Goal: Transaction & Acquisition: Purchase product/service

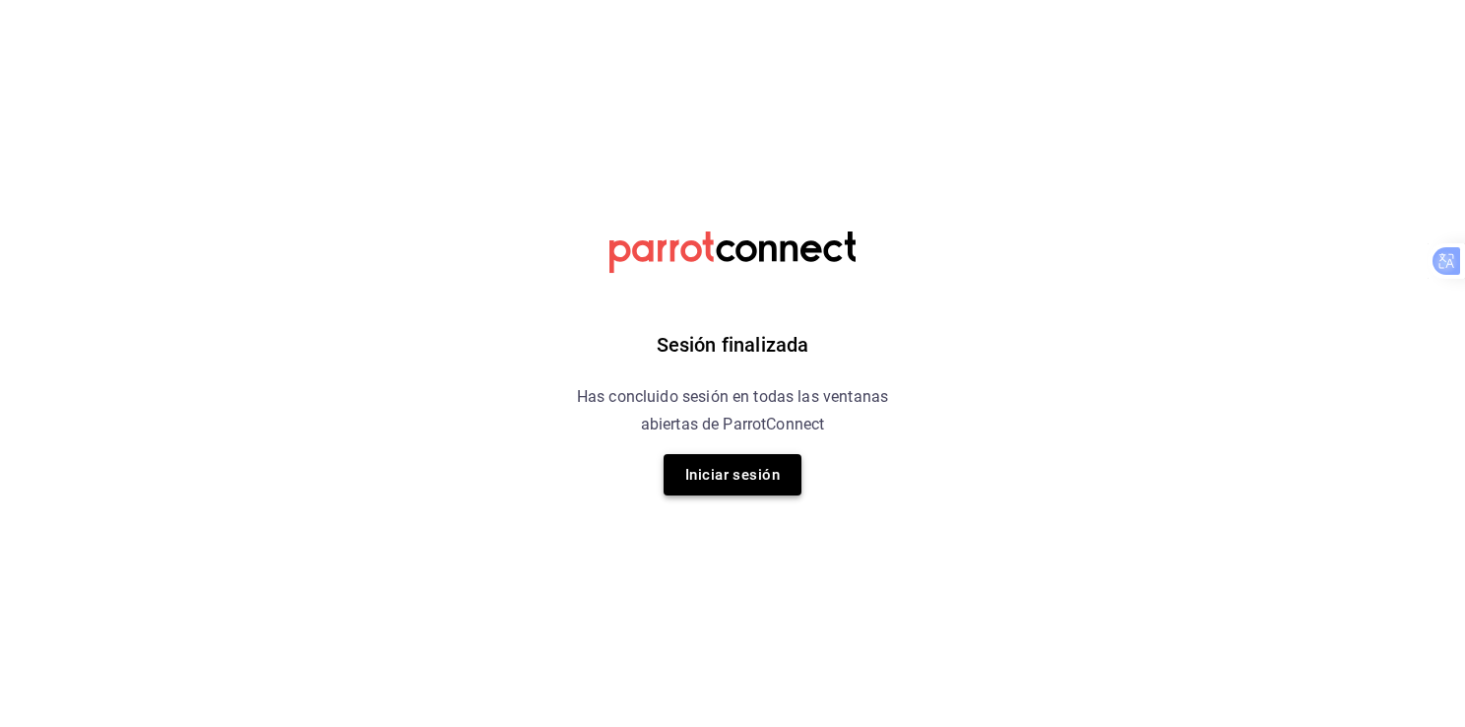
click at [725, 479] on button "Iniciar sesión" at bounding box center [733, 474] width 138 height 41
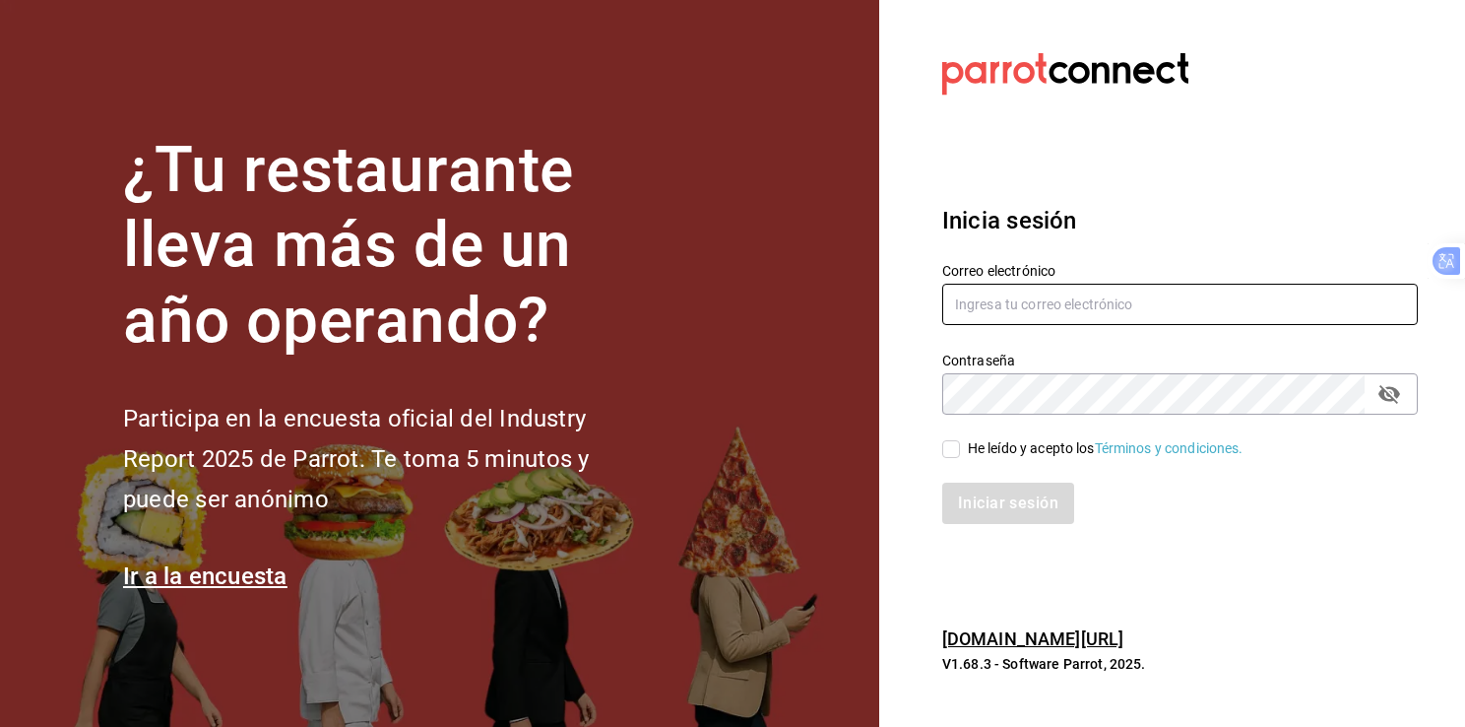
type input "olegario.amansala@gmail.com"
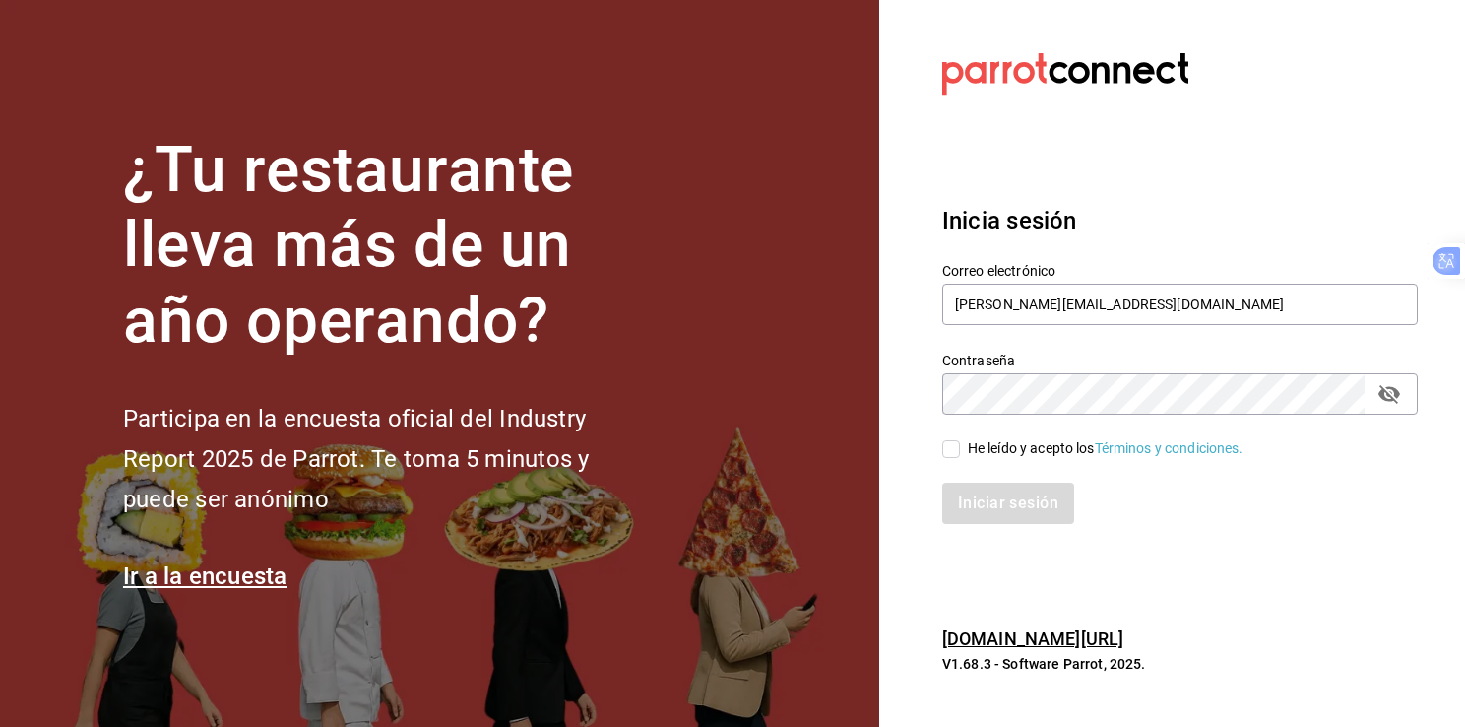
click at [948, 446] on input "He leído y acepto los Términos y condiciones." at bounding box center [951, 449] width 18 height 18
checkbox input "true"
click at [1002, 502] on button "Iniciar sesión" at bounding box center [1009, 503] width 134 height 41
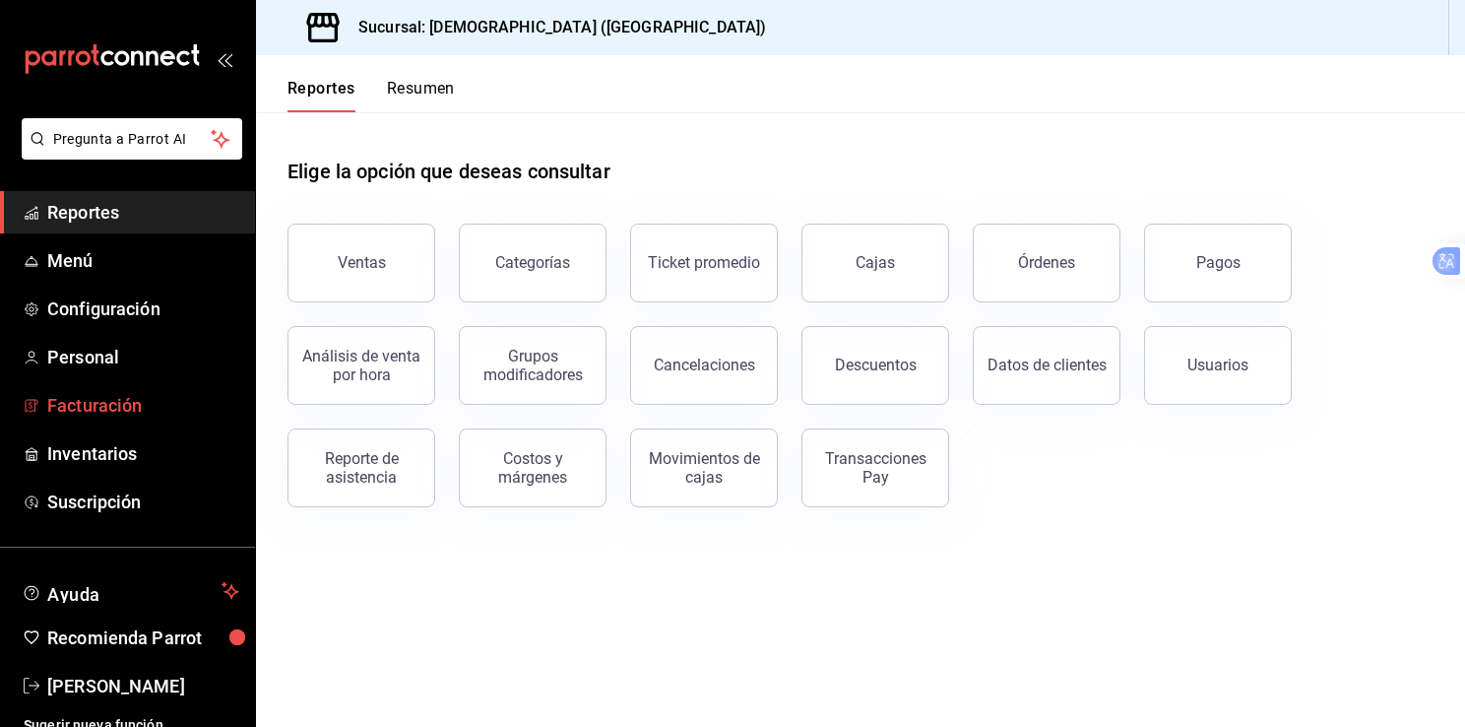
click at [110, 411] on font "Facturación" at bounding box center [94, 405] width 95 height 21
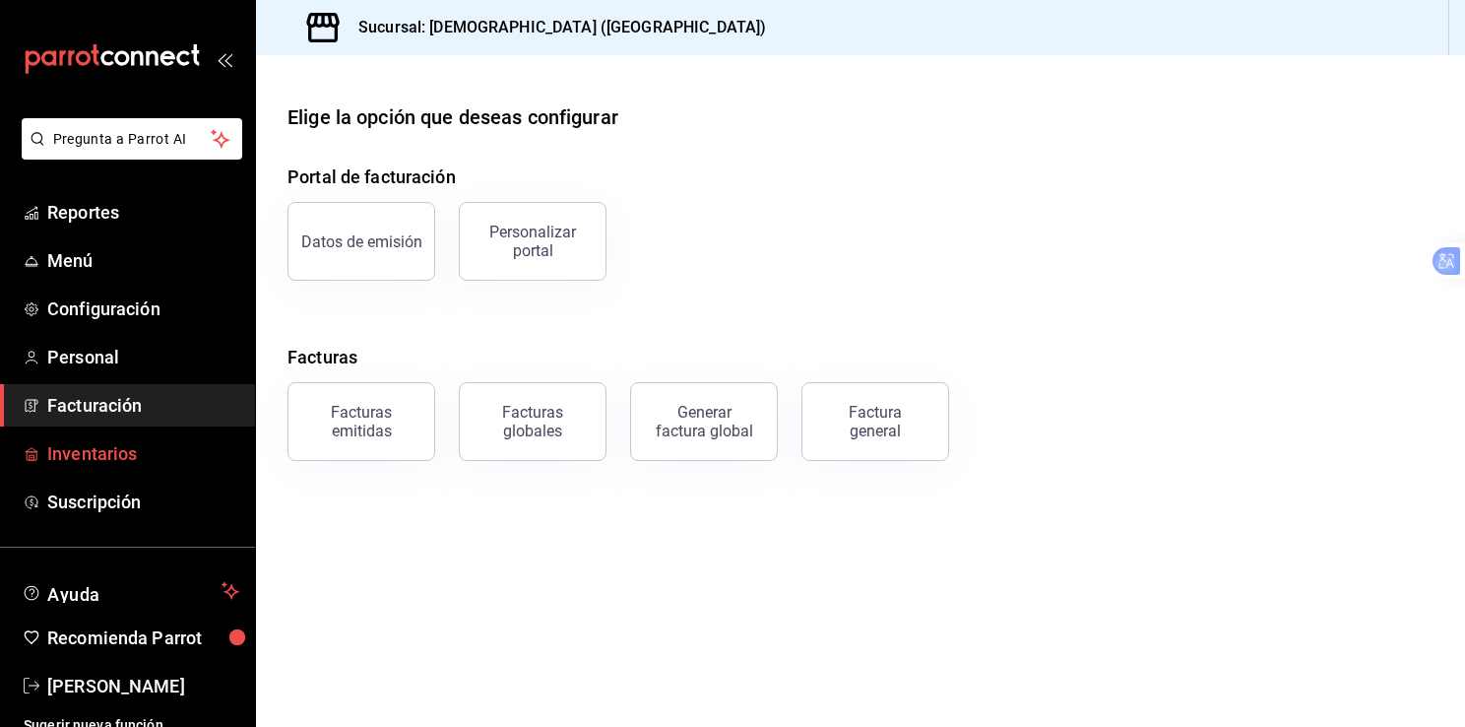
click at [113, 456] on font "Inventarios" at bounding box center [92, 453] width 90 height 21
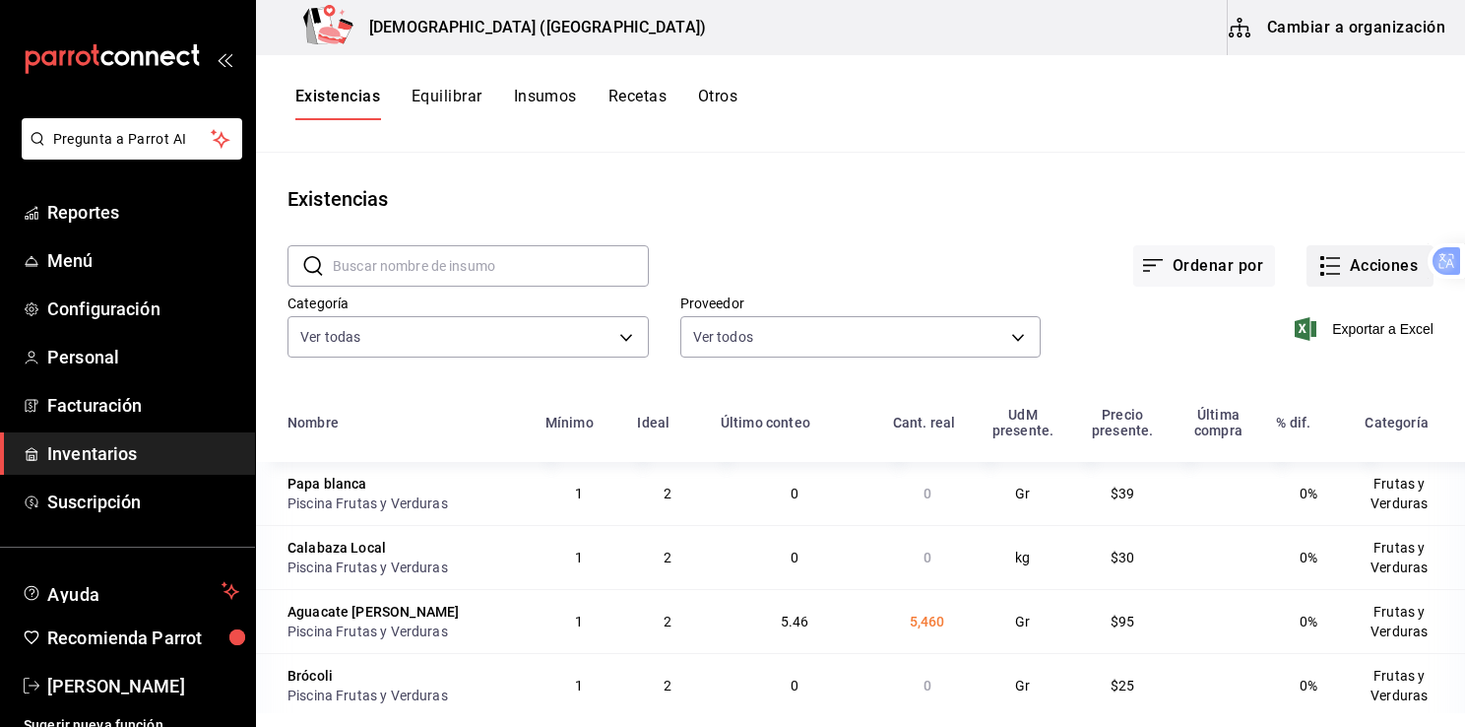
click at [1366, 265] on font "Acciones" at bounding box center [1384, 266] width 69 height 18
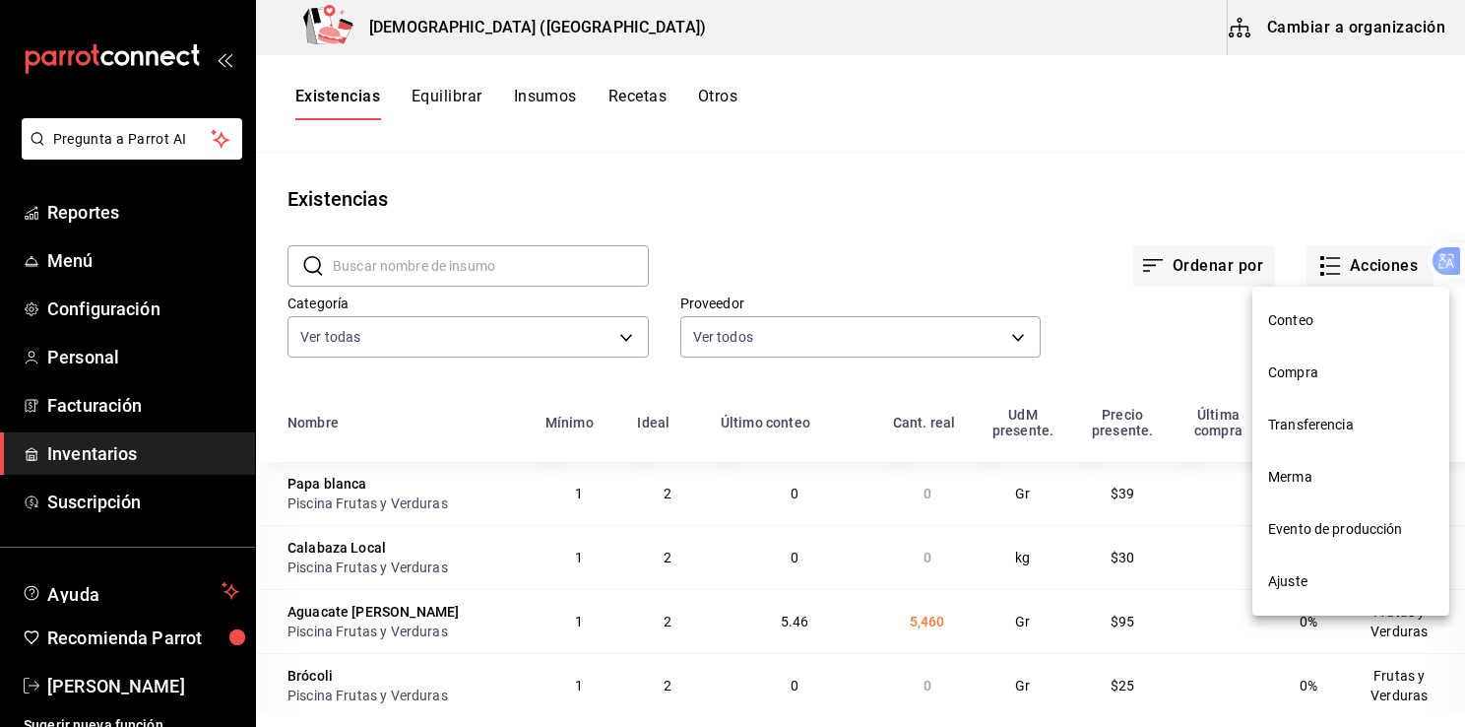
click at [1304, 376] on span "Compra" at bounding box center [1350, 372] width 165 height 21
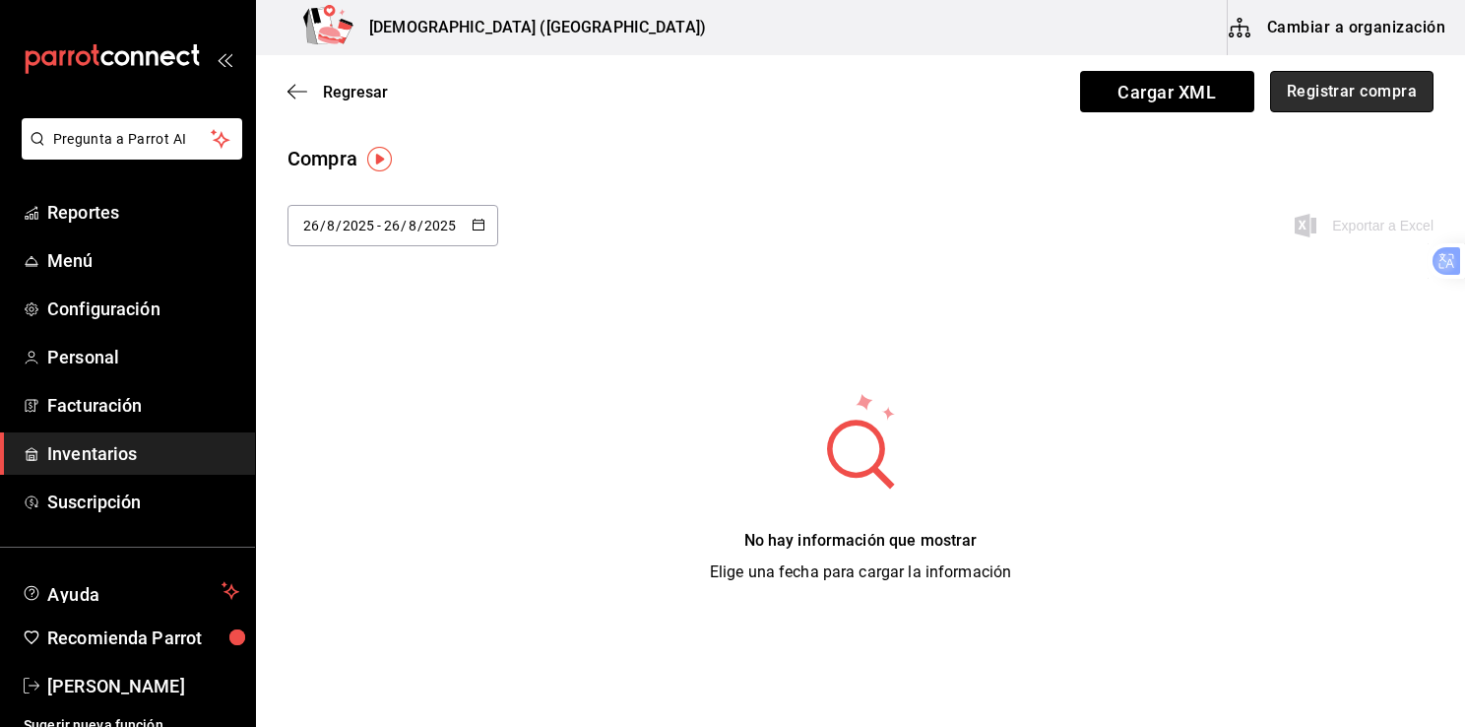
click at [1360, 83] on button "Registrar compra" at bounding box center [1351, 91] width 163 height 41
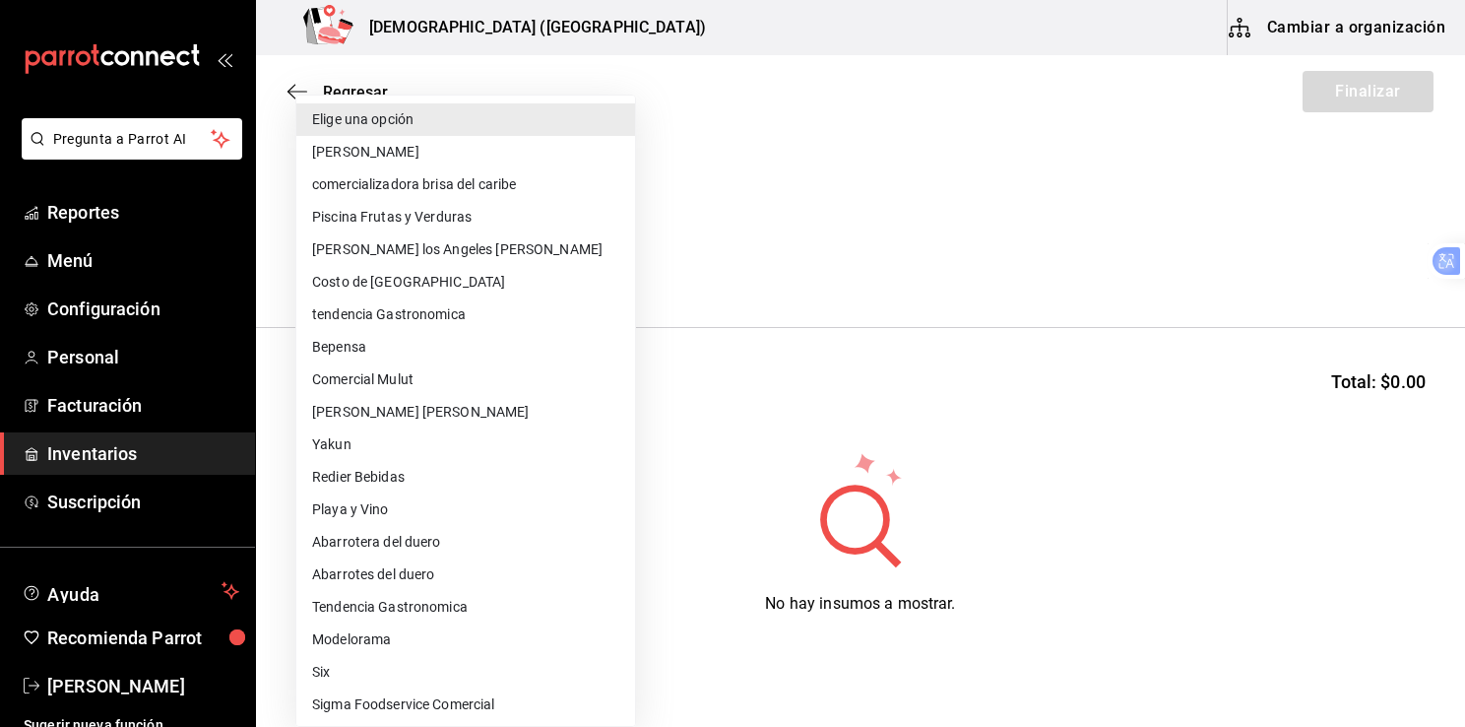
click at [616, 261] on body "Pregunta a Parrot AI Reportes Menú Configuración Personal Facturación Inventari…" at bounding box center [732, 308] width 1465 height 616
click at [347, 634] on li "Modelorama" at bounding box center [467, 639] width 342 height 32
type input "e934f8d3-d309-4b49-9b49-48eb50a81cbf"
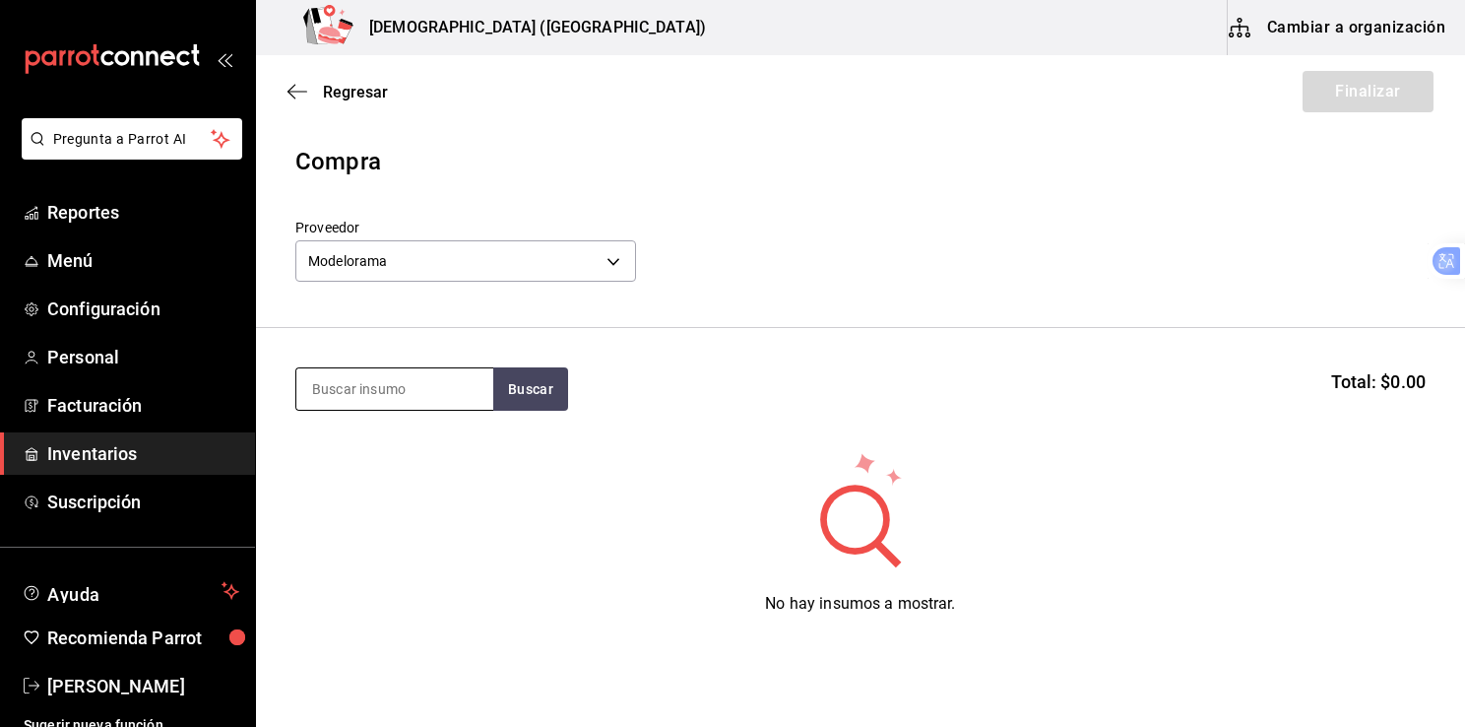
click at [440, 391] on input at bounding box center [394, 388] width 197 height 41
click at [532, 392] on button "Buscar" at bounding box center [530, 388] width 75 height 43
type input "x"
click at [532, 392] on button "Buscar" at bounding box center [530, 388] width 75 height 43
click at [425, 390] on input "cerv" at bounding box center [394, 388] width 197 height 41
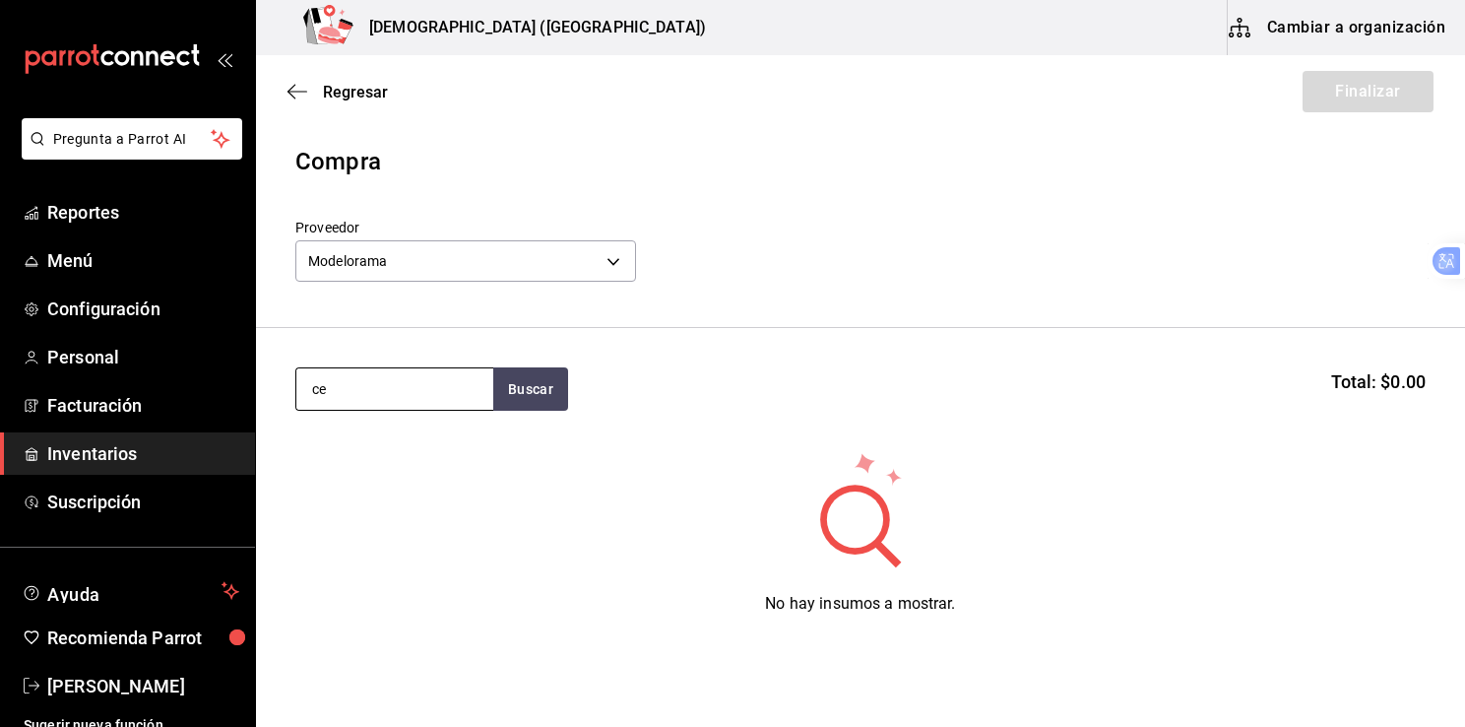
type input "c"
type input "modelo"
click at [520, 394] on button "Buscar" at bounding box center [530, 388] width 75 height 43
click at [293, 93] on icon "button" at bounding box center [298, 92] width 20 height 18
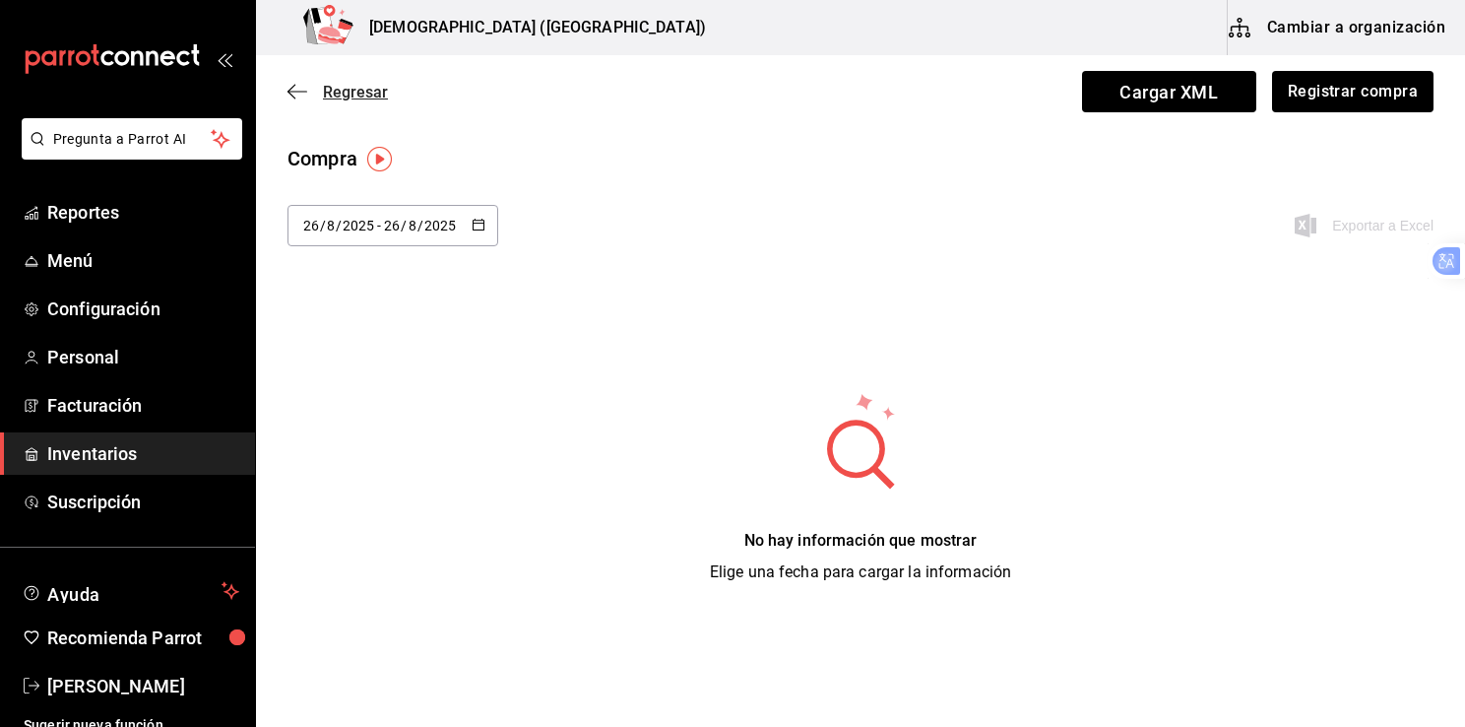
click at [293, 90] on icon "button" at bounding box center [298, 92] width 20 height 18
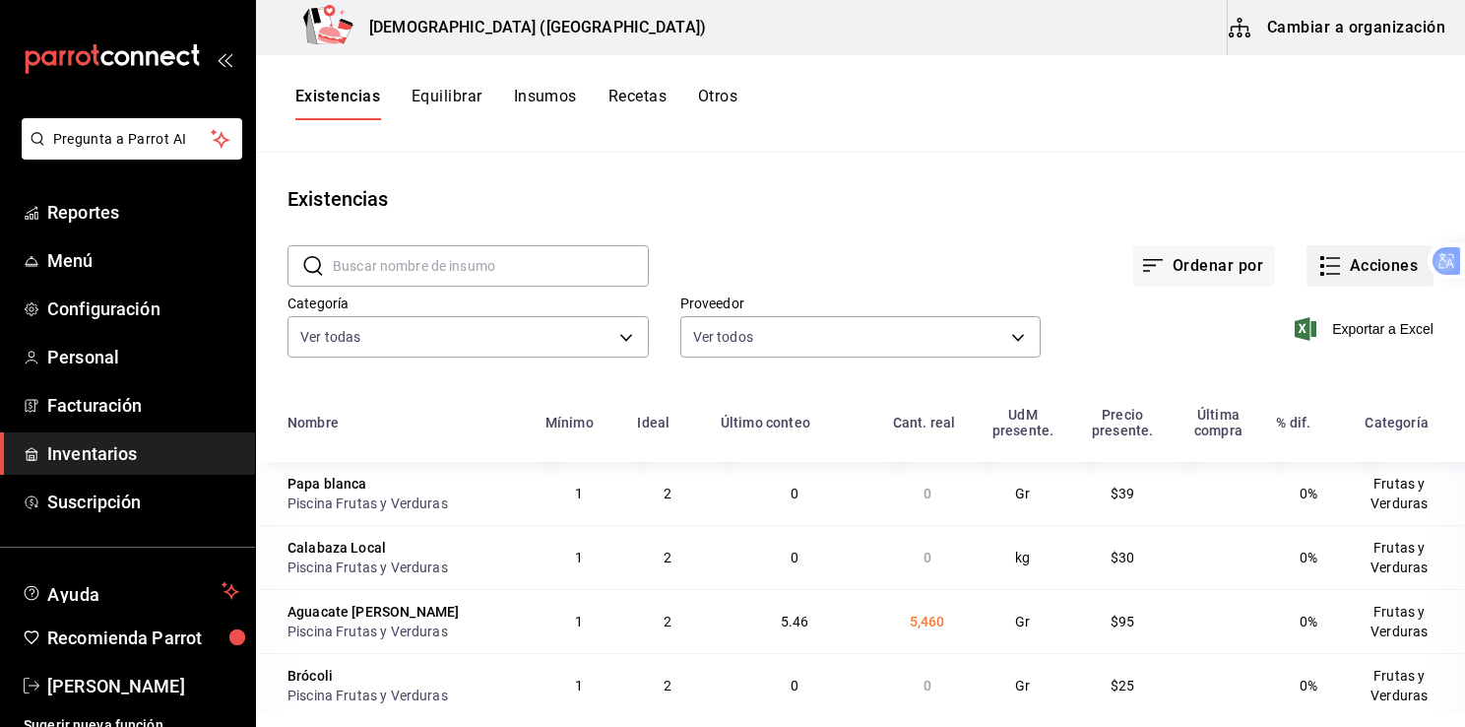
click at [1350, 266] on font "Acciones" at bounding box center [1384, 266] width 69 height 18
click at [1355, 34] on font "Cambiar a organización" at bounding box center [1356, 28] width 178 height 28
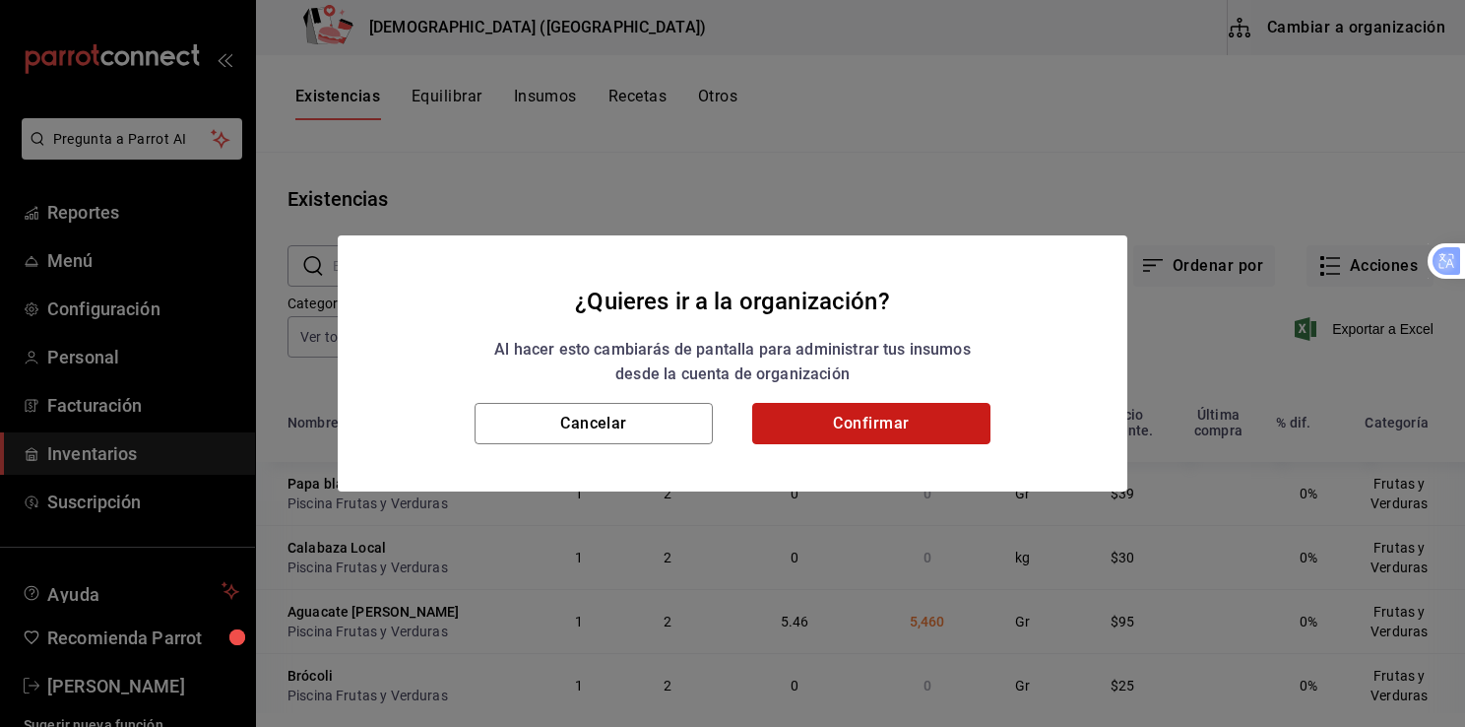
click at [859, 427] on button "Confirmar" at bounding box center [871, 423] width 238 height 41
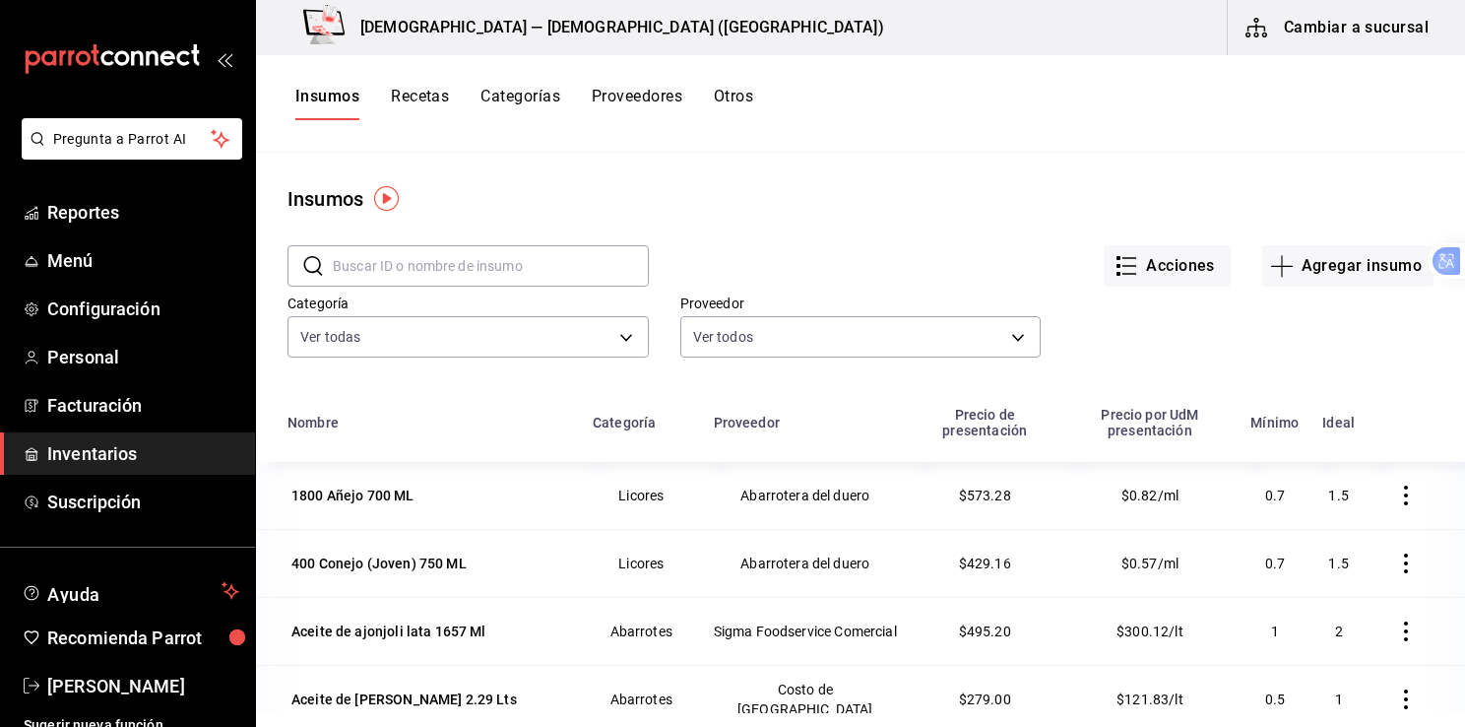
click at [638, 97] on button "Proveedores" at bounding box center [637, 103] width 91 height 33
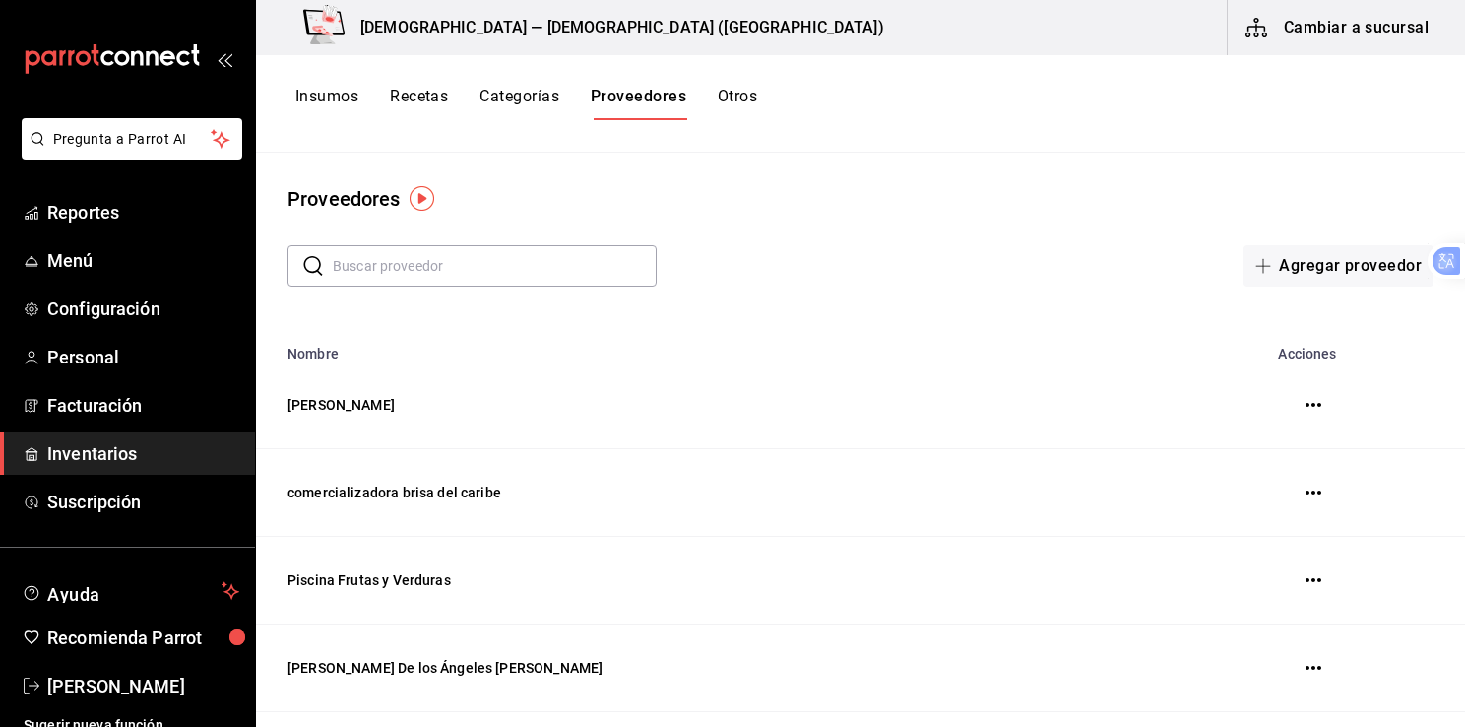
click at [475, 266] on input "text" at bounding box center [495, 265] width 324 height 39
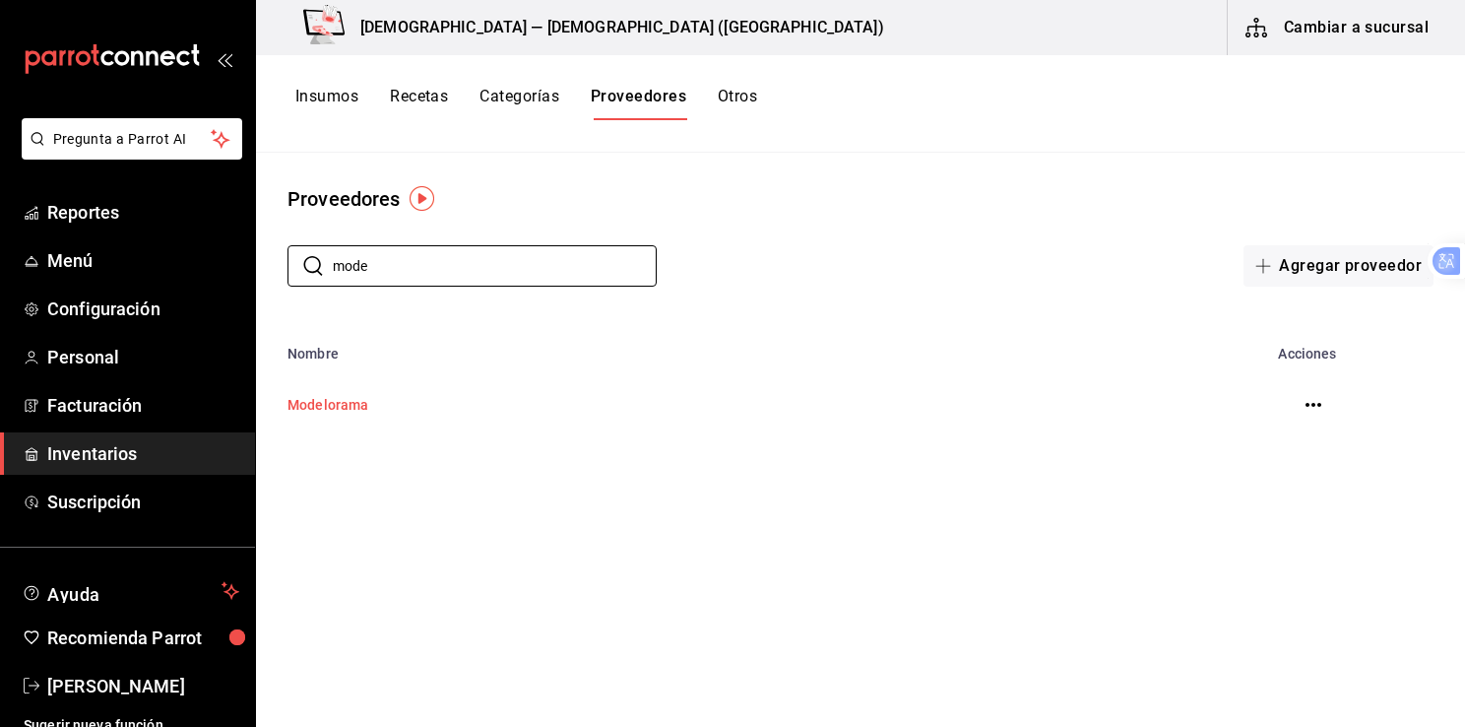
type input "mode"
click at [348, 412] on td "Modelorama" at bounding box center [713, 404] width 914 height 87
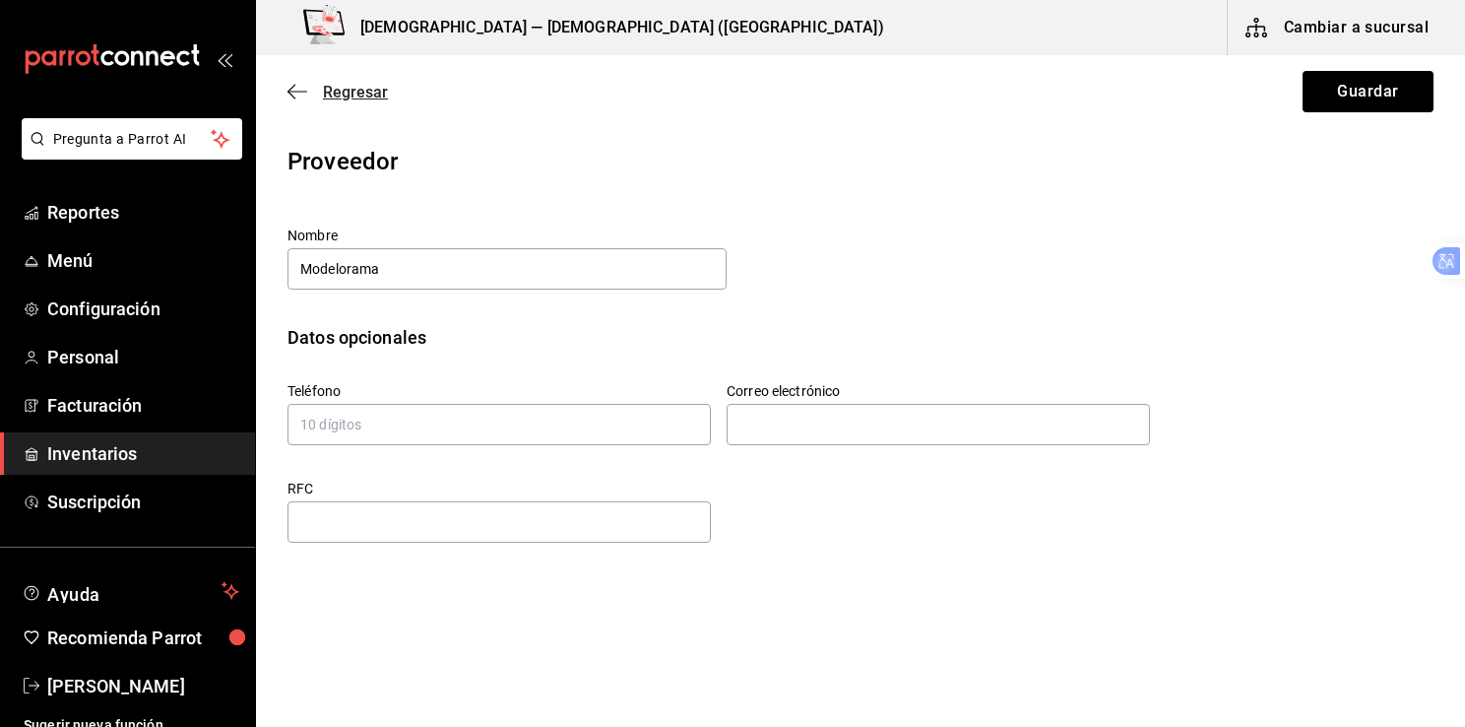
click at [291, 93] on icon "button" at bounding box center [292, 92] width 8 height 15
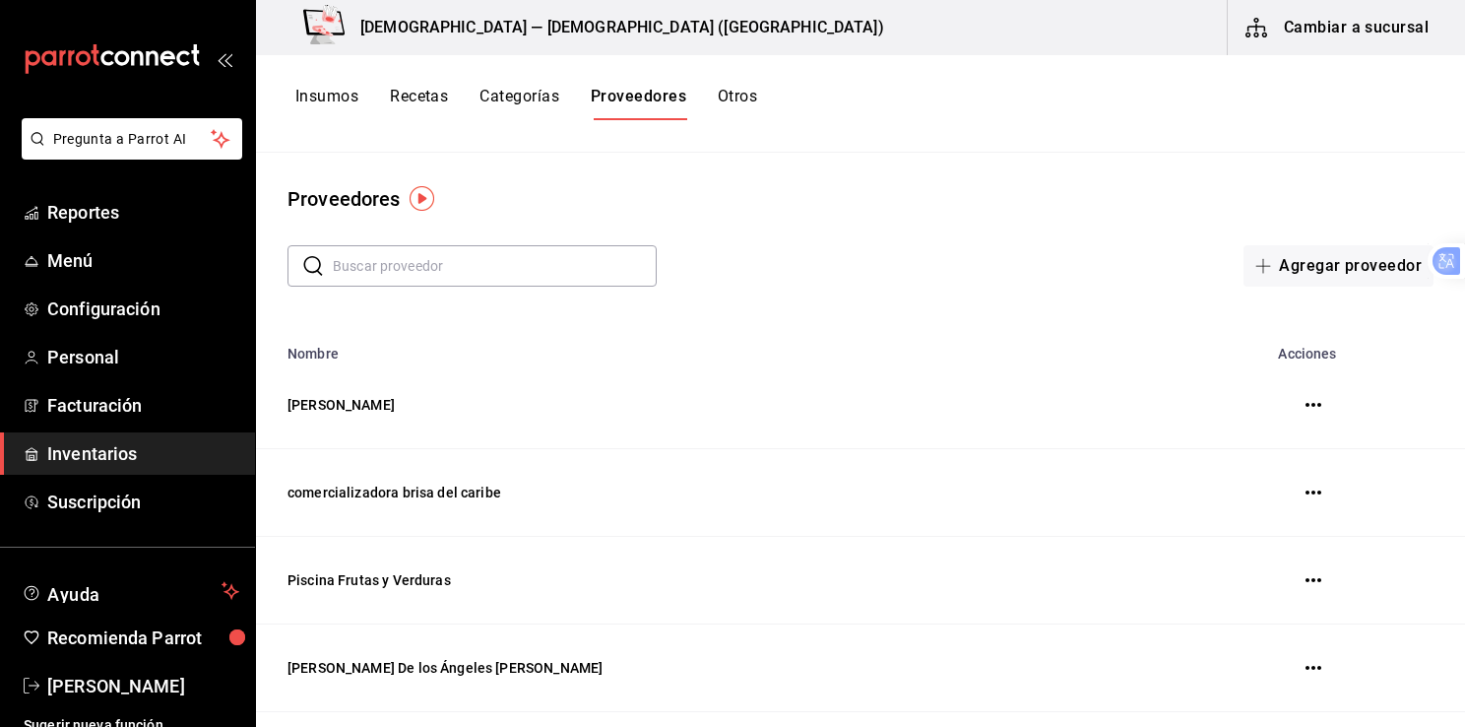
click at [1306, 408] on icon "button" at bounding box center [1314, 405] width 16 height 16
click at [325, 91] on button "Insumos" at bounding box center [326, 103] width 63 height 33
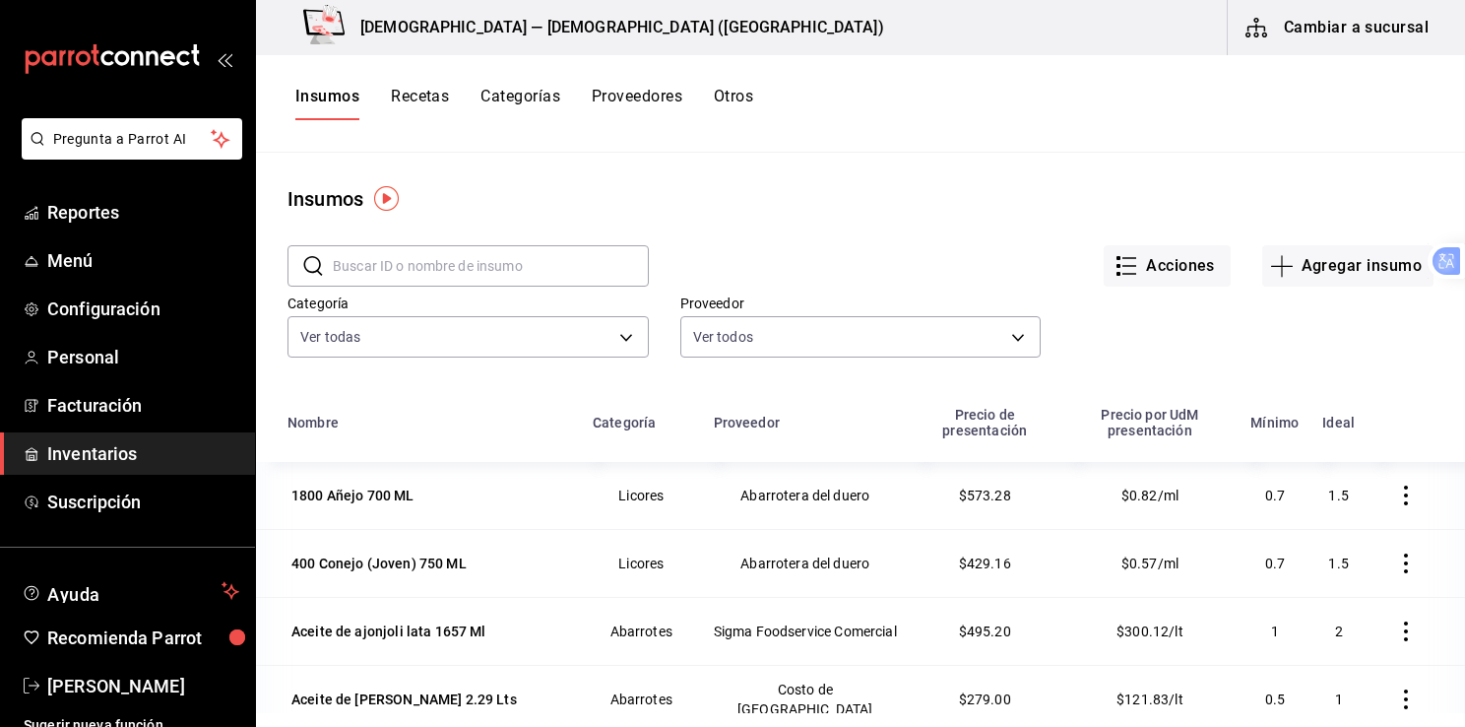
click at [457, 270] on input "text" at bounding box center [491, 265] width 316 height 39
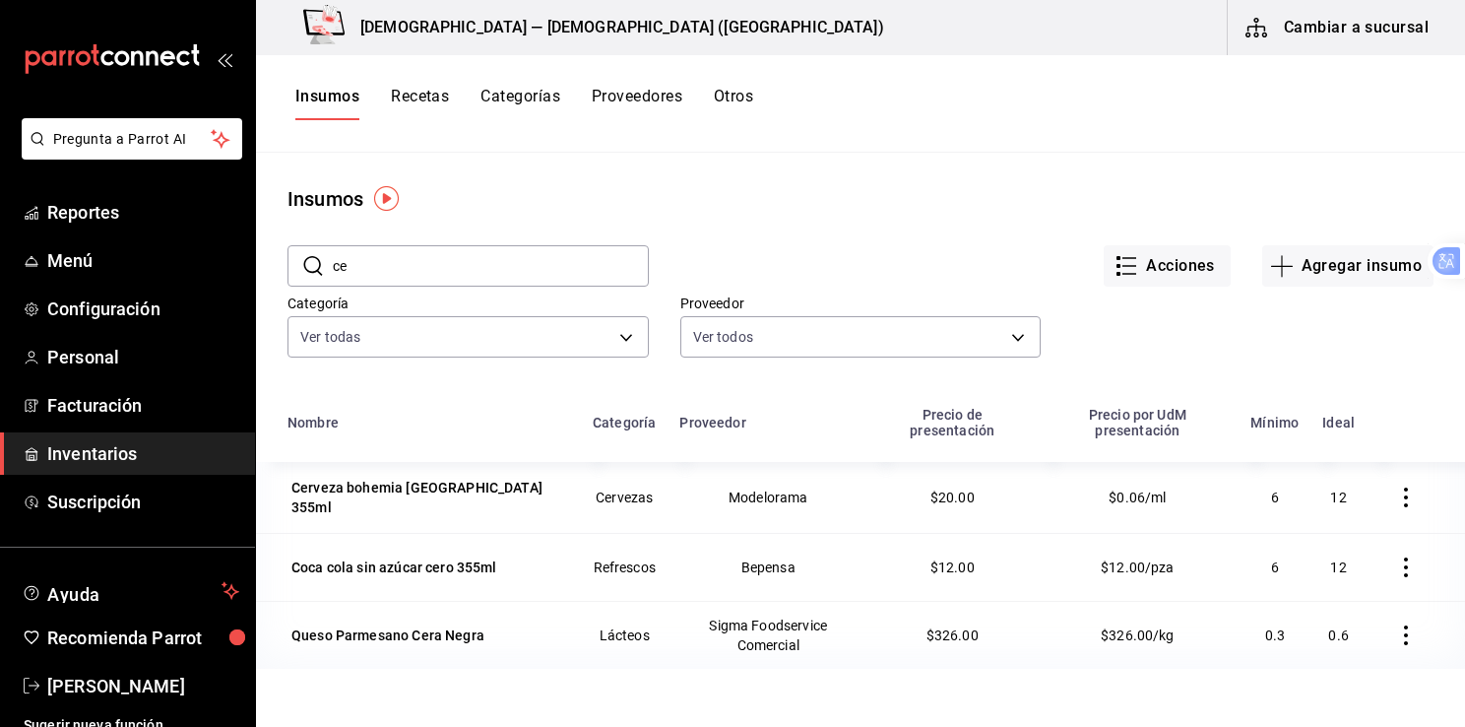
type input "c"
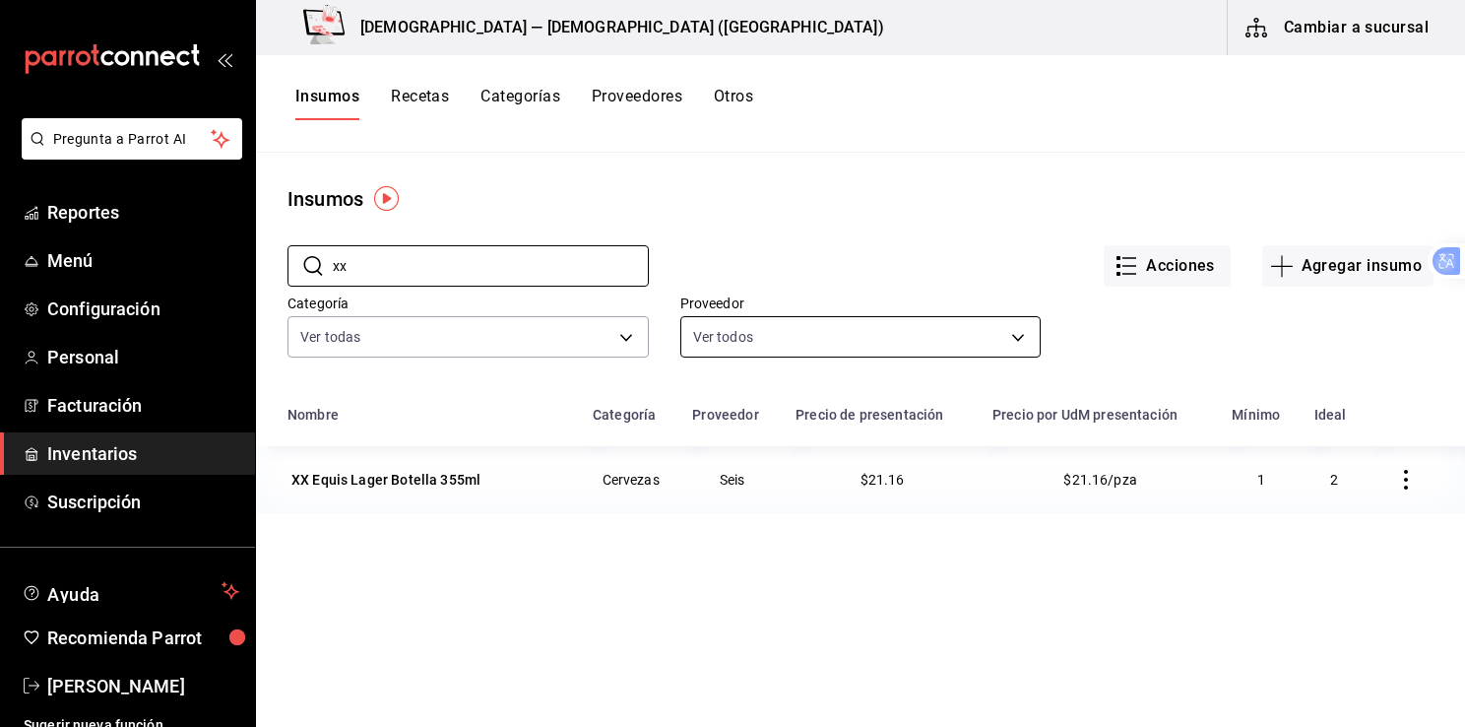
type input "xx"
click at [1012, 332] on body "Pregunta a Parrot AI Reportes Menú Configuración Personal Facturación Inventari…" at bounding box center [732, 356] width 1465 height 713
click at [1339, 269] on font "Agregar insumo" at bounding box center [1362, 266] width 120 height 18
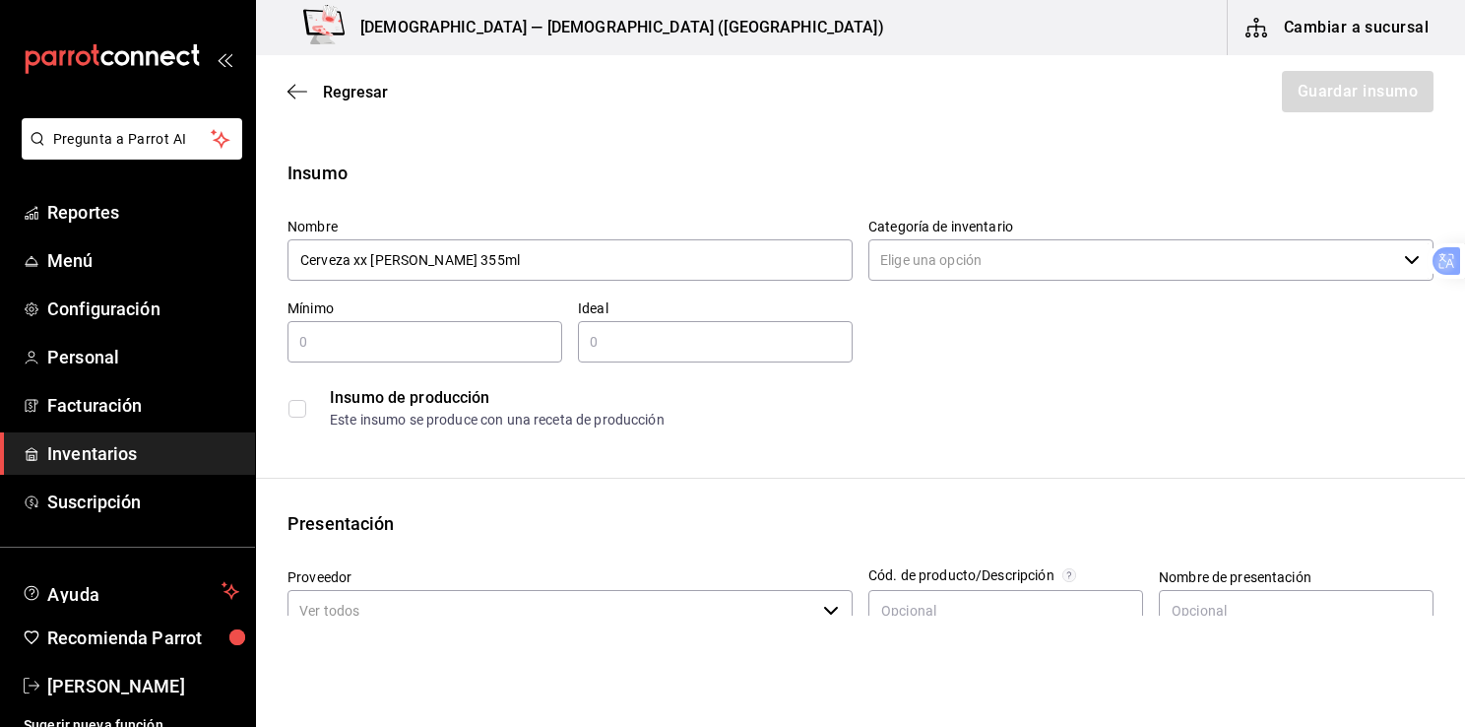
type input "Cerveza xx [PERSON_NAME] 355ml"
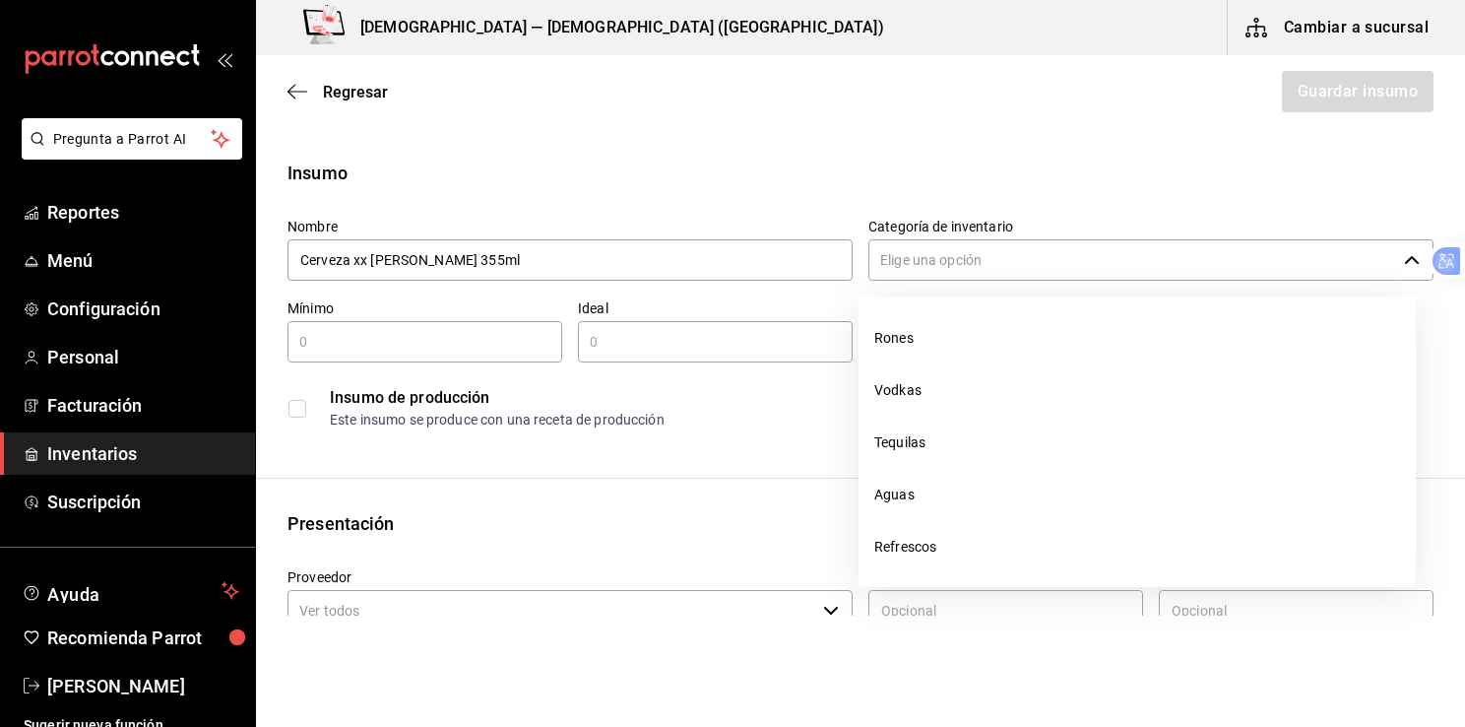
click at [1196, 265] on input "Categoría de inventario" at bounding box center [1133, 259] width 528 height 41
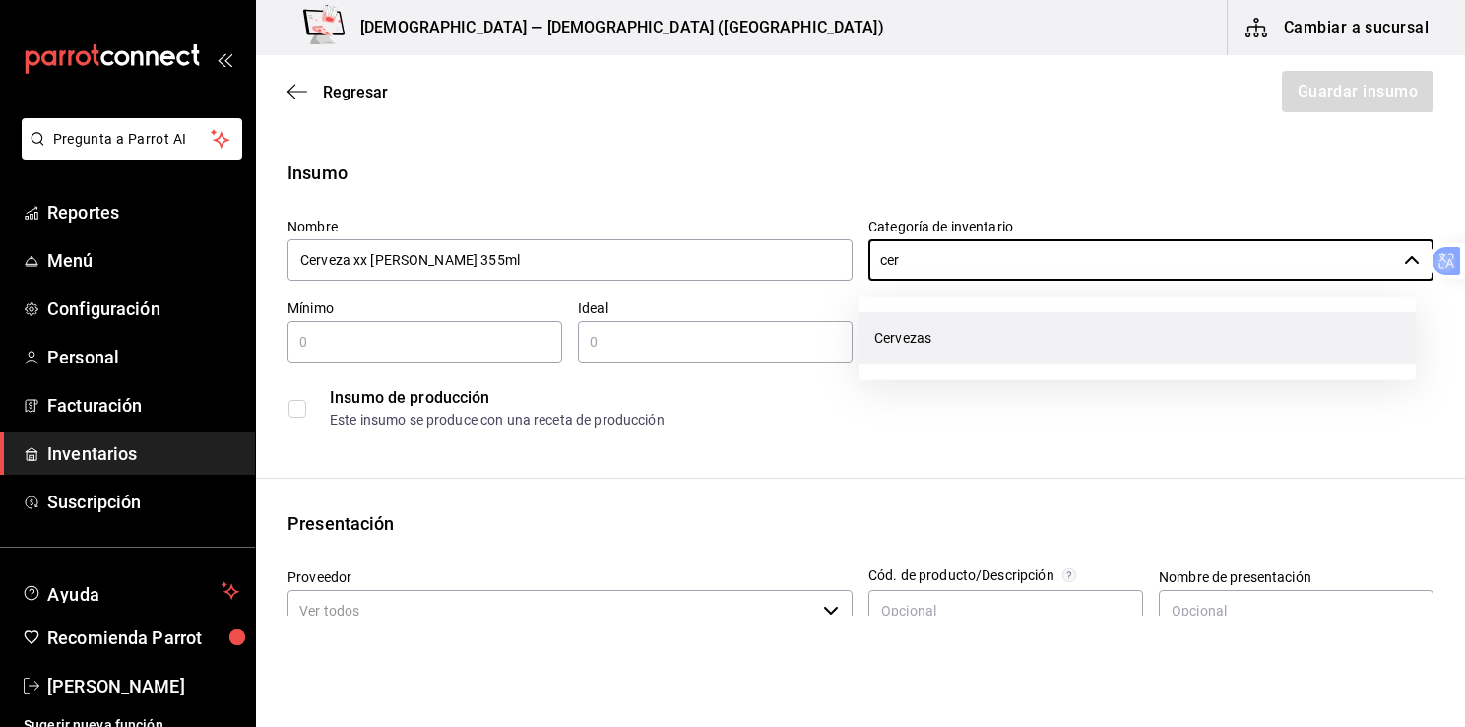
click at [925, 345] on li "Cervezas" at bounding box center [1137, 338] width 557 height 52
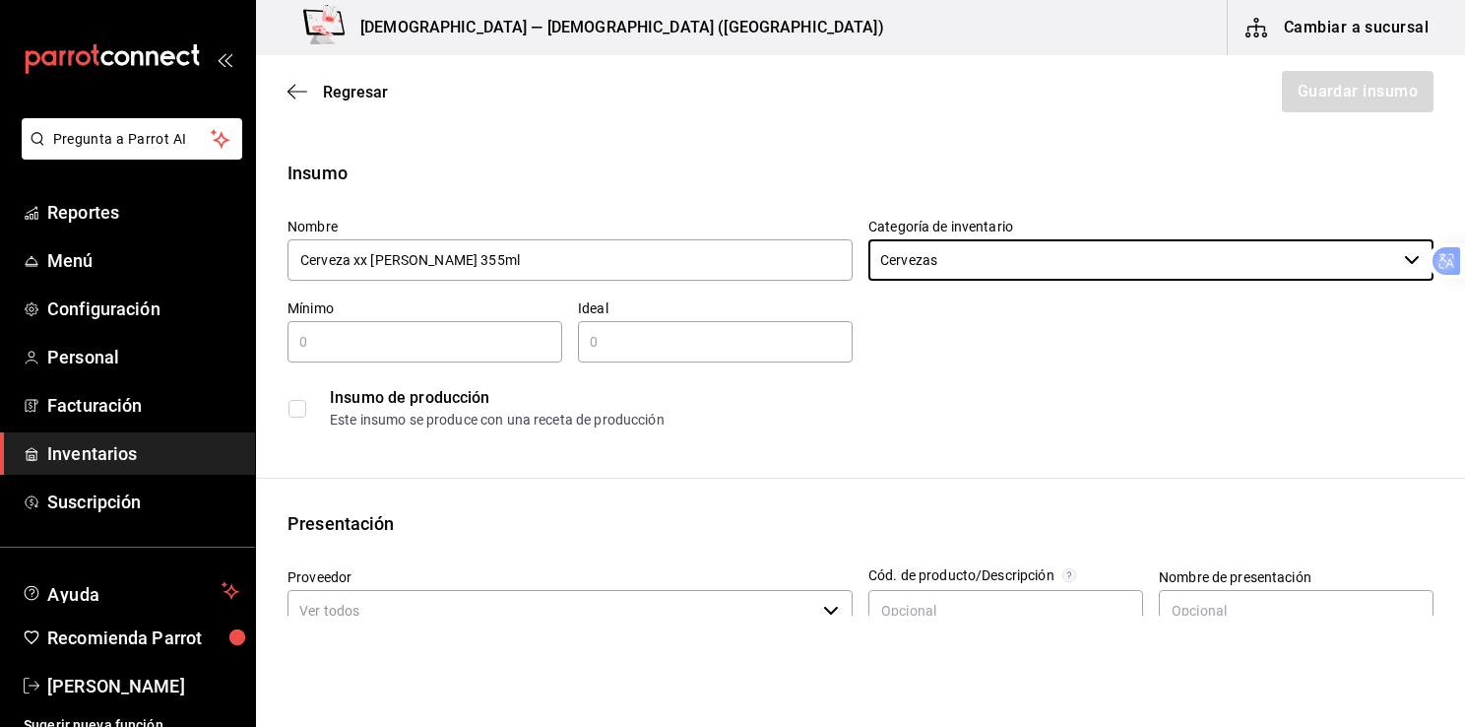
type input "Cervezas"
click at [465, 344] on input "text" at bounding box center [425, 342] width 275 height 24
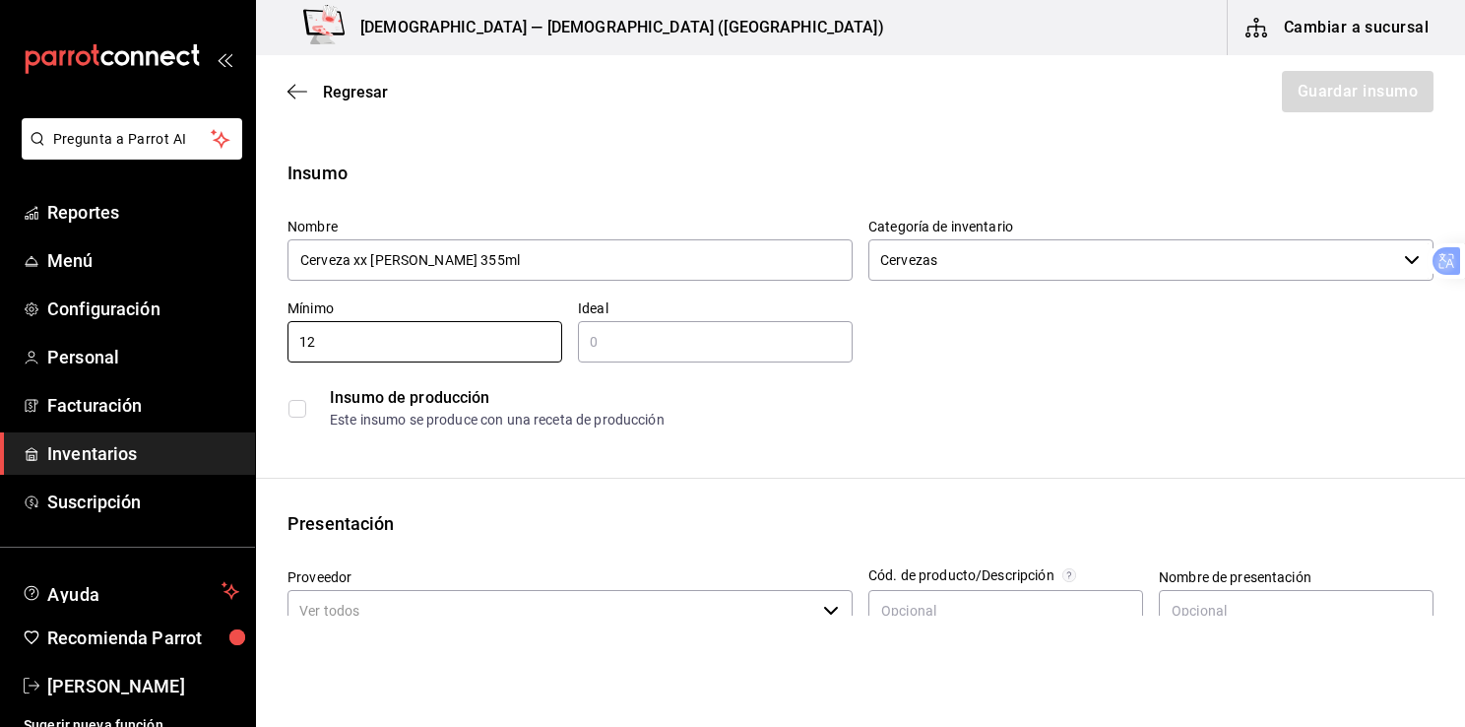
type input "12"
click at [618, 341] on input "text" at bounding box center [715, 342] width 275 height 24
type input "24"
click at [295, 415] on input "checkbox" at bounding box center [298, 409] width 18 height 18
checkbox input "false"
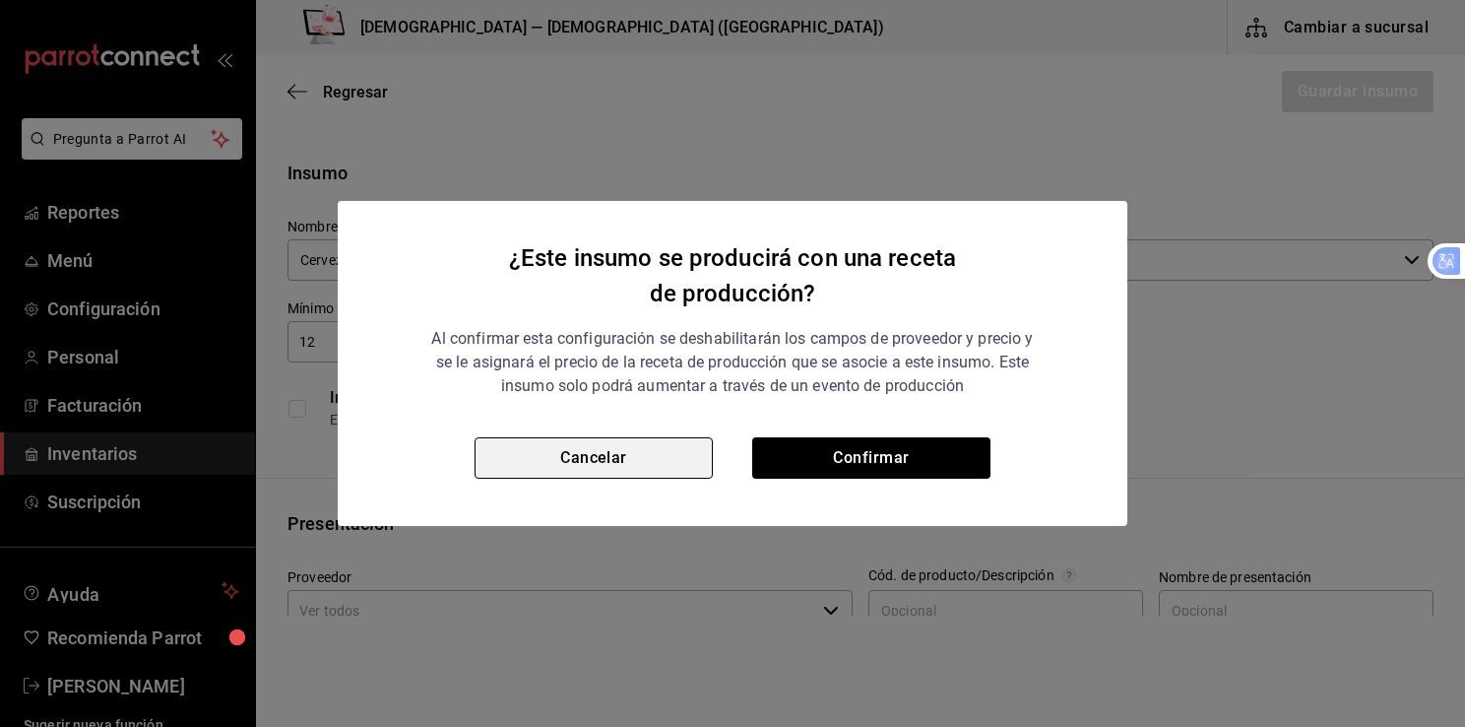
click at [605, 464] on button "Cancelar" at bounding box center [594, 457] width 238 height 41
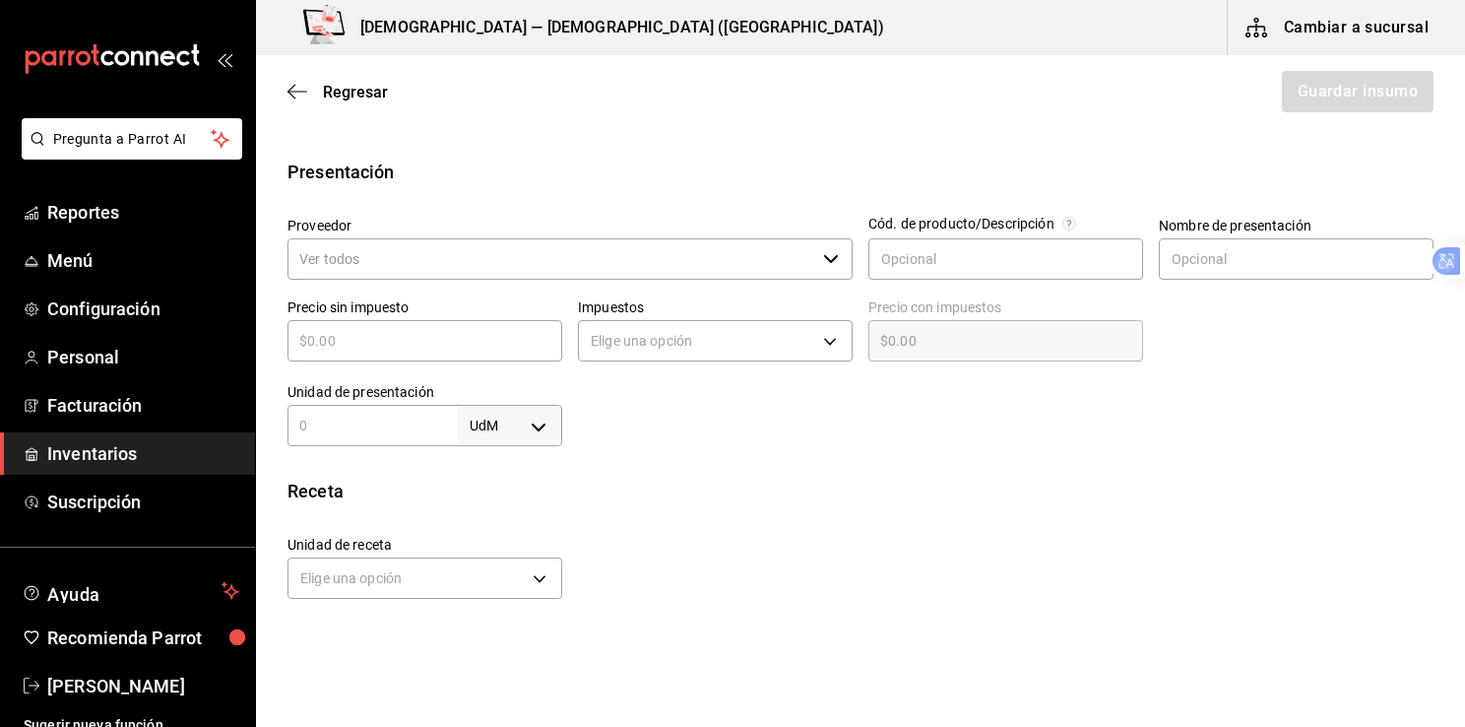
scroll to position [366, 0]
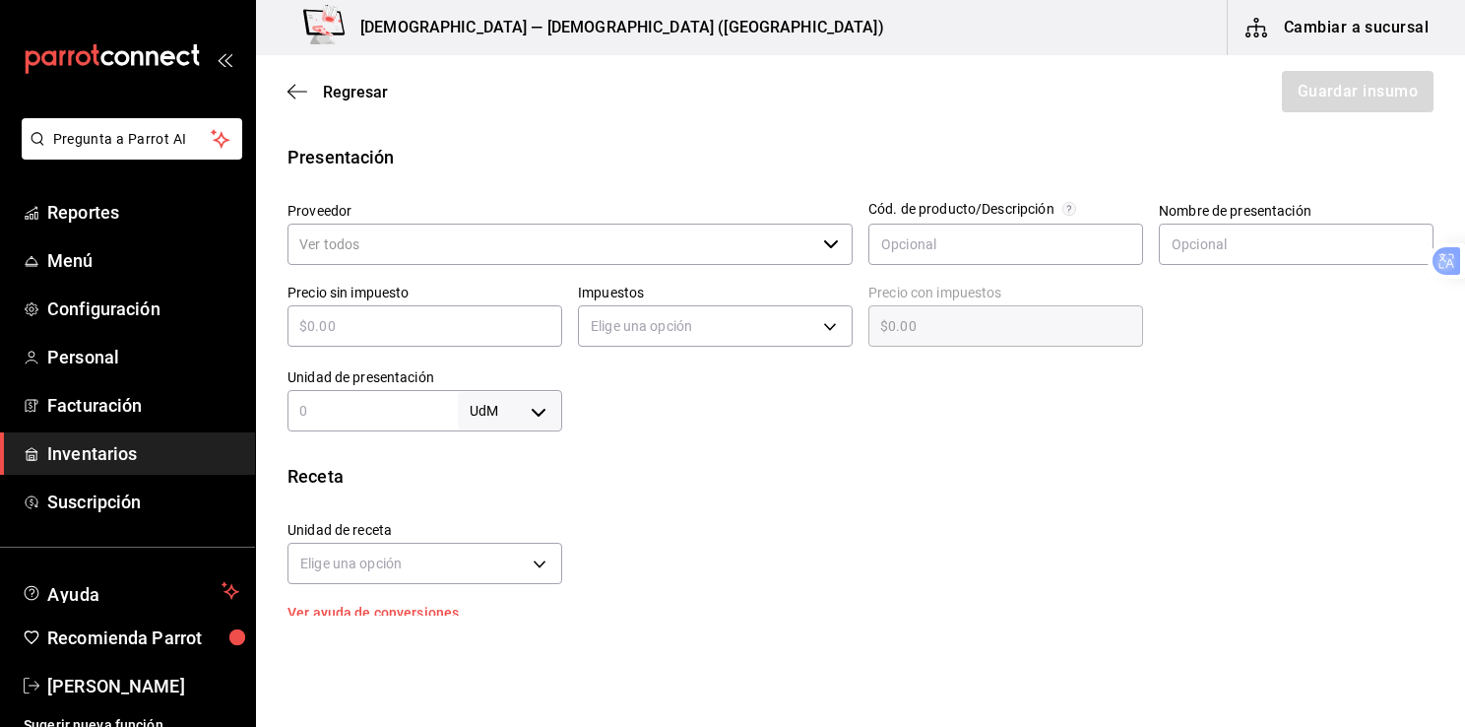
click at [621, 249] on input "Proveedor" at bounding box center [552, 244] width 528 height 41
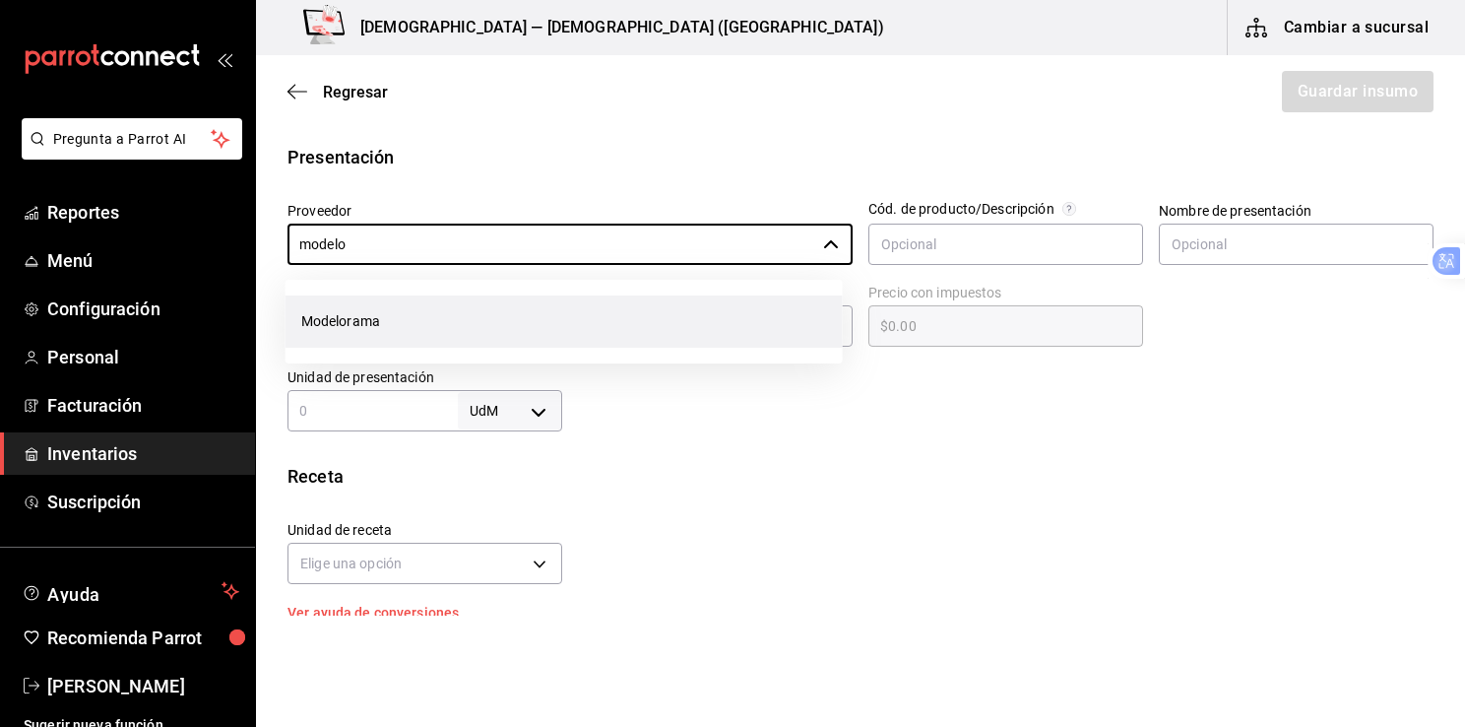
click at [355, 324] on li "Modelorama" at bounding box center [564, 321] width 557 height 52
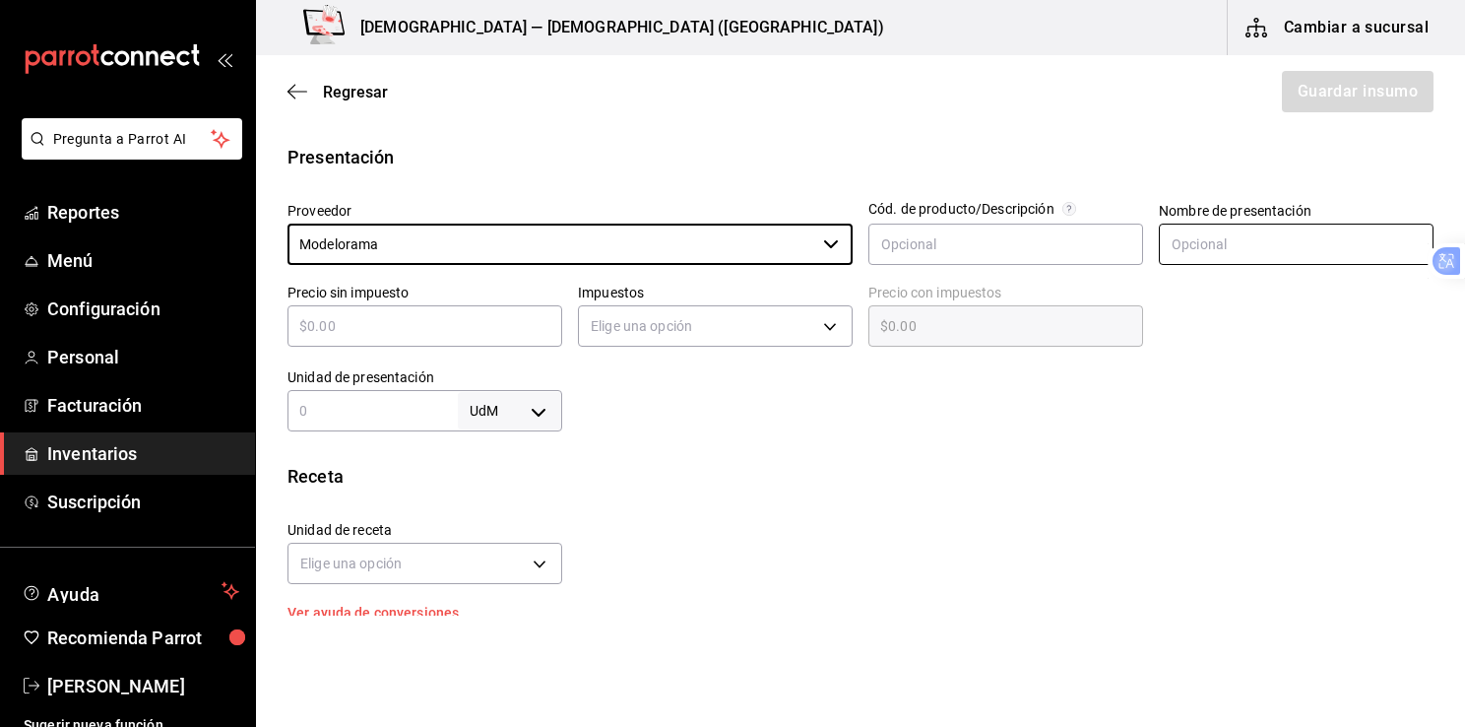
type input "Modelorama"
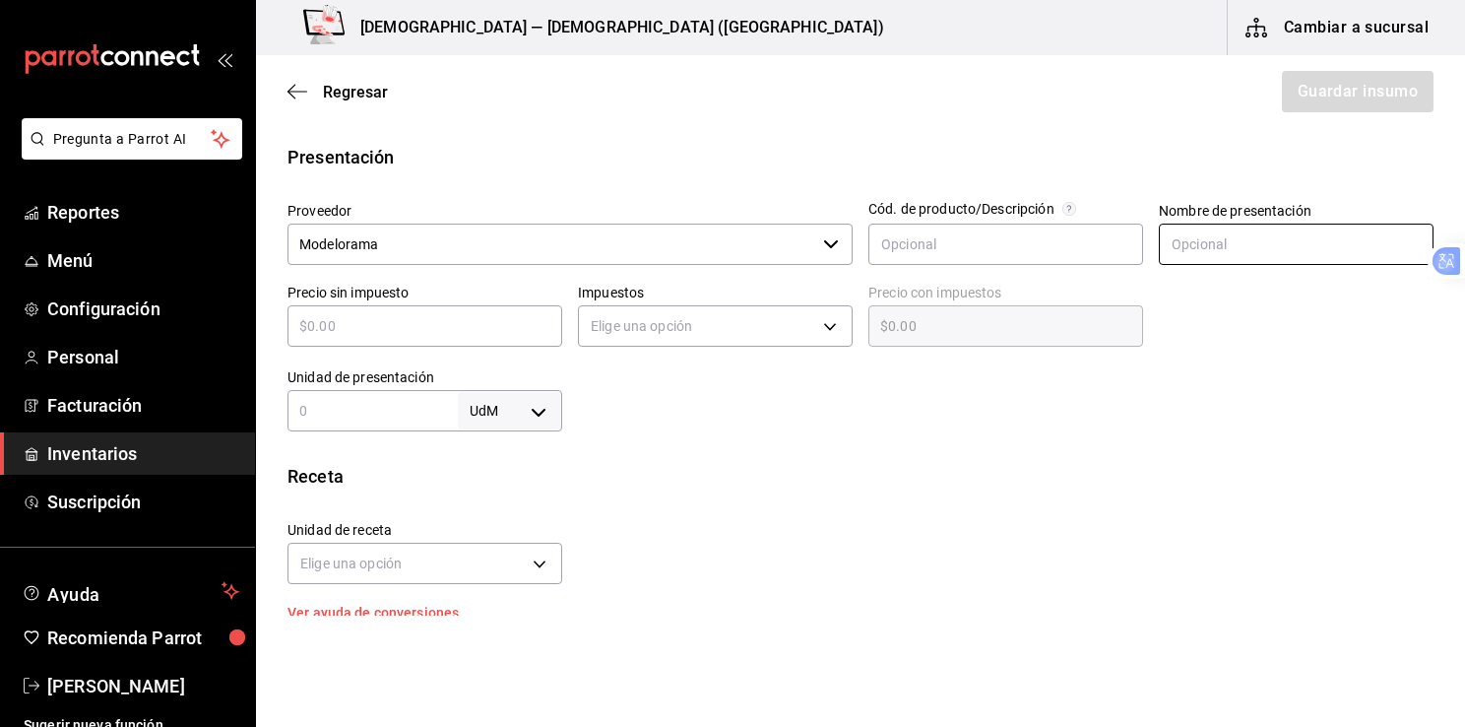
click at [1198, 246] on input "text" at bounding box center [1296, 244] width 275 height 41
type input "pieza"
click at [434, 317] on input "text" at bounding box center [425, 326] width 275 height 24
type input "$1"
type input "$1.00"
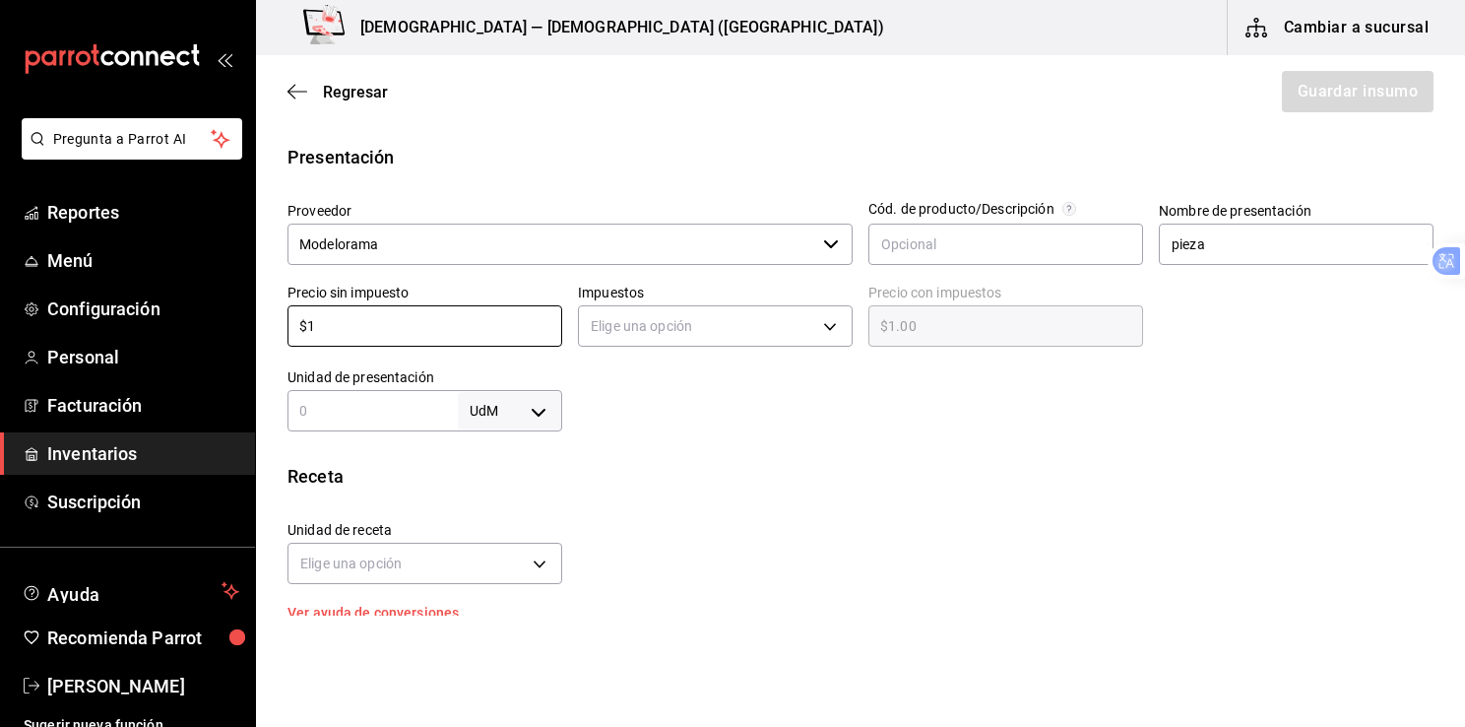
type input "$15"
type input "$15.00"
type input "$15.4"
type input "$15.40"
type input "$15.41"
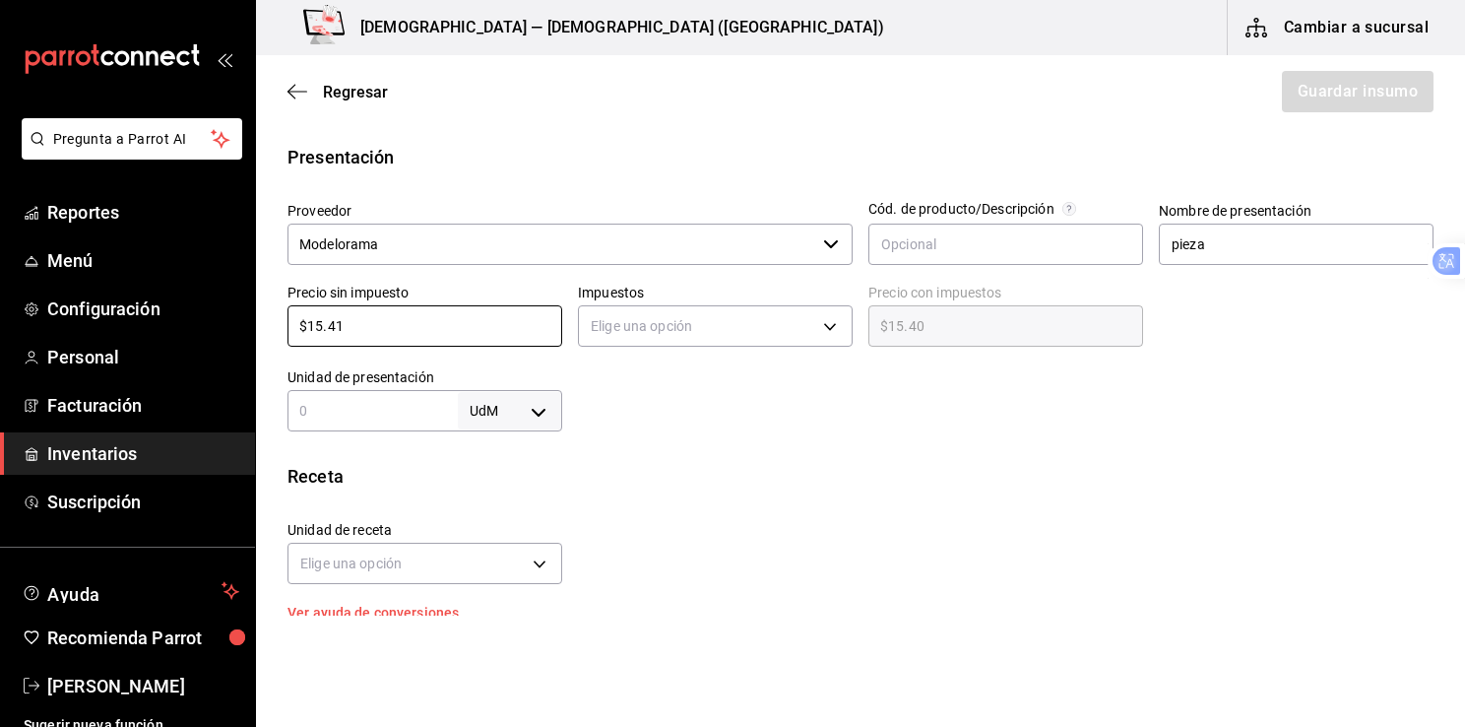
type input "$15.41"
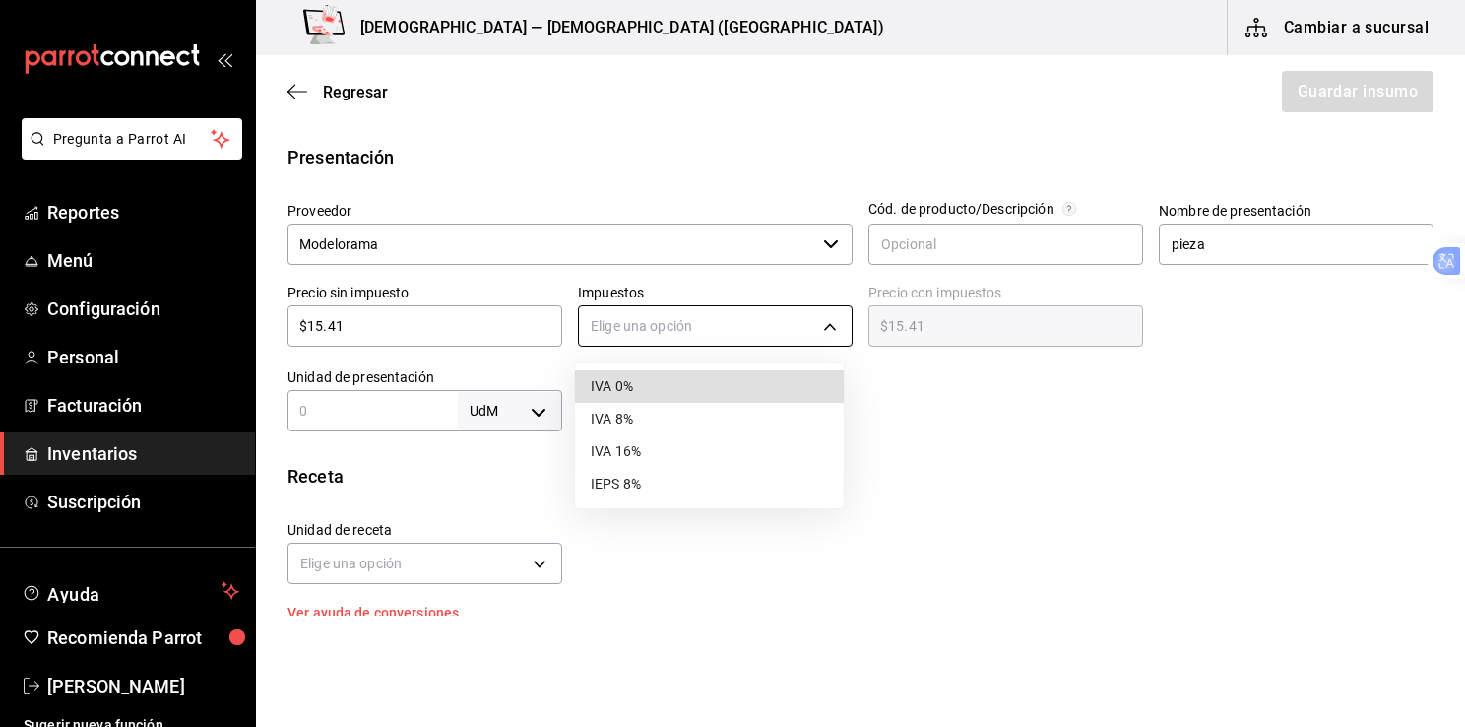
click at [823, 328] on body "Pregunta a Parrot AI Reportes Menú Configuración Personal Facturación Inventari…" at bounding box center [732, 308] width 1465 height 616
click at [625, 389] on li "IVA 0%" at bounding box center [709, 386] width 269 height 32
type input "IVA_0"
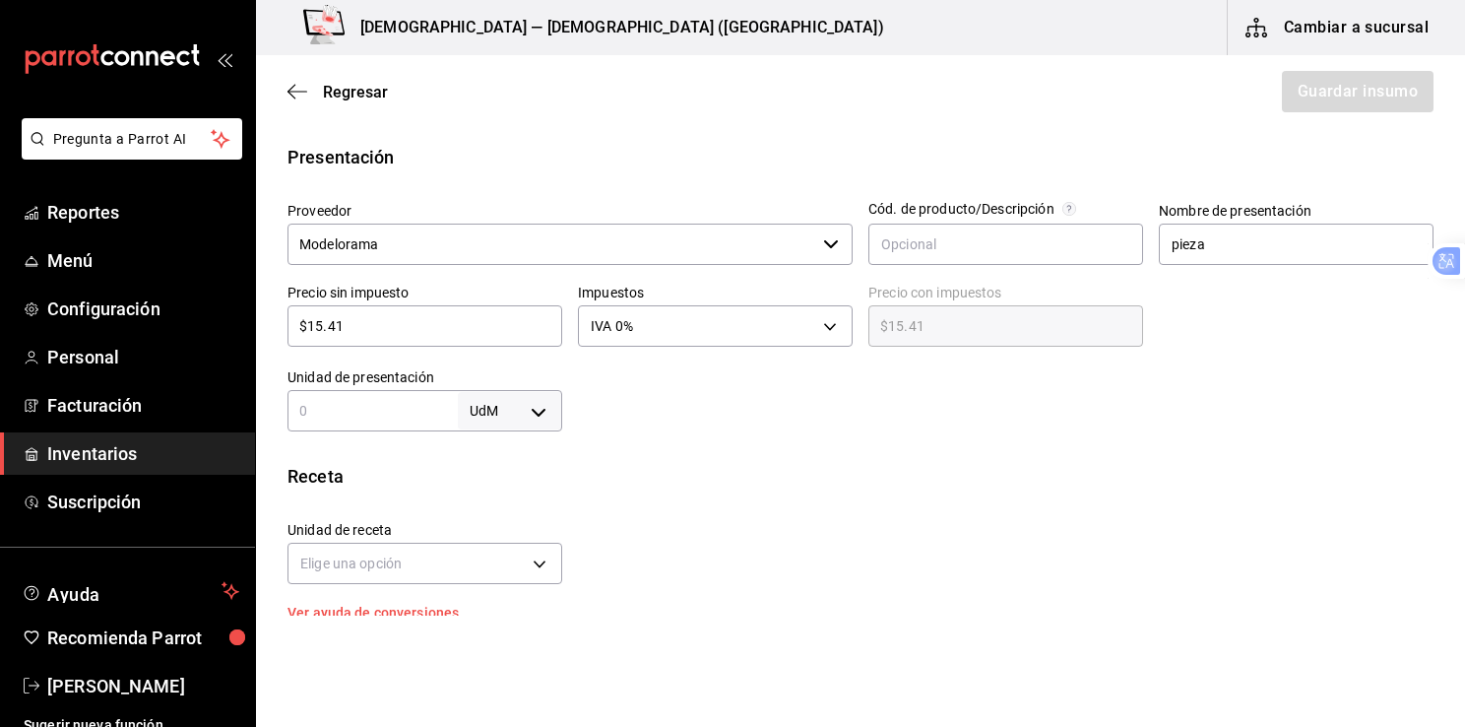
click at [536, 416] on body "Pregunta a Parrot AI Reportes Menú Configuración Personal Facturación Inventari…" at bounding box center [732, 308] width 1465 height 616
click at [486, 637] on li "pza" at bounding box center [506, 632] width 102 height 32
type input "UNIT"
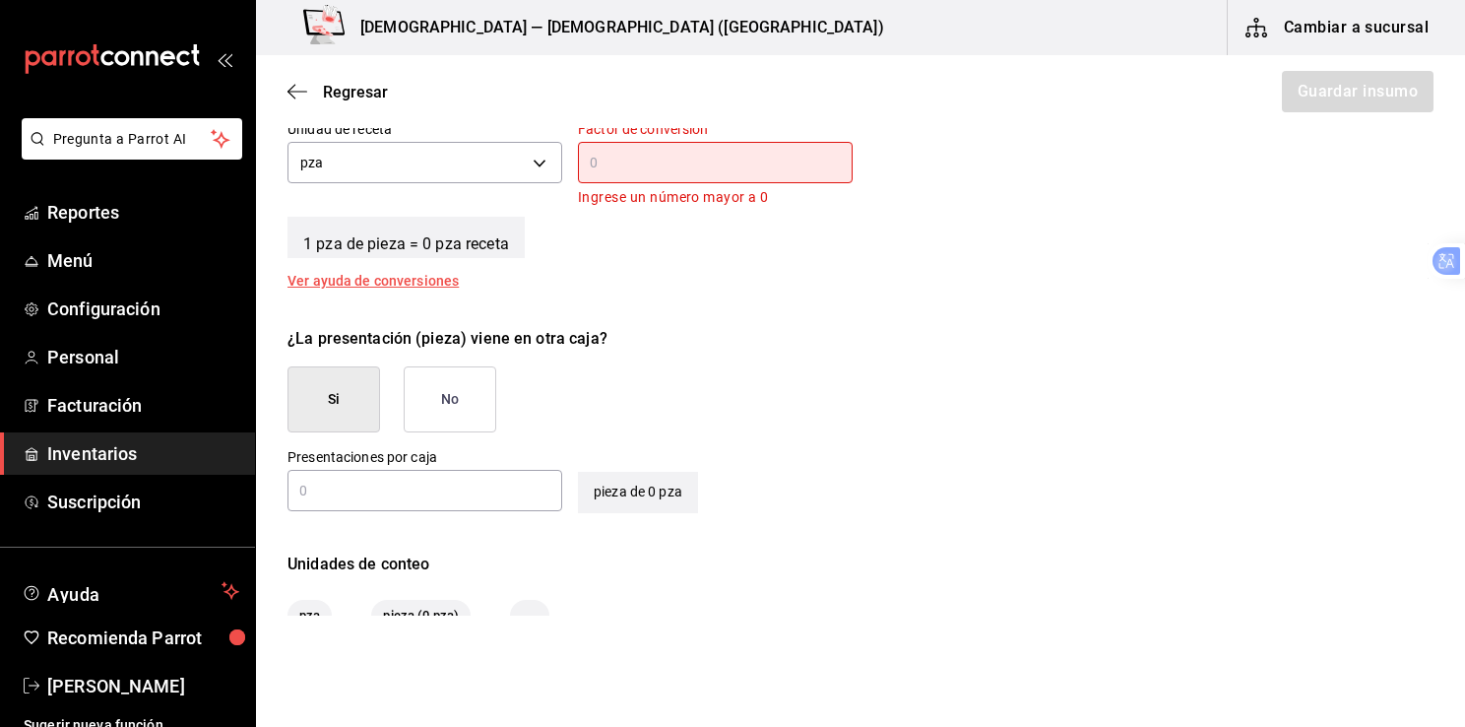
scroll to position [769, 0]
click at [439, 409] on button "No" at bounding box center [450, 397] width 93 height 66
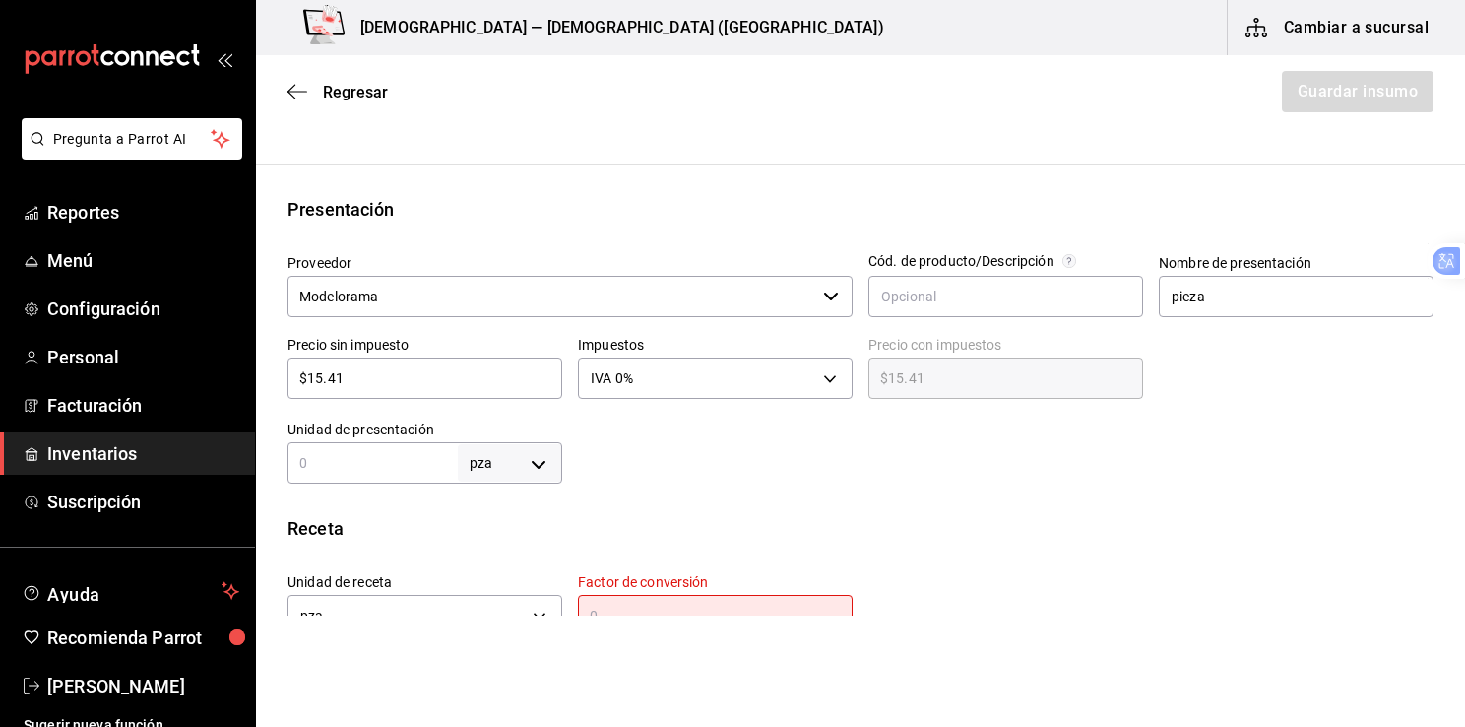
scroll to position [295, 0]
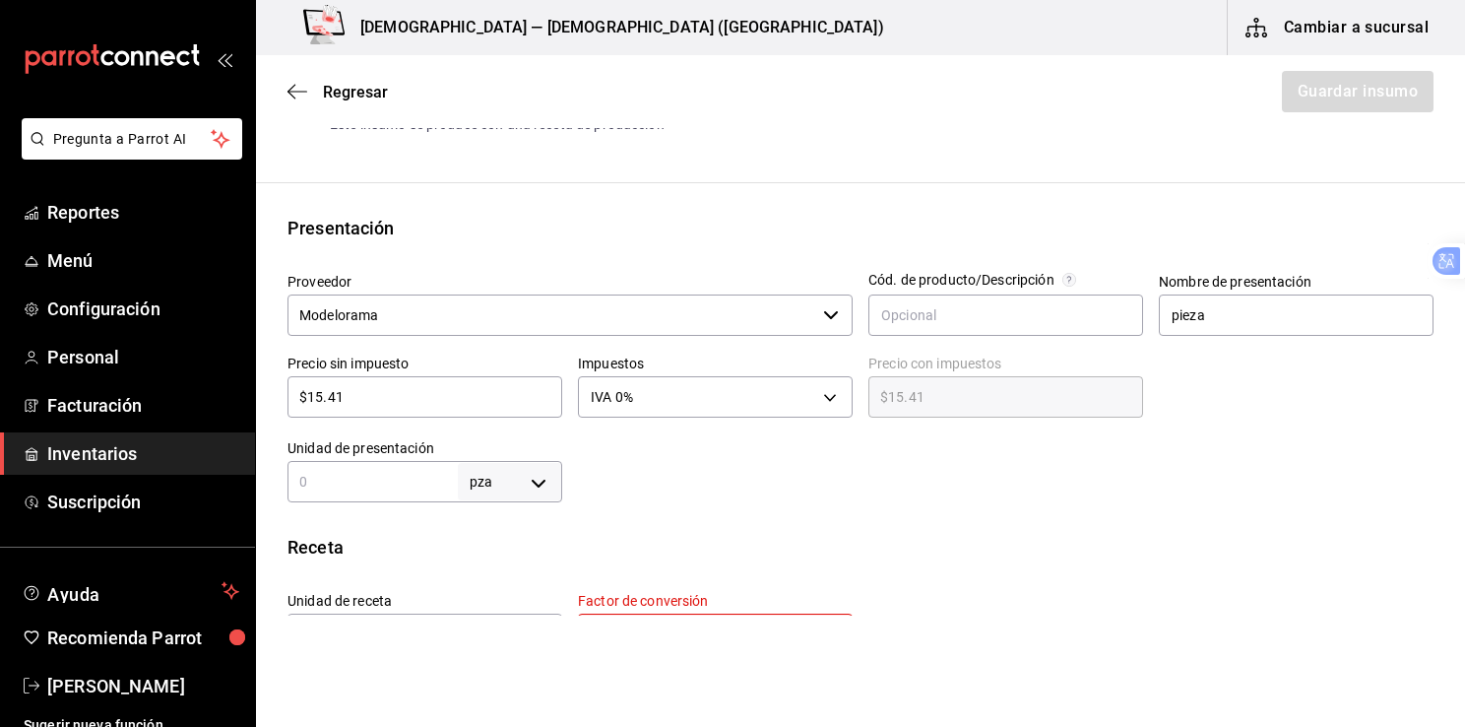
click at [1329, 87] on div "Regresar Guardar insumo" at bounding box center [860, 91] width 1209 height 73
click at [388, 489] on input "text" at bounding box center [373, 482] width 170 height 24
type input "1"
click at [743, 491] on div at bounding box center [998, 462] width 872 height 79
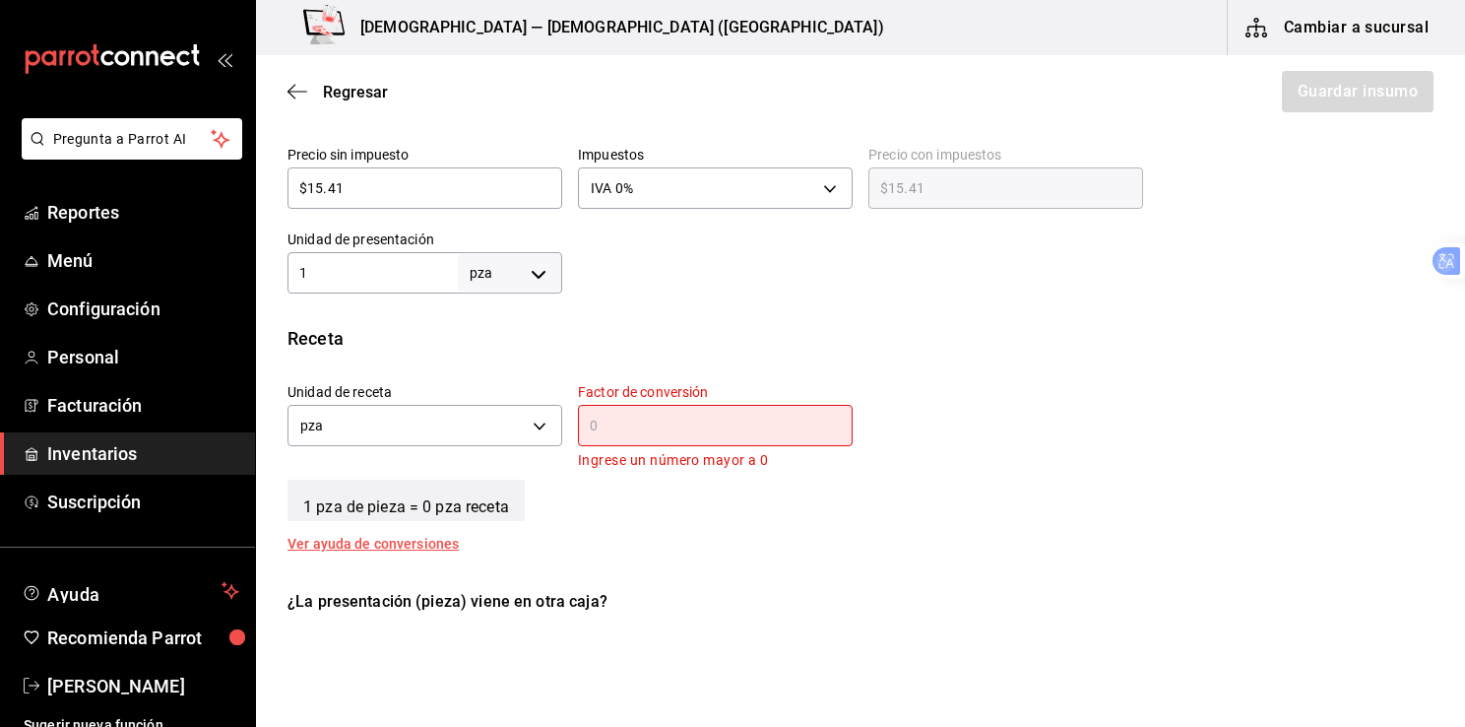
scroll to position [491, 0]
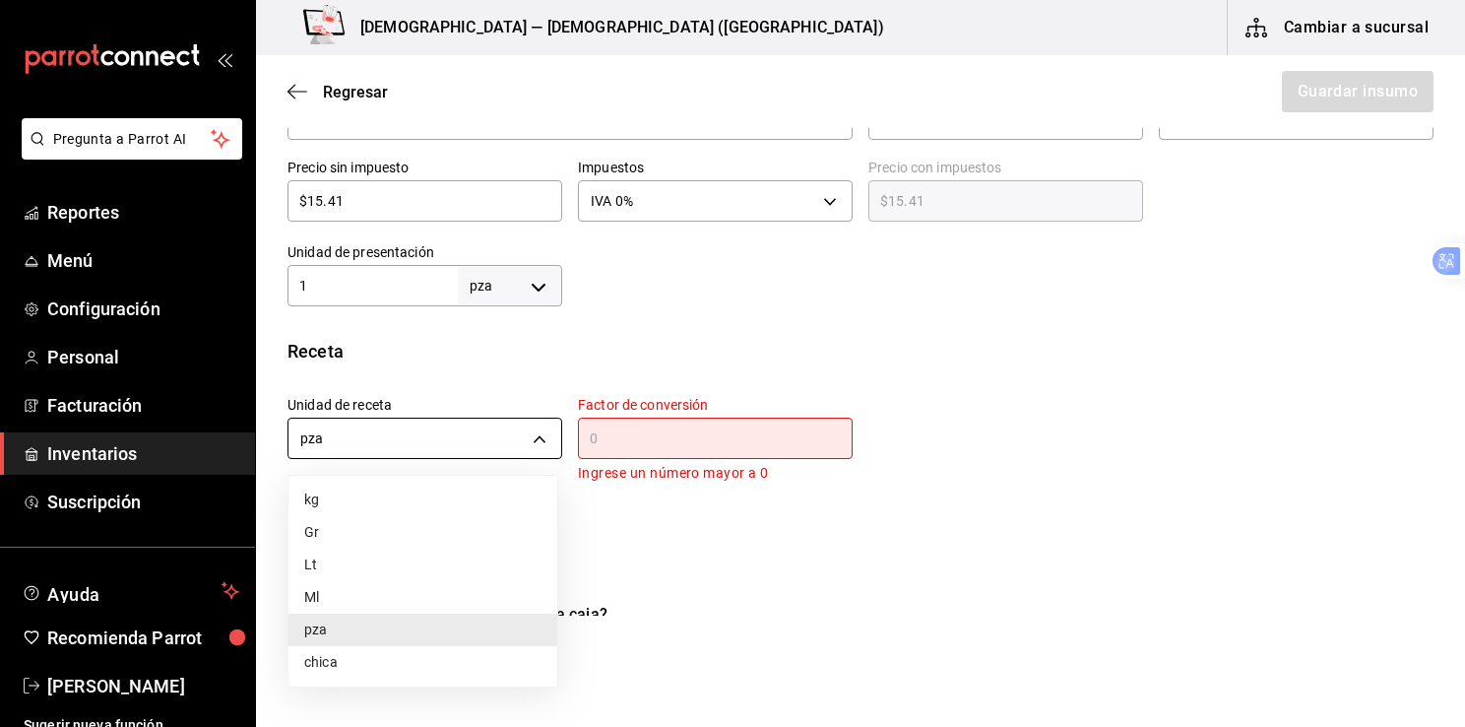
click at [343, 440] on body "Pregunta a Parrot AI Reportes Menú Configuración Personal Facturación Inventari…" at bounding box center [732, 308] width 1465 height 616
click at [311, 593] on li "Ml" at bounding box center [423, 597] width 269 height 32
type input "MILLILITER"
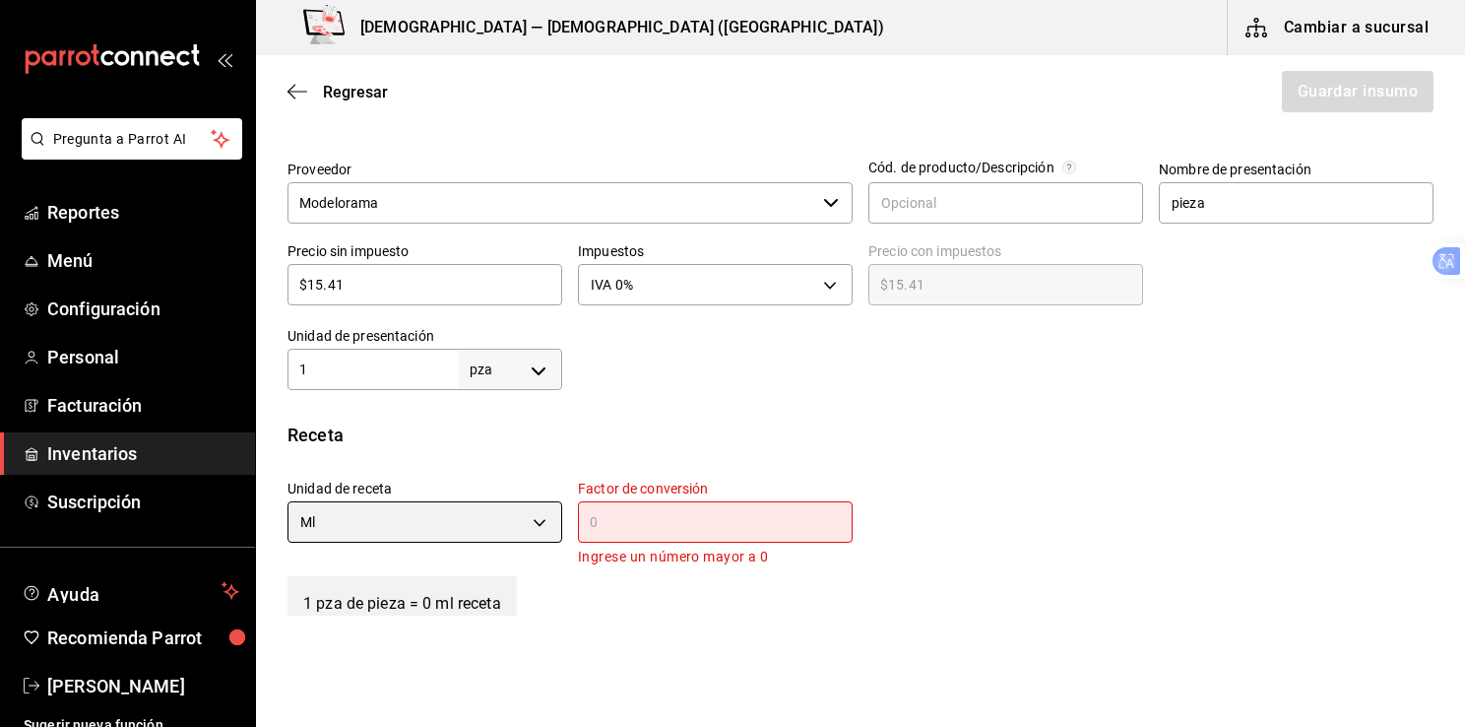
scroll to position [406, 0]
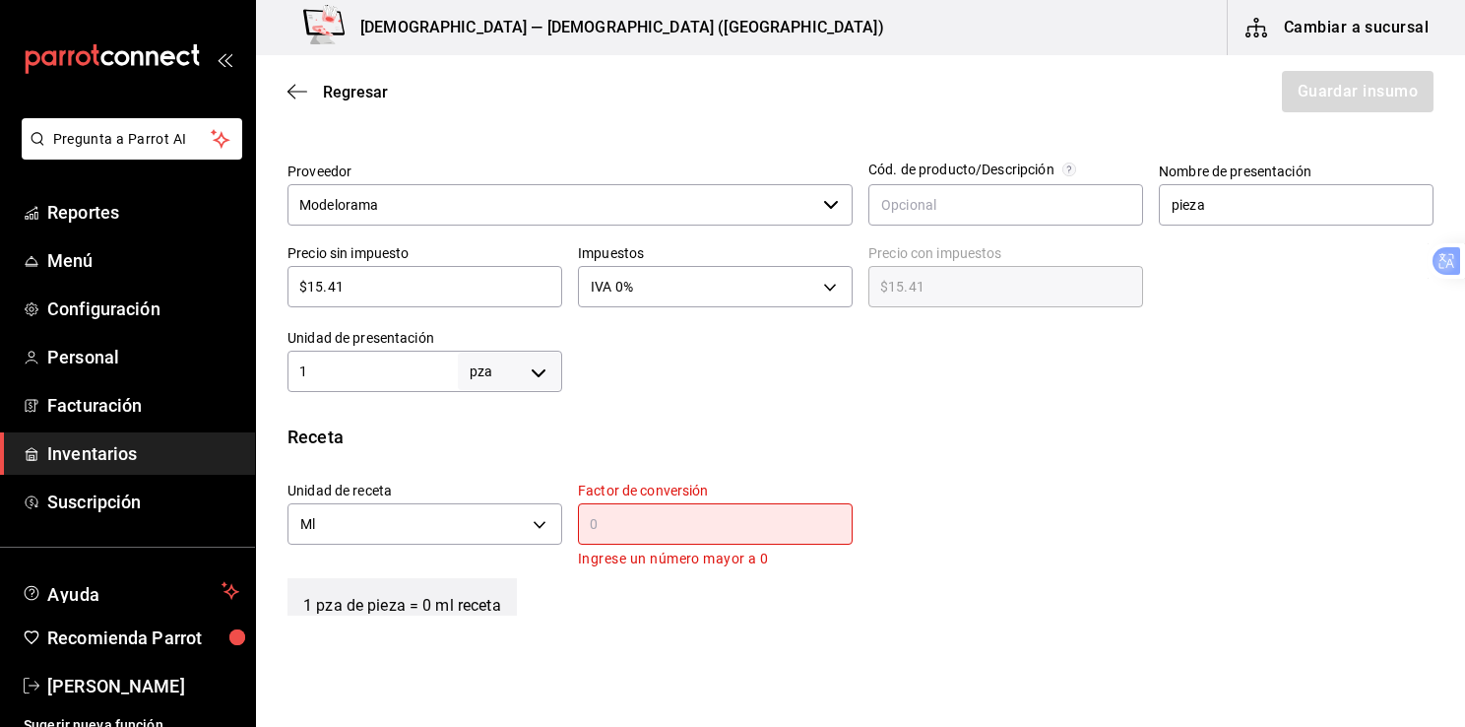
click at [408, 372] on input "1" at bounding box center [373, 371] width 170 height 24
type input "355"
click at [547, 370] on body "Pregunta a Parrot AI Reportes Menú Configuración Personal Facturación Inventari…" at bounding box center [732, 308] width 1465 height 616
click at [478, 564] on li "Ml" at bounding box center [506, 561] width 102 height 32
type input "MILLILITER"
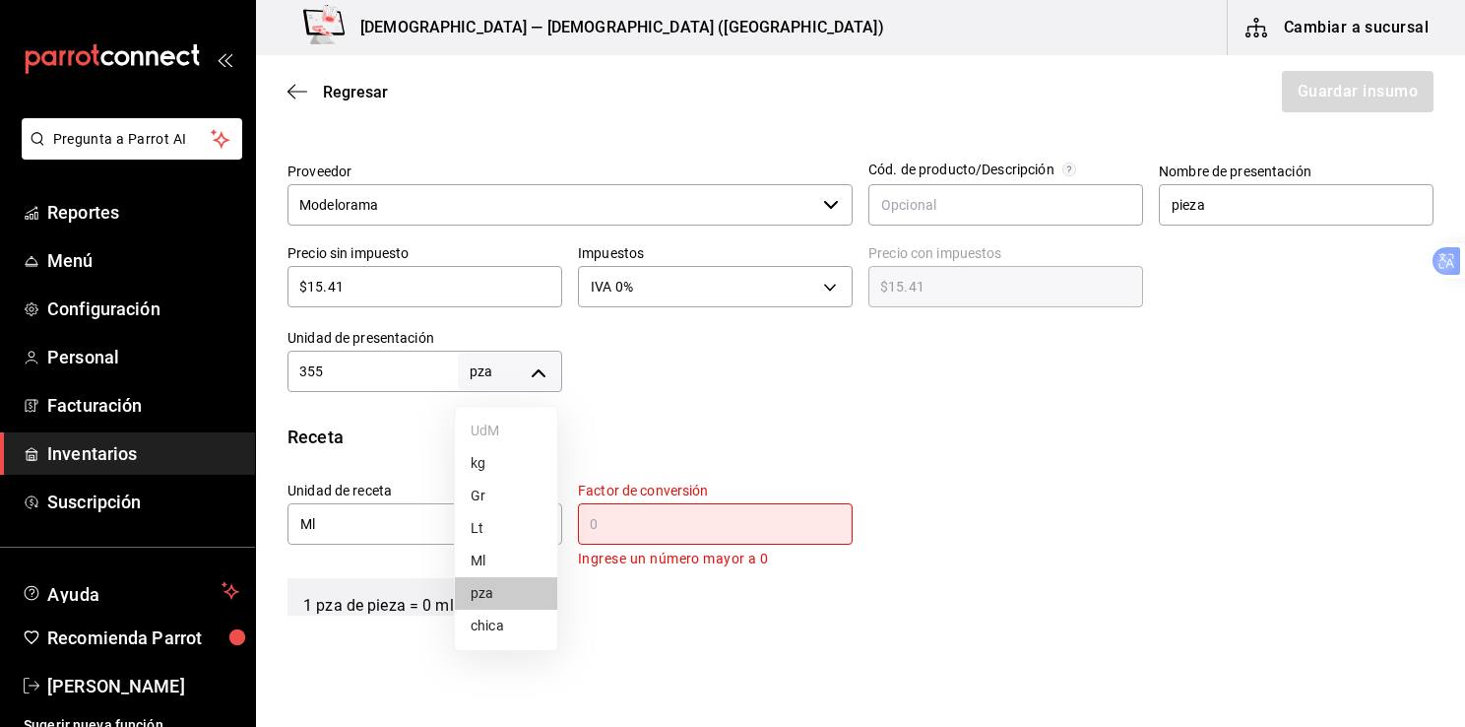
type input "355"
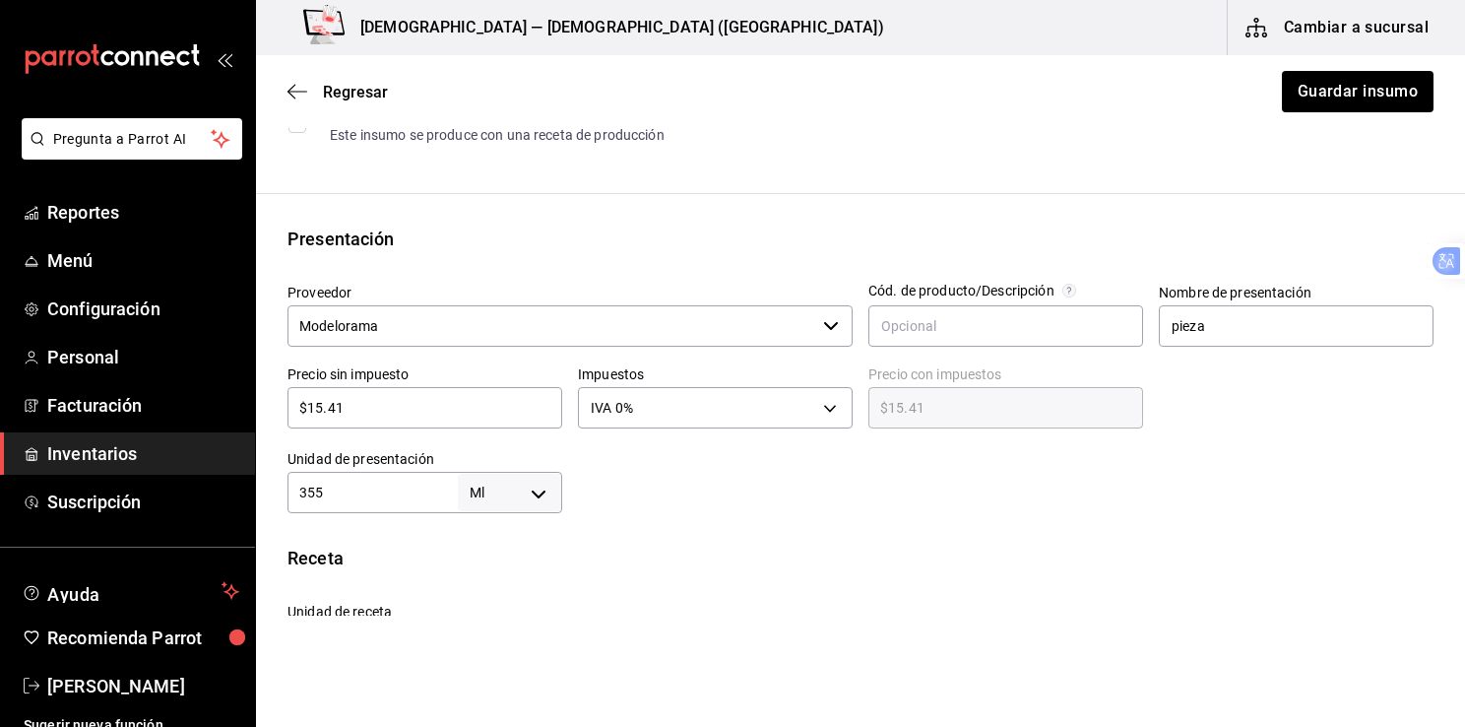
scroll to position [220, 0]
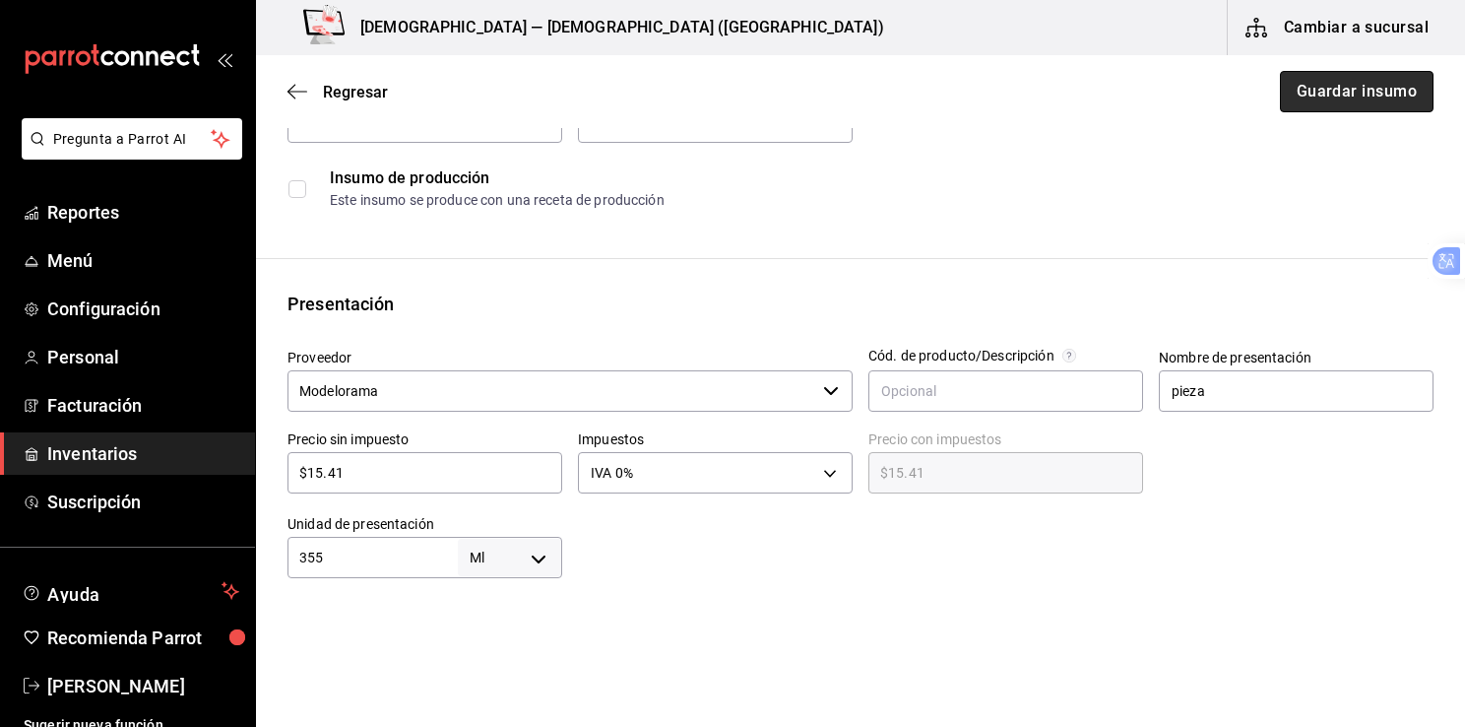
click at [1338, 90] on button "Guardar insumo" at bounding box center [1357, 91] width 154 height 41
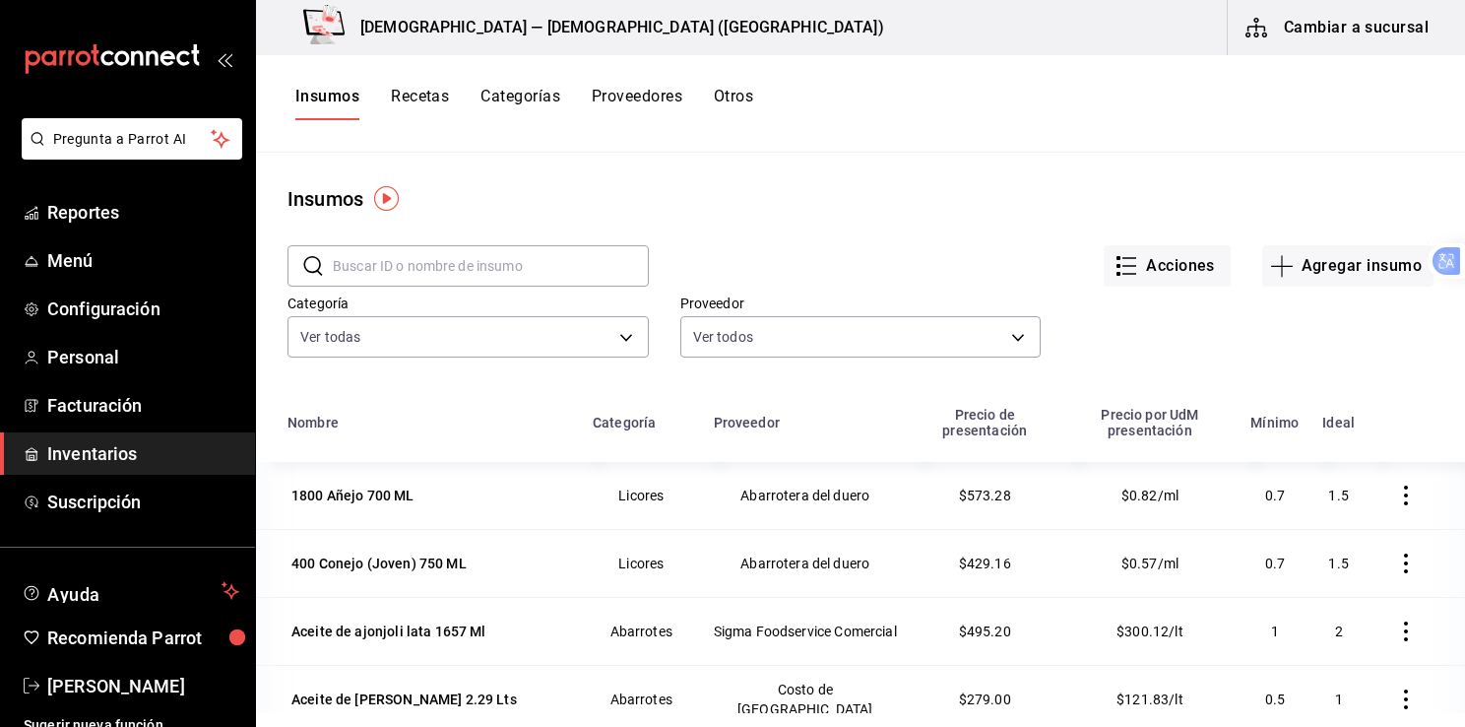
click at [452, 263] on input "text" at bounding box center [491, 265] width 316 height 39
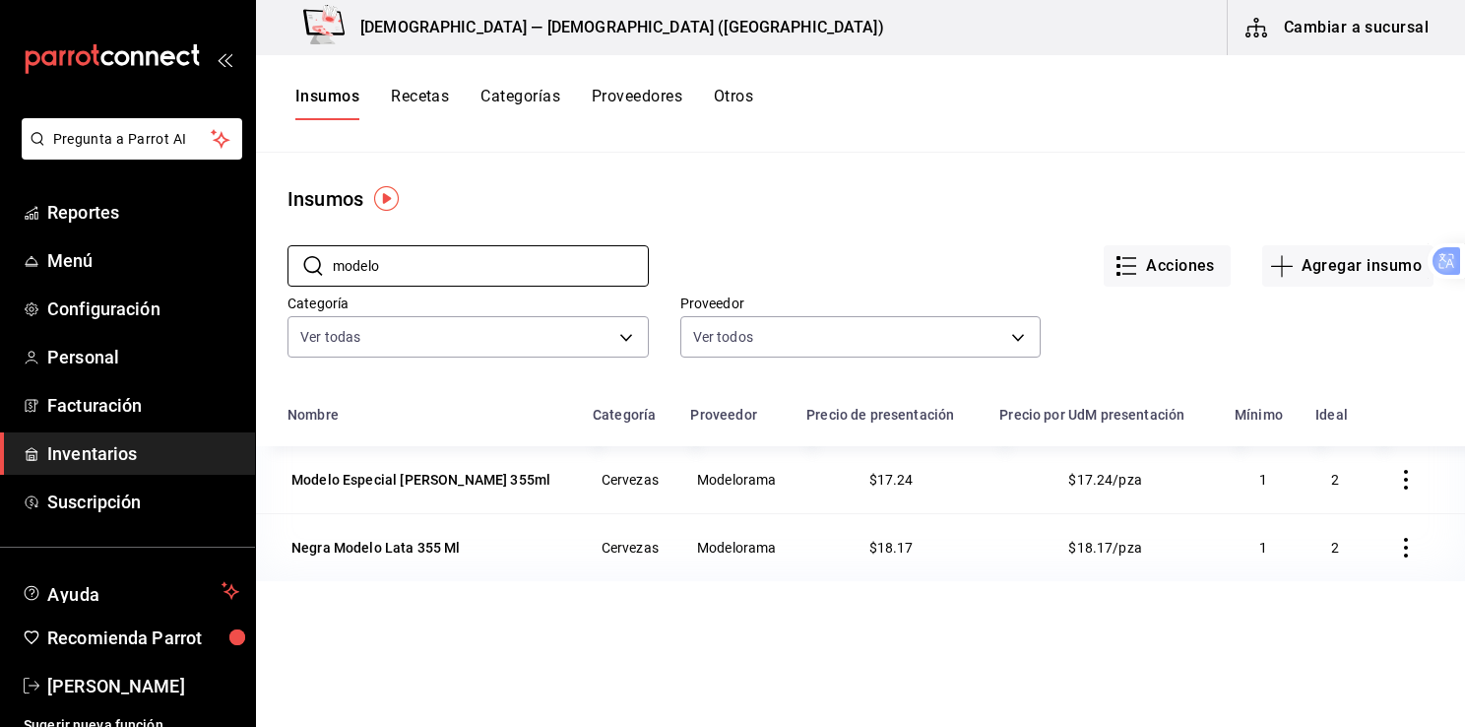
type input "modelo"
click at [475, 480] on div "Modelo Especial [PERSON_NAME] 355ml" at bounding box center [421, 480] width 259 height 20
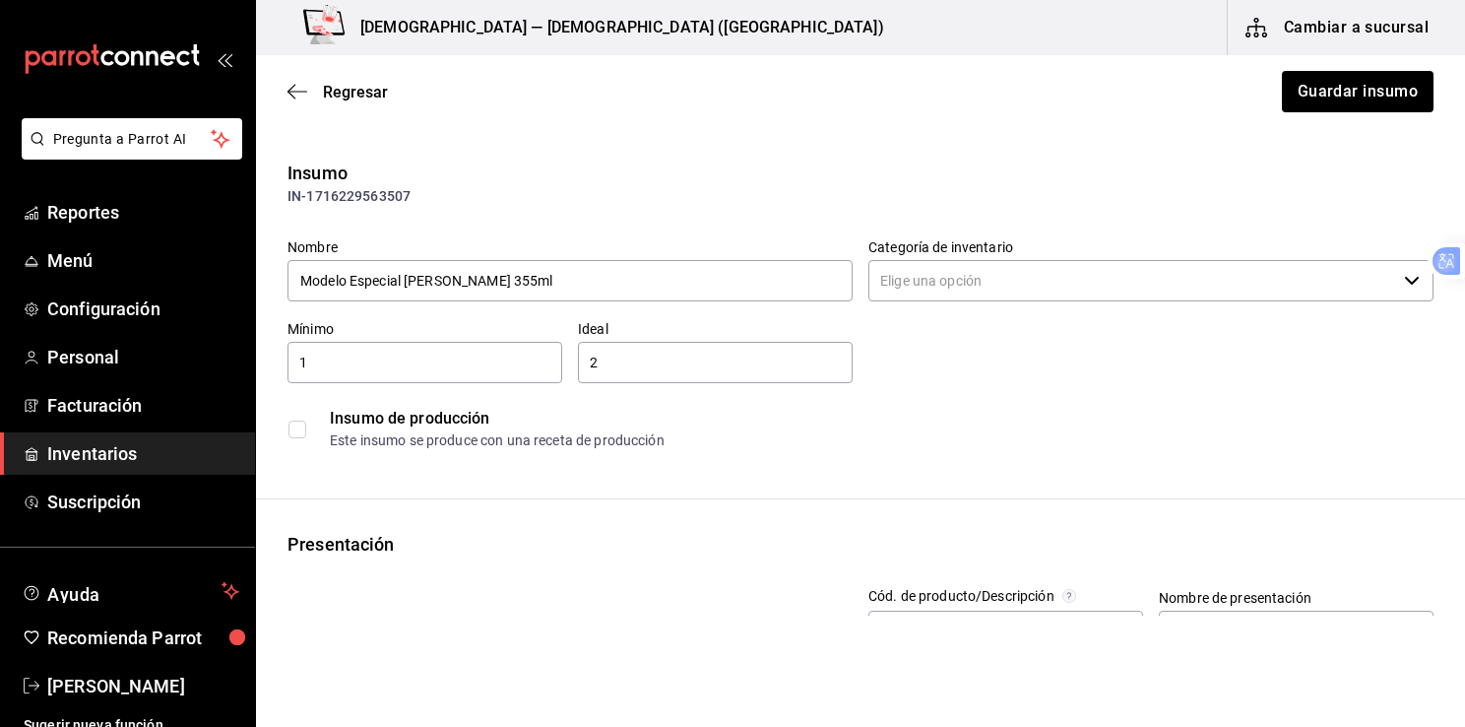
type input "Cervezas"
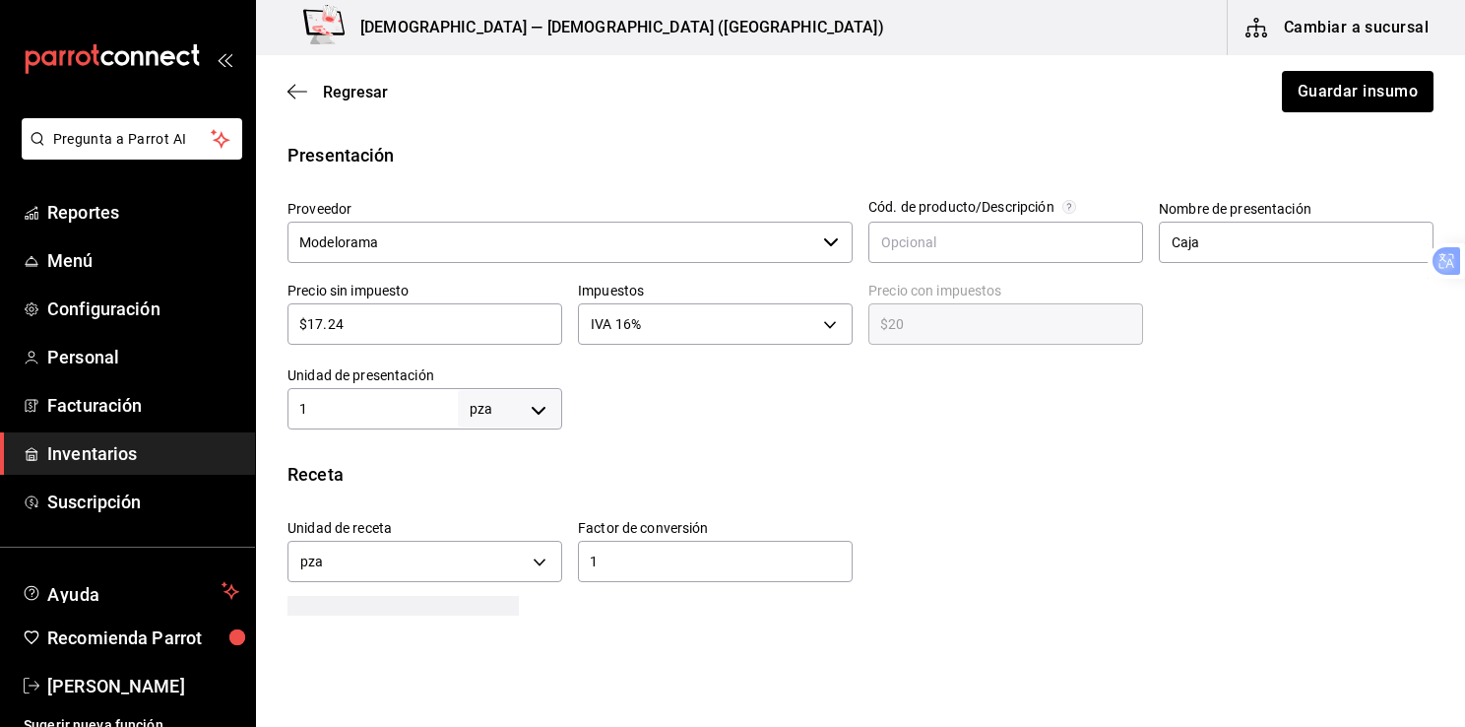
scroll to position [343, 0]
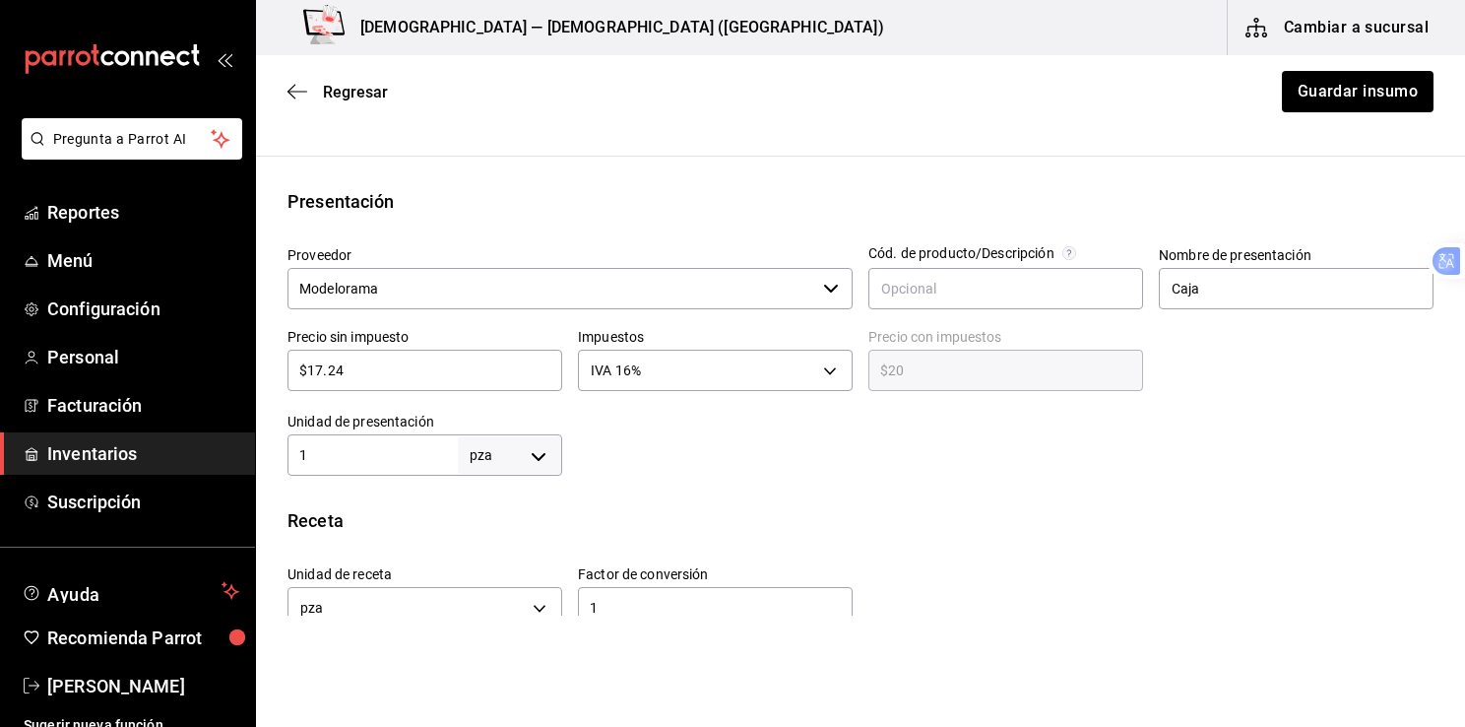
click at [420, 370] on input "$17.24" at bounding box center [425, 370] width 275 height 24
type input "$17.2"
type input "$19.95"
type input "$17."
type input "$19.72"
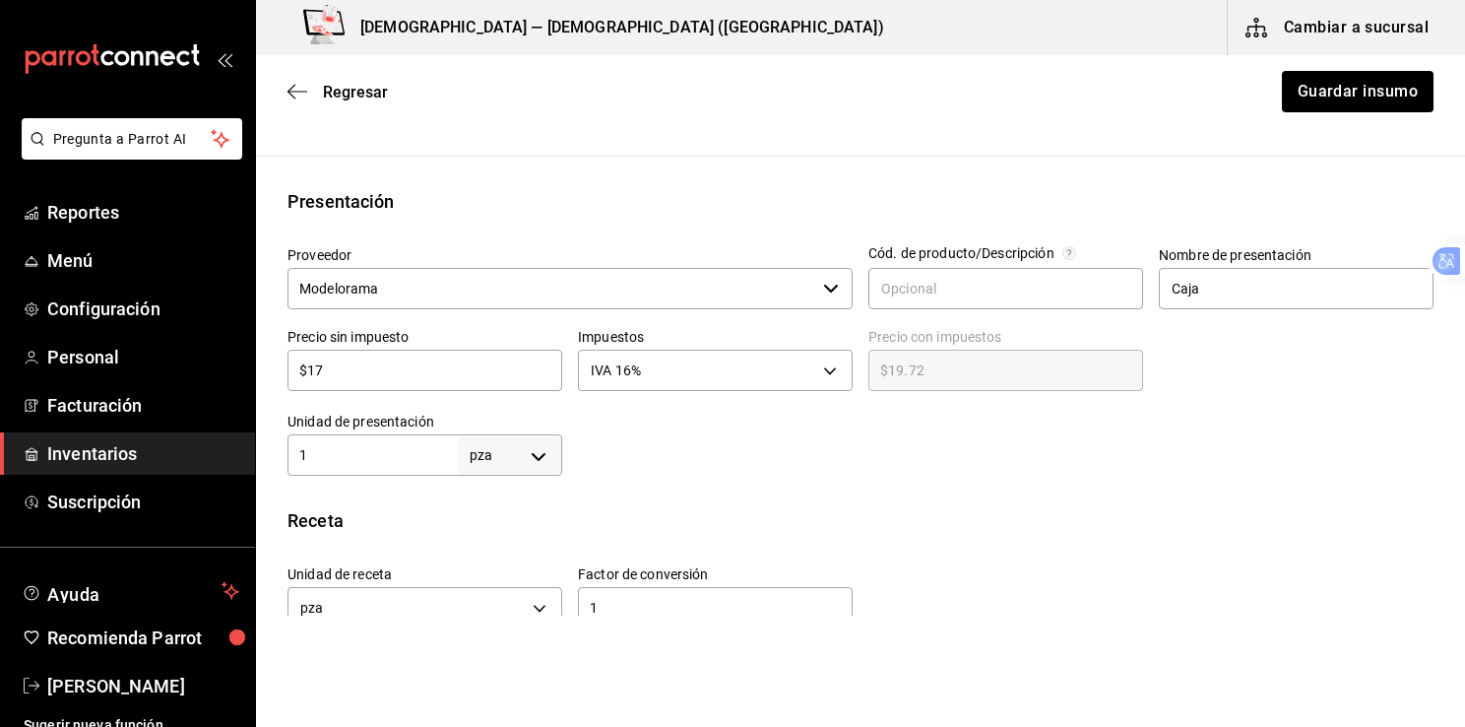
type input "$1"
type input "$1.16"
type input "$16"
type input "$18.56"
type input "$16.6"
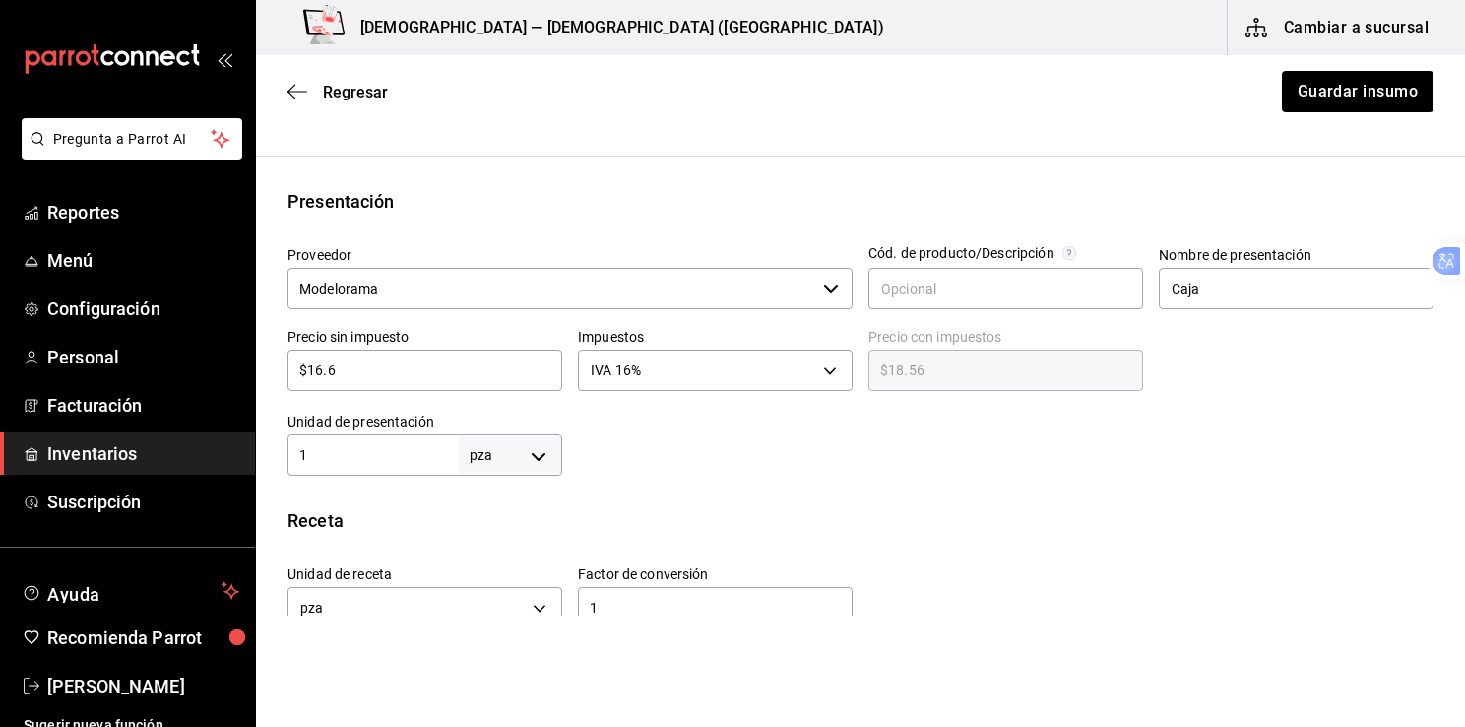
type input "$19.26"
type input "$16.66"
type input "$19.33"
type input "$16.66"
click at [1154, 451] on div at bounding box center [998, 436] width 872 height 79
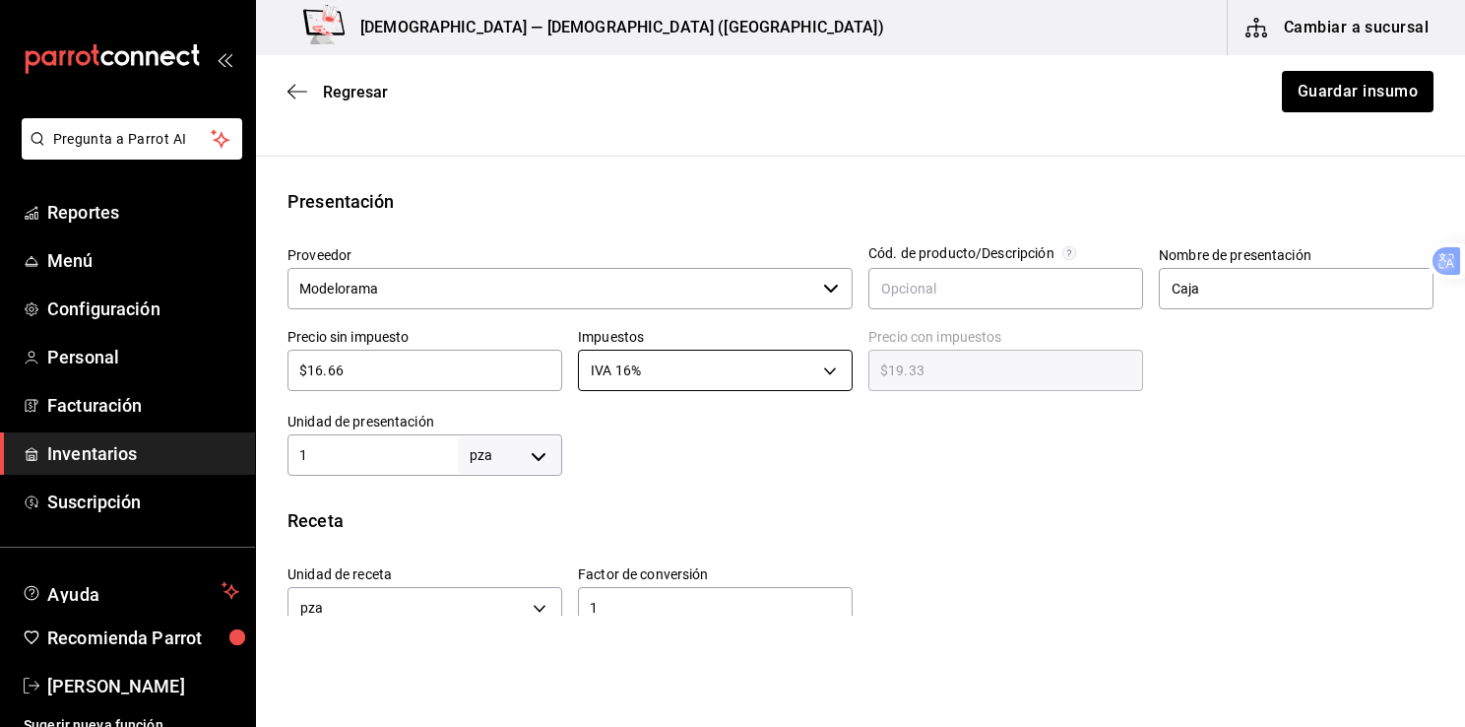
click at [826, 371] on body "Pregunta a Parrot AI Reportes Menú Configuración Personal Facturación Inventari…" at bounding box center [732, 308] width 1465 height 616
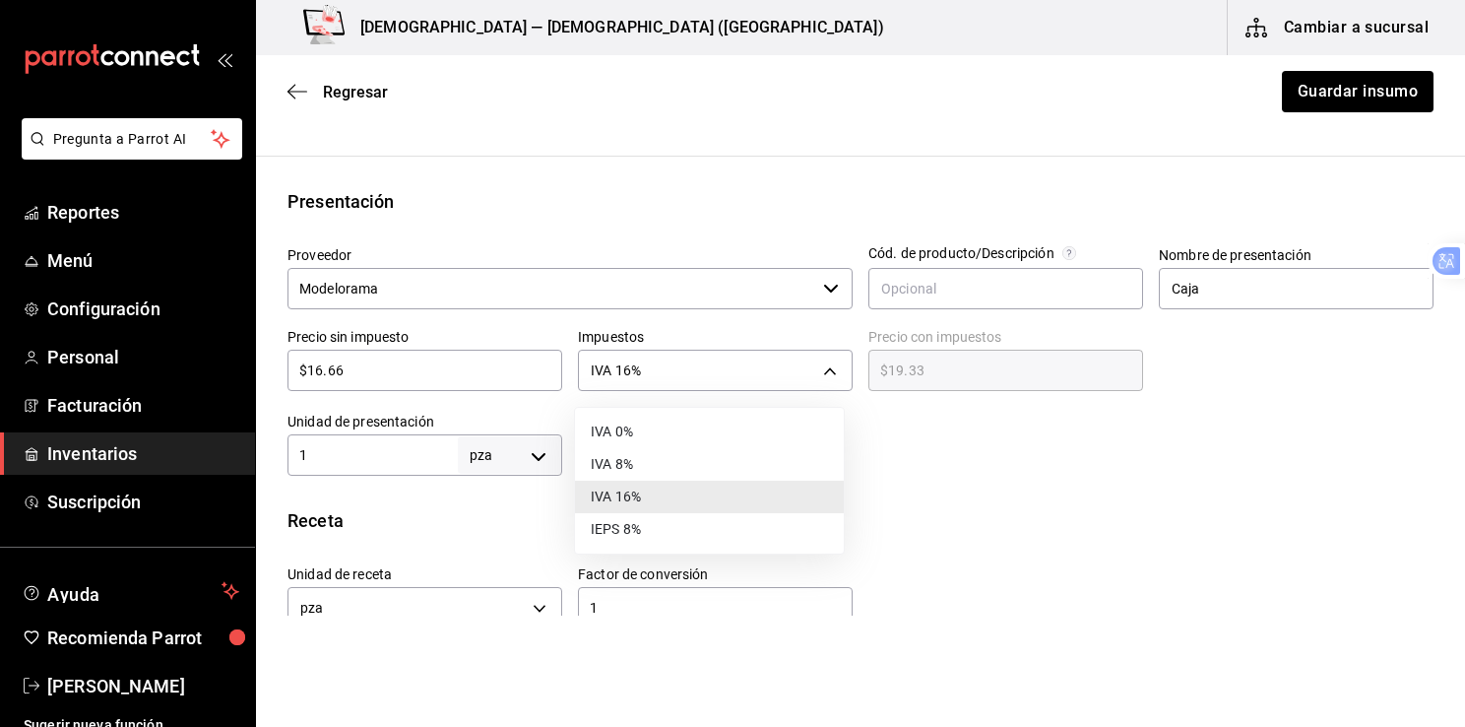
click at [614, 435] on li "IVA 0%" at bounding box center [709, 432] width 269 height 32
type input "IVA_0"
type input "$16.66"
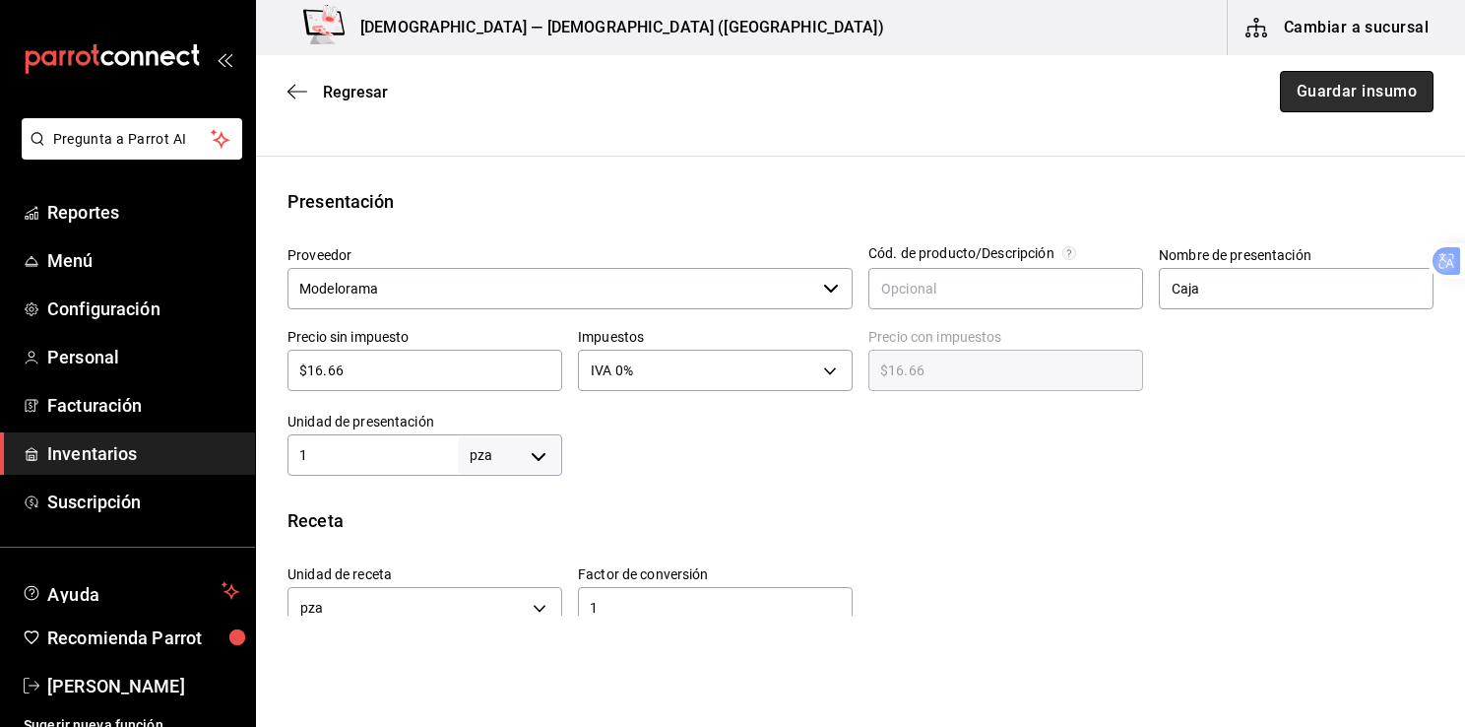
click at [1335, 91] on button "Guardar insumo" at bounding box center [1357, 91] width 154 height 41
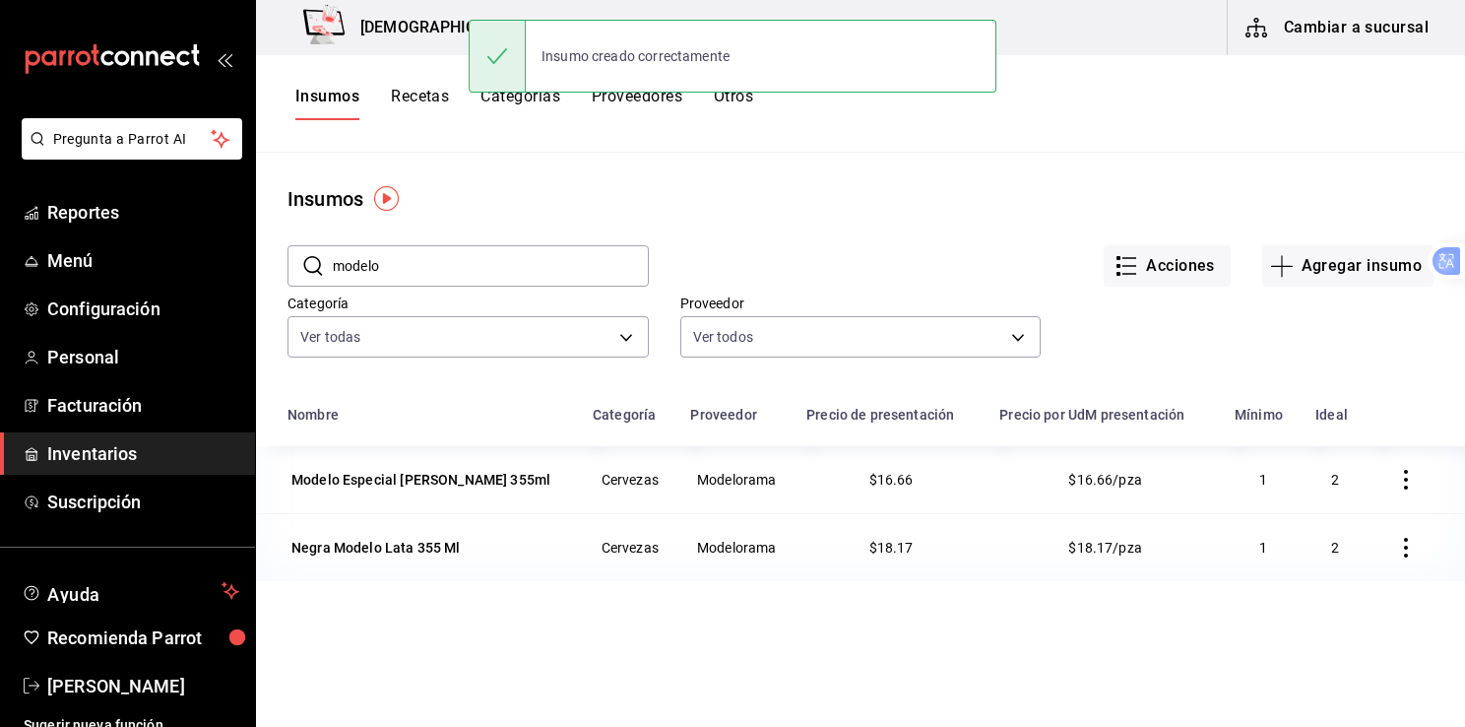
click at [492, 257] on input "modelo" at bounding box center [491, 265] width 316 height 39
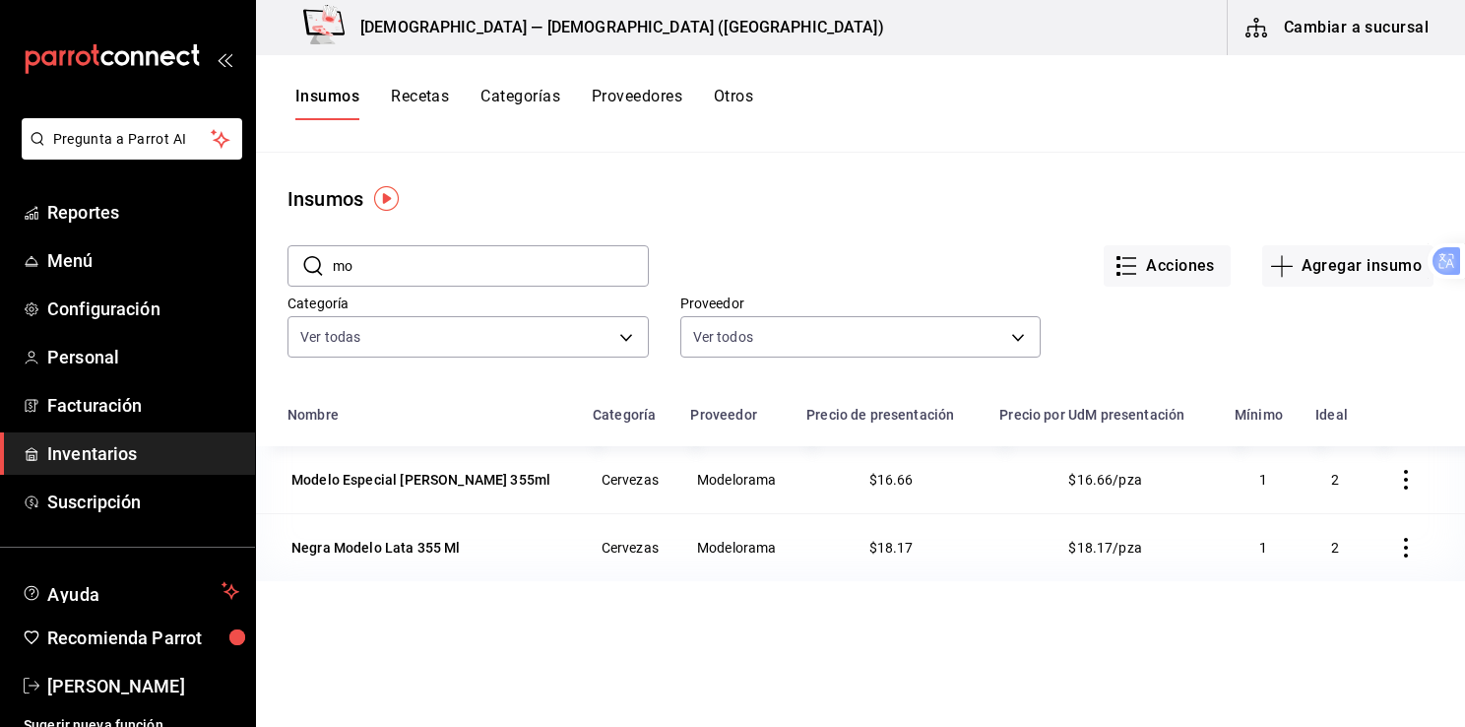
type input "m"
type input "xx"
click at [394, 480] on div "Cerveza xx [PERSON_NAME] 355ml" at bounding box center [404, 480] width 224 height 20
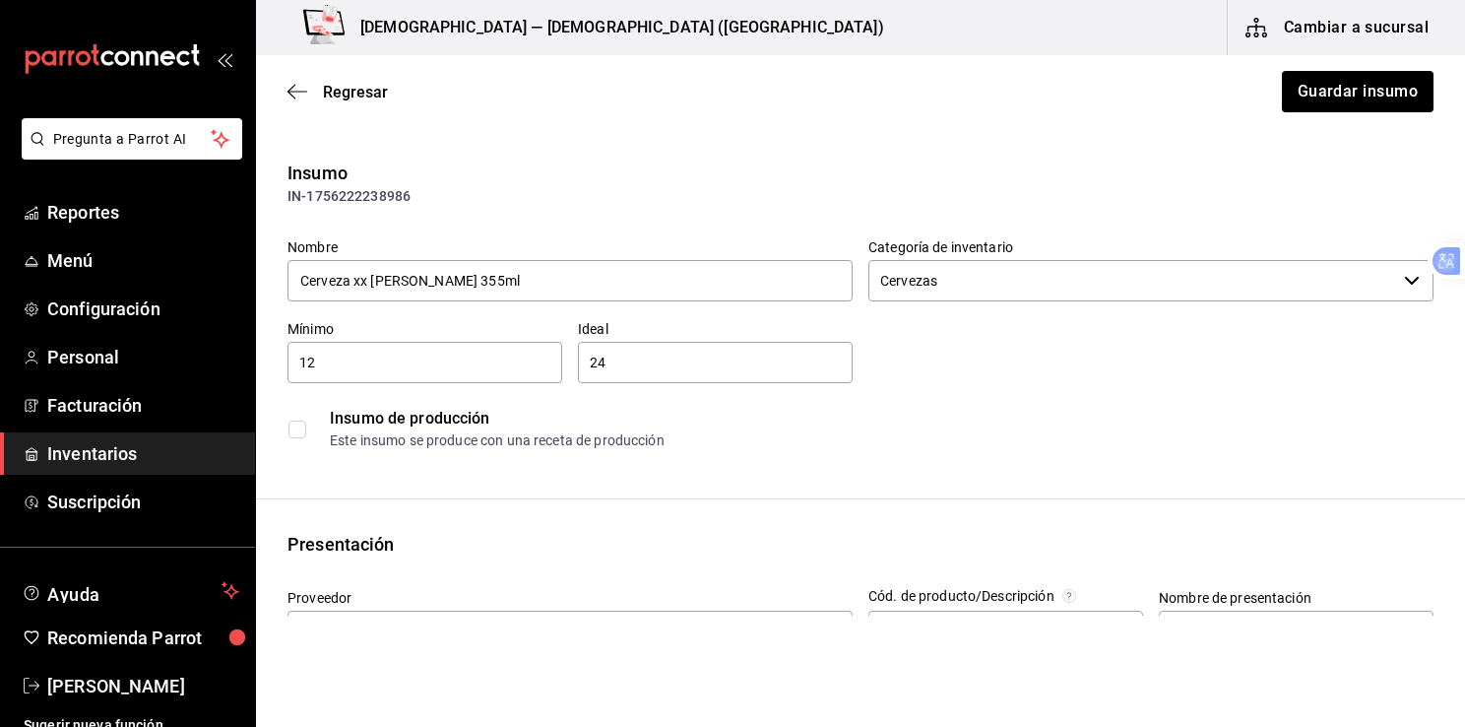
click at [299, 426] on input "checkbox" at bounding box center [298, 430] width 18 height 18
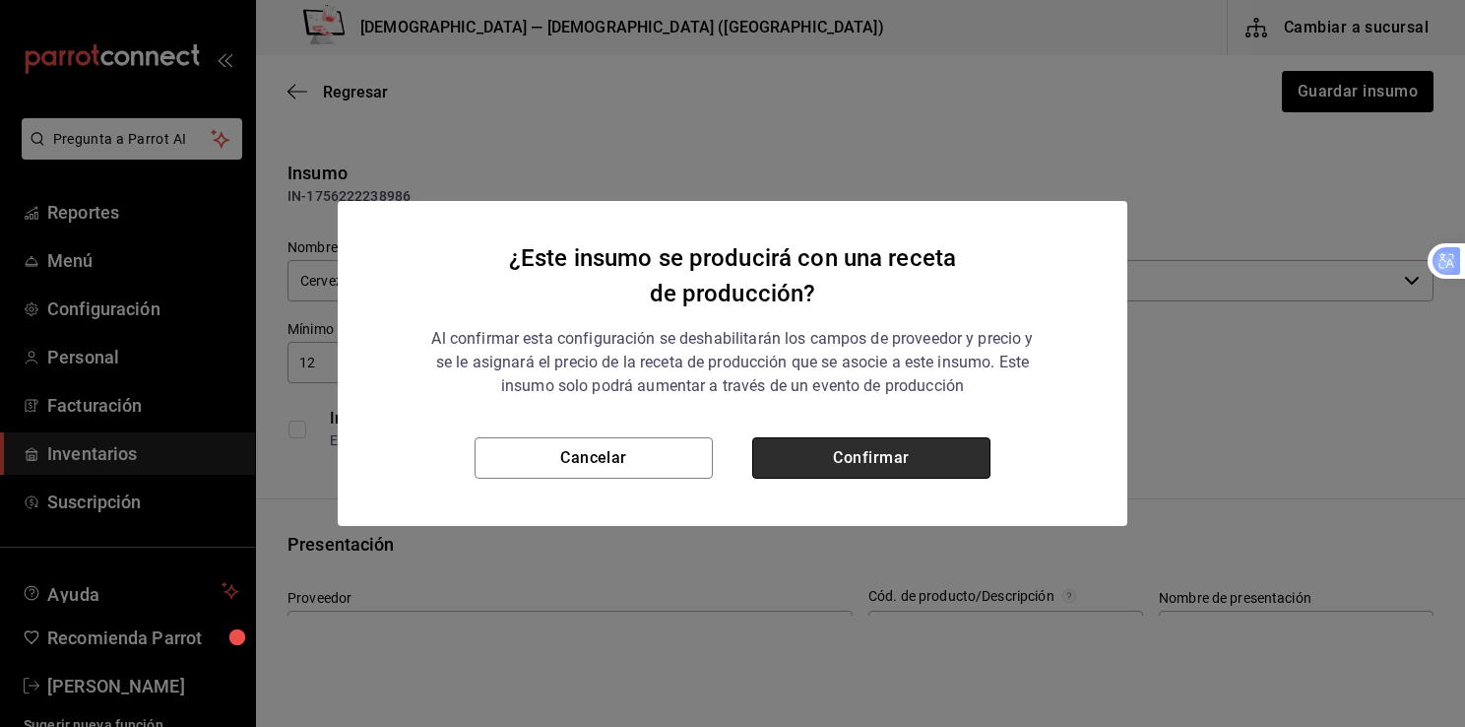
click at [852, 467] on button "Confirmar" at bounding box center [871, 457] width 238 height 41
checkbox input "true"
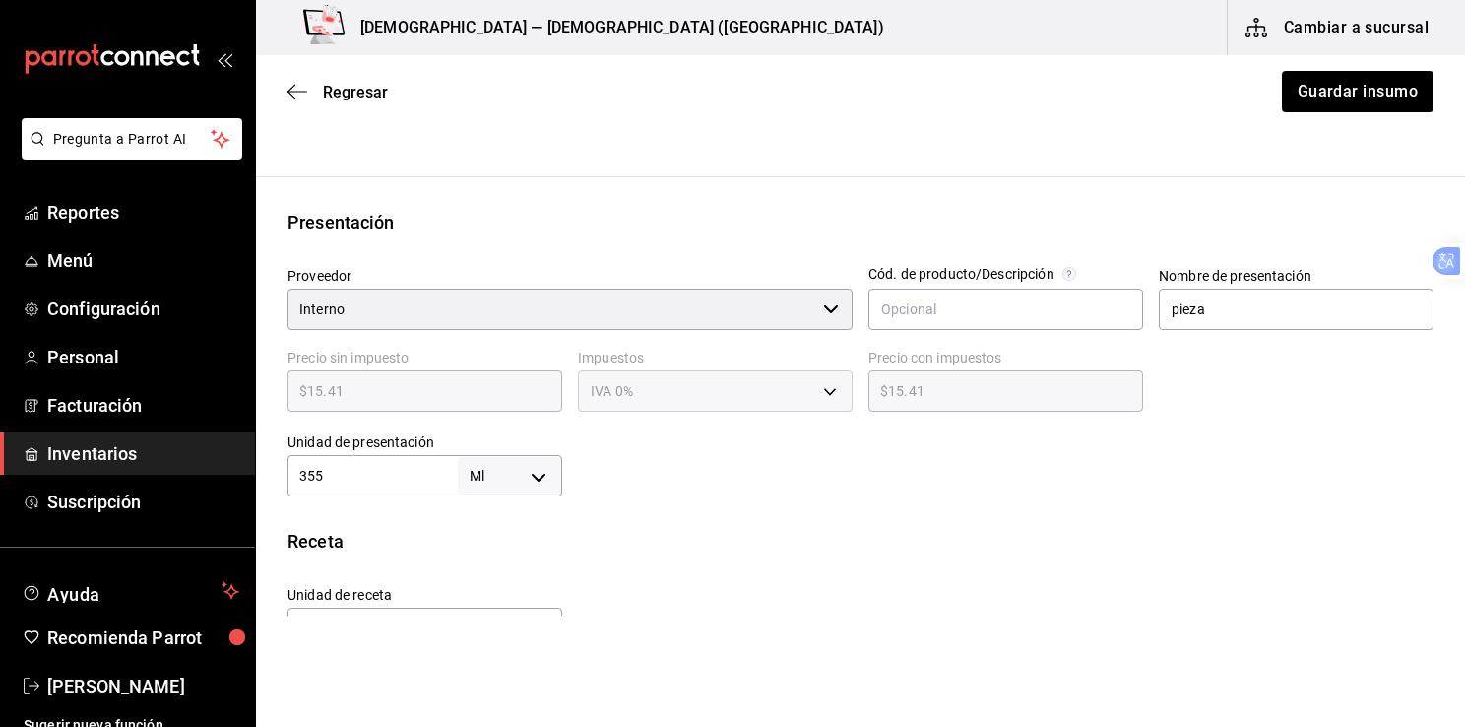
scroll to position [323, 0]
click at [495, 310] on input "Interno" at bounding box center [552, 308] width 528 height 41
type input "I"
click at [821, 310] on div "modelo ​" at bounding box center [570, 308] width 565 height 41
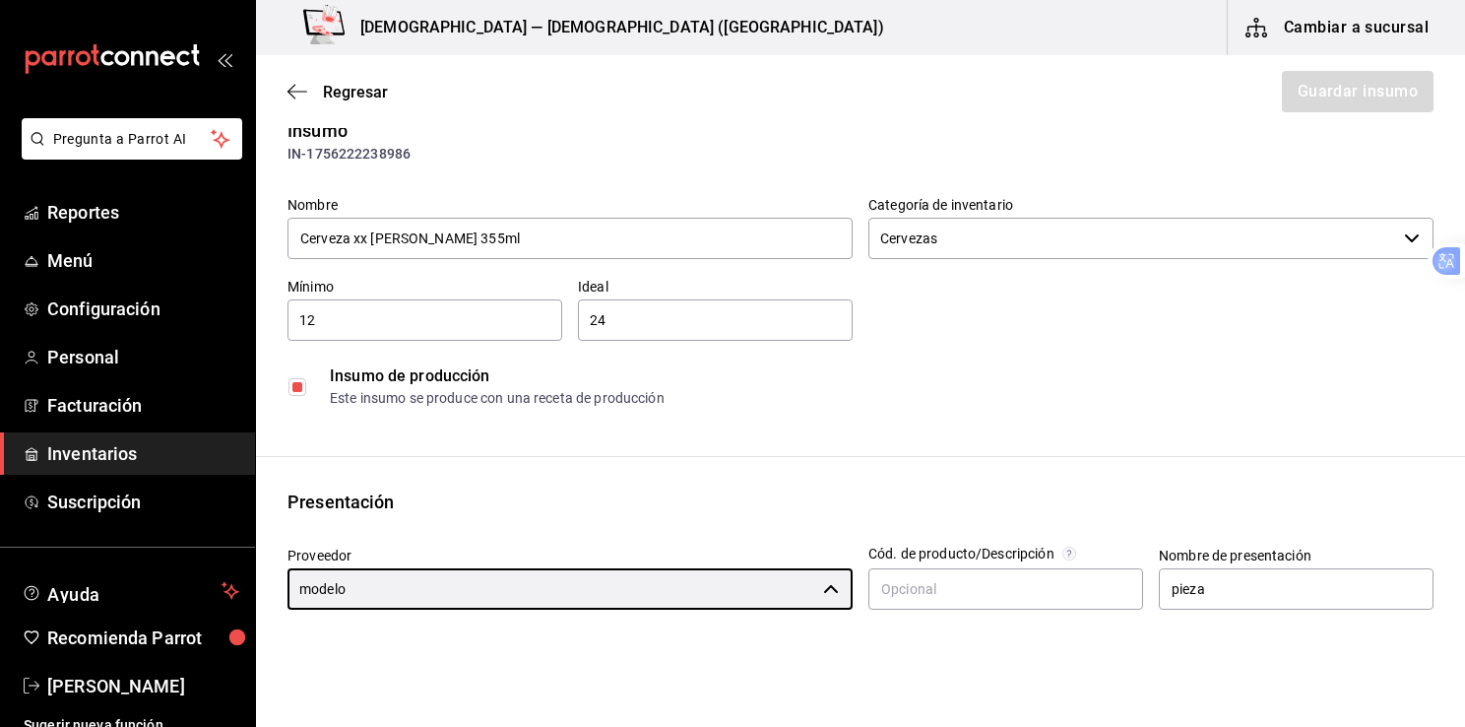
scroll to position [0, 0]
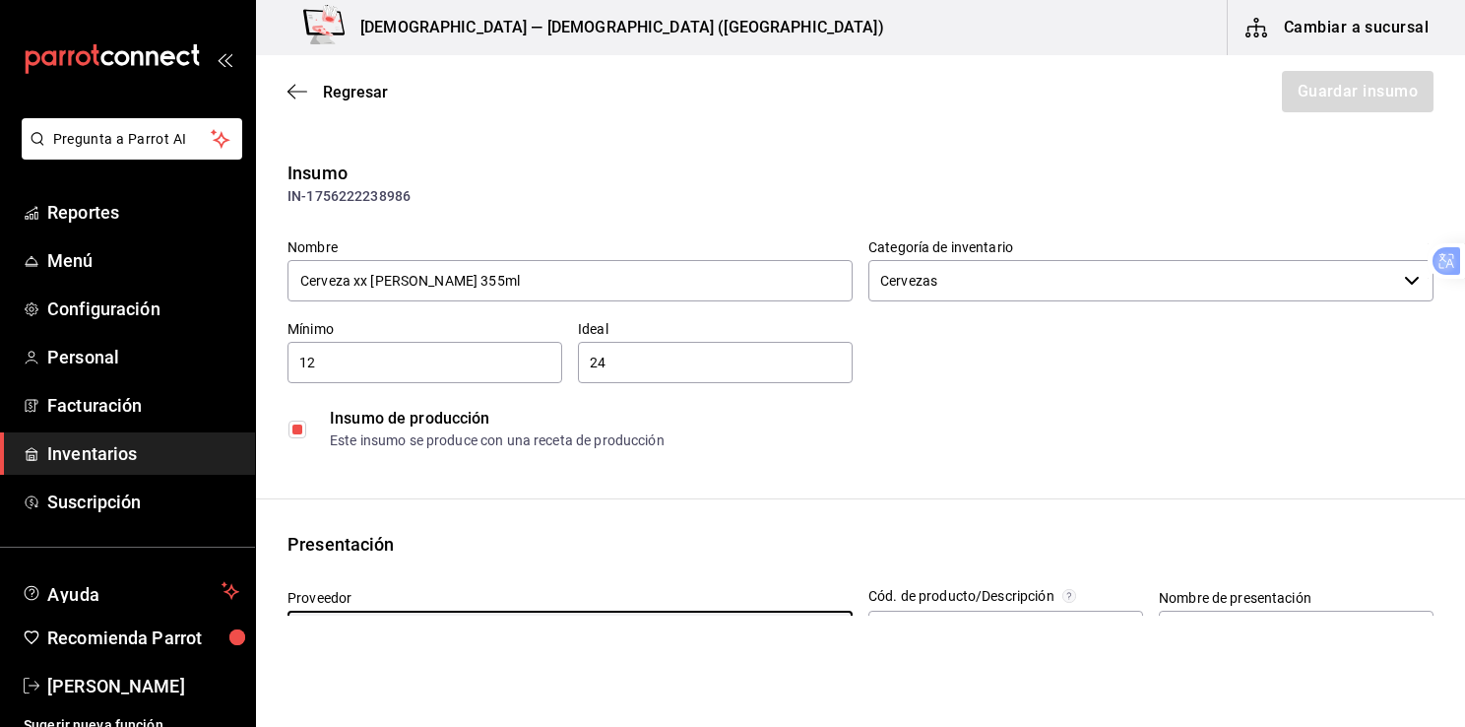
type input "modelo"
click at [297, 422] on input "checkbox" at bounding box center [298, 430] width 18 height 18
checkbox input "false"
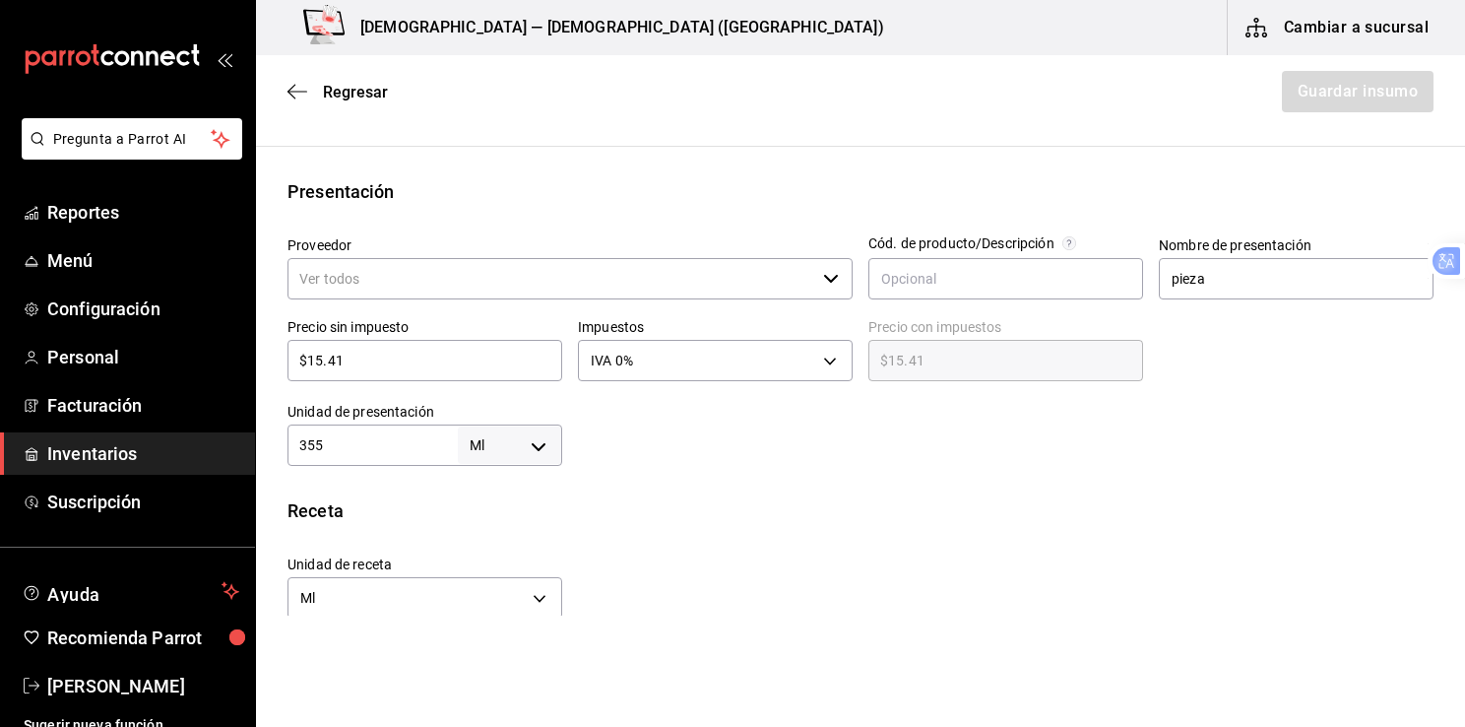
scroll to position [369, 0]
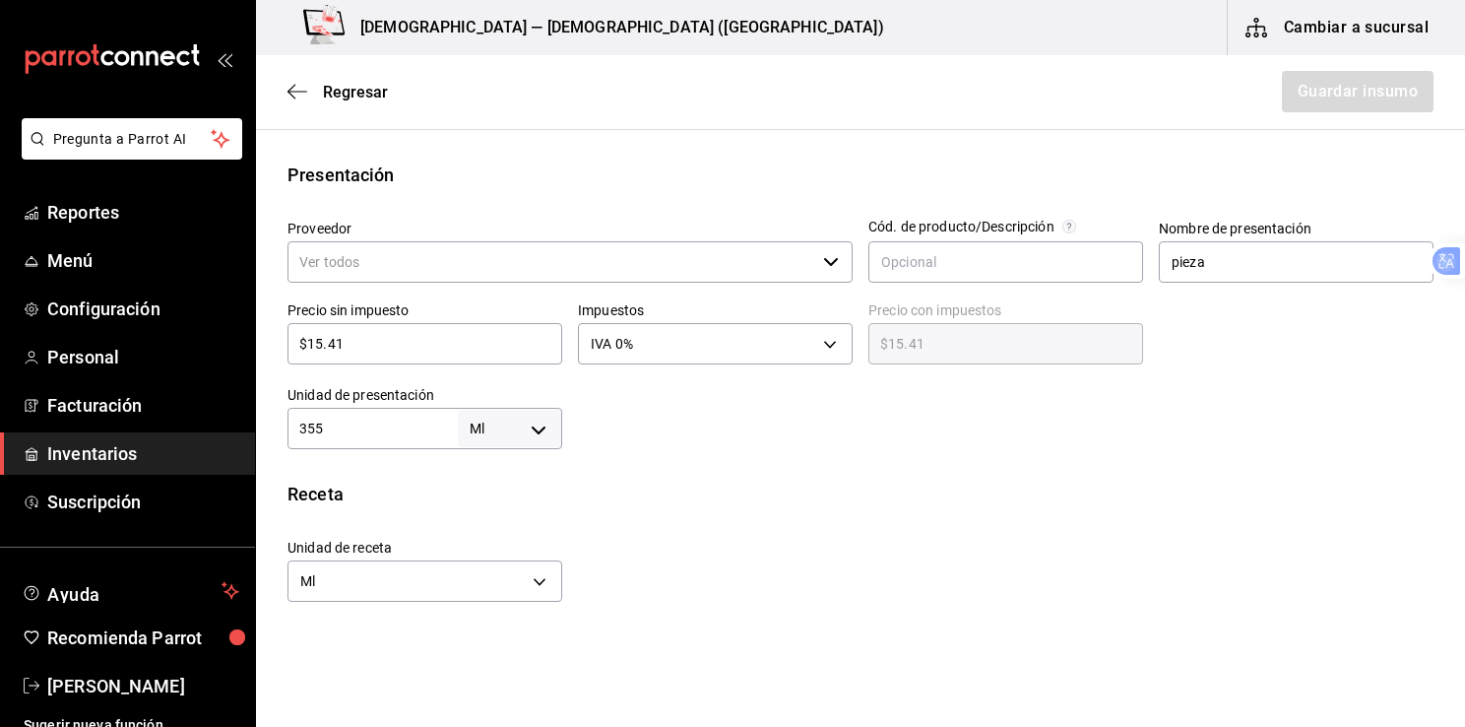
click at [516, 266] on input "Proveedor" at bounding box center [552, 261] width 528 height 41
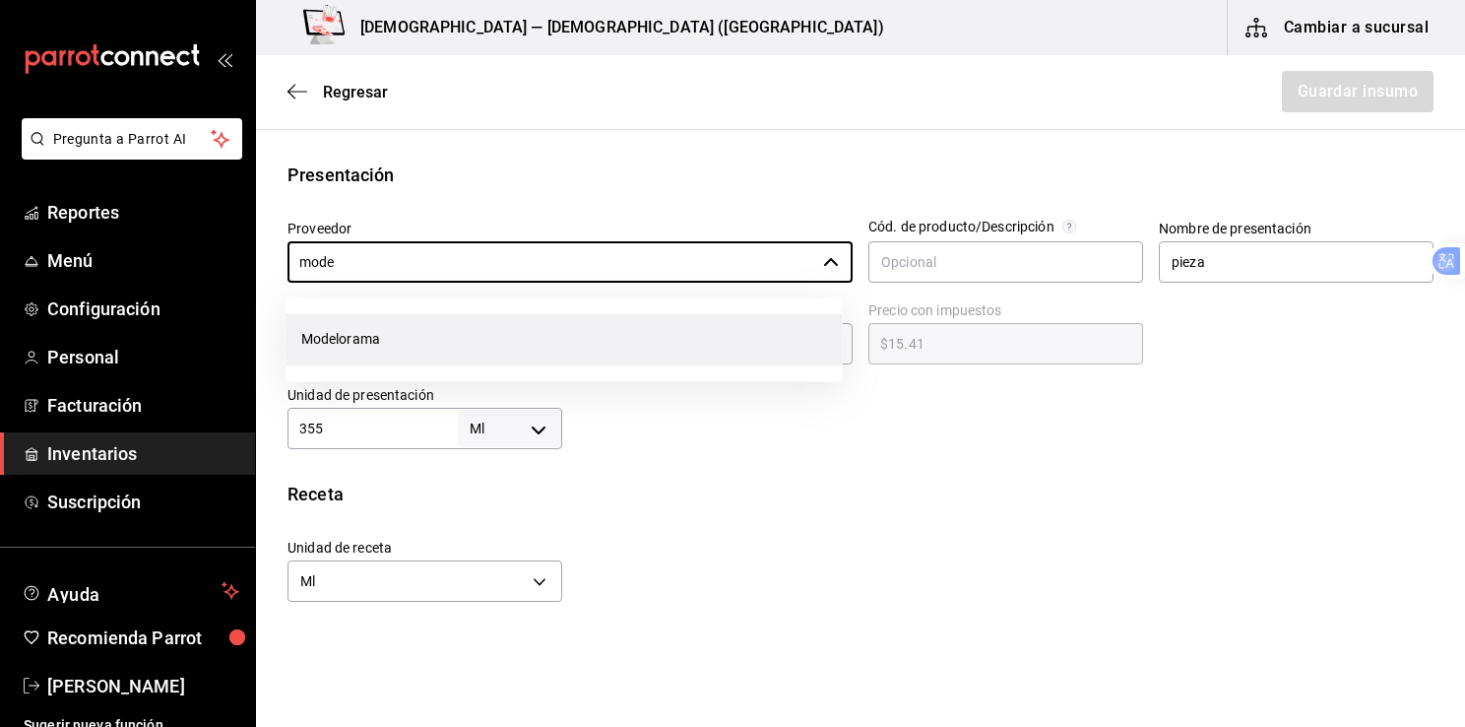
click at [341, 340] on li "Modelorama" at bounding box center [564, 339] width 557 height 52
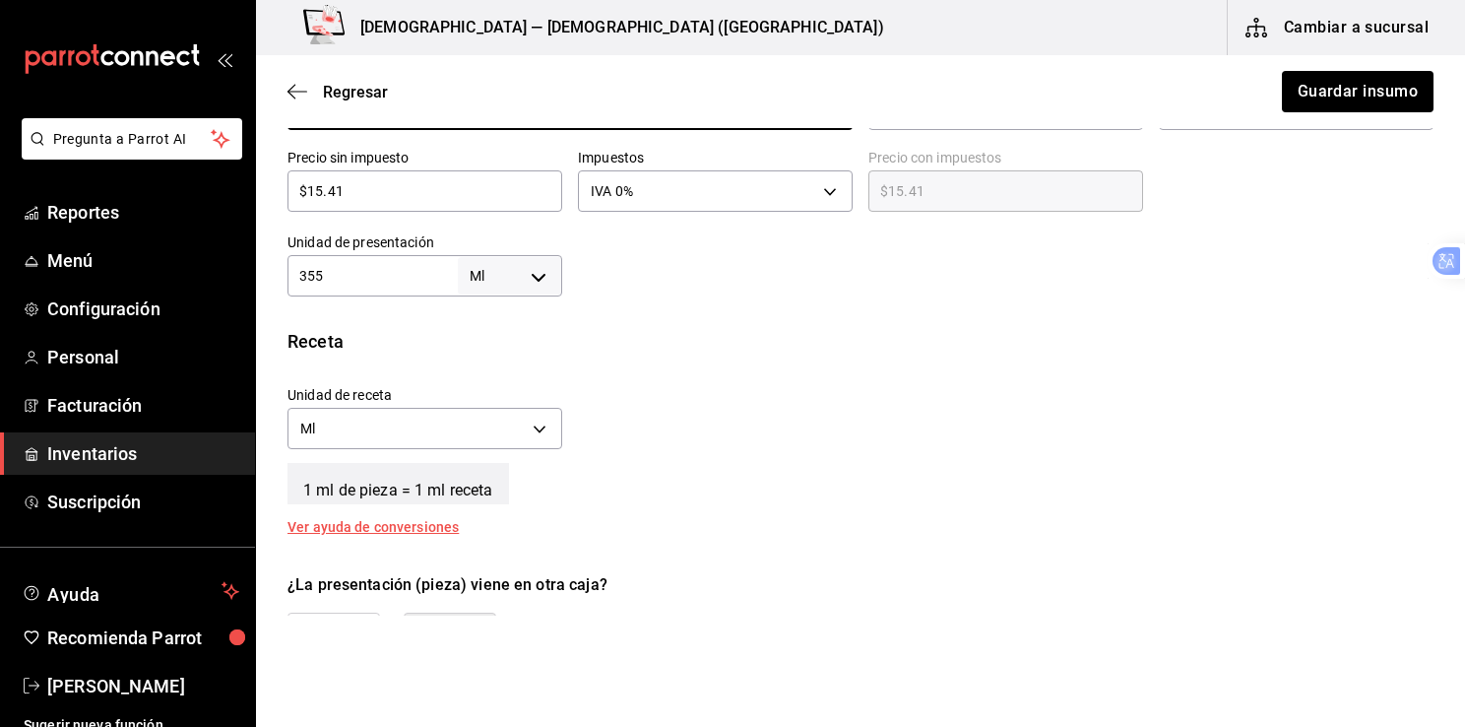
scroll to position [513, 0]
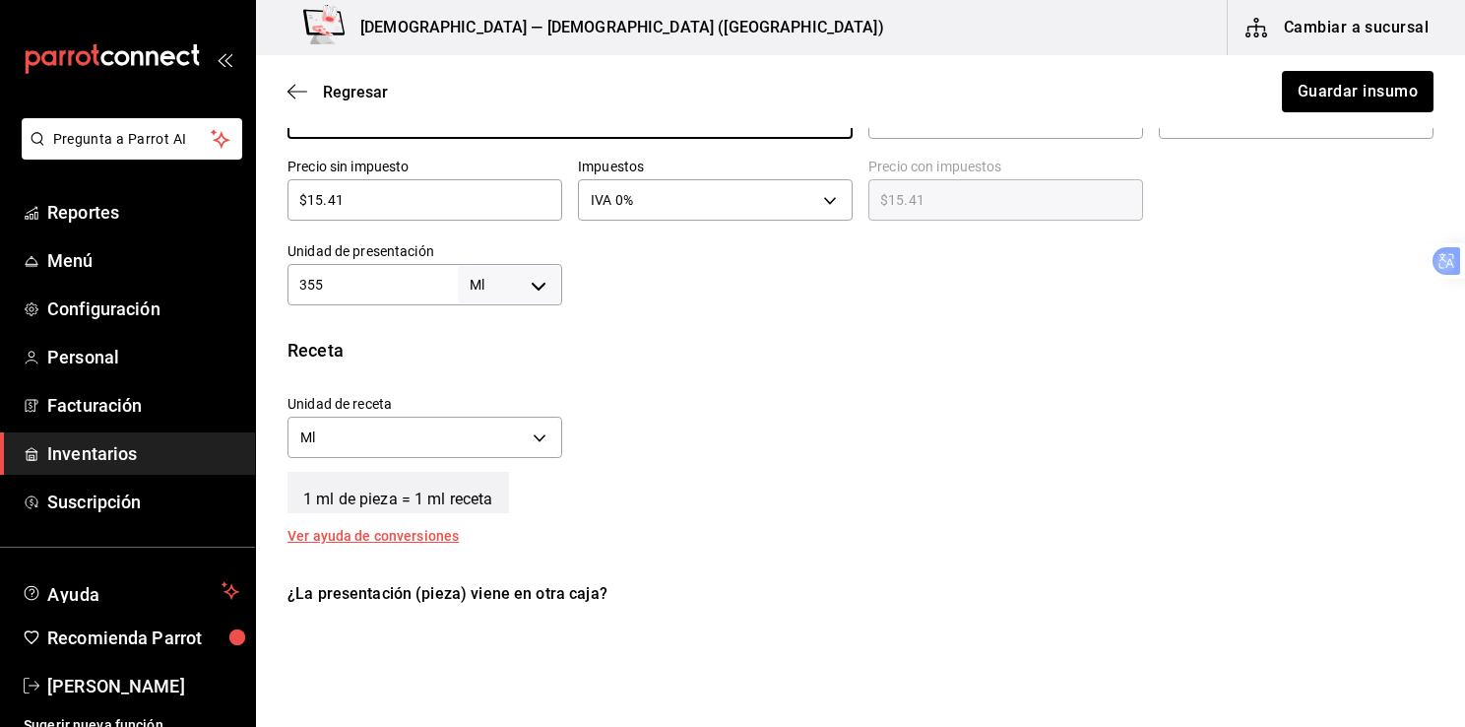
type input "Modelorama"
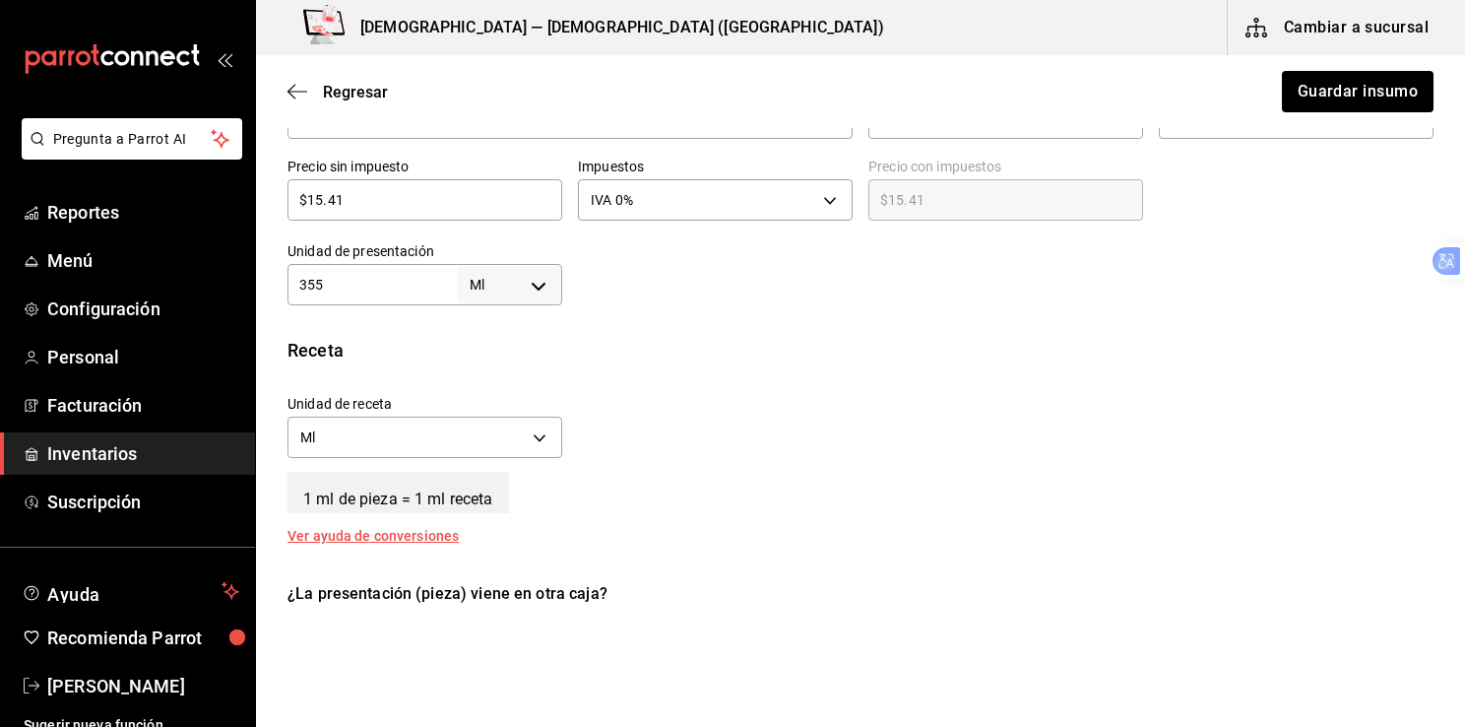
click at [390, 288] on input "355" at bounding box center [373, 285] width 170 height 24
type input "35"
type input "3"
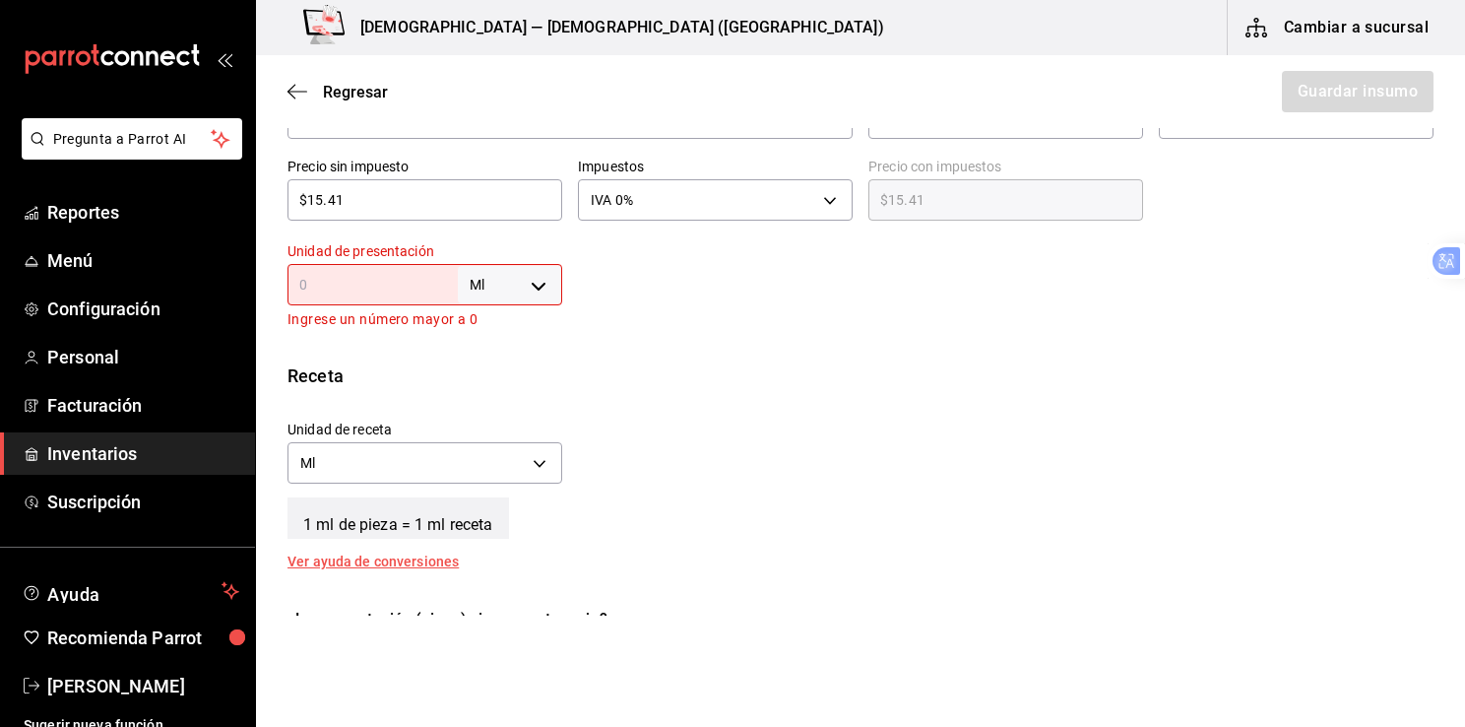
type input "1"
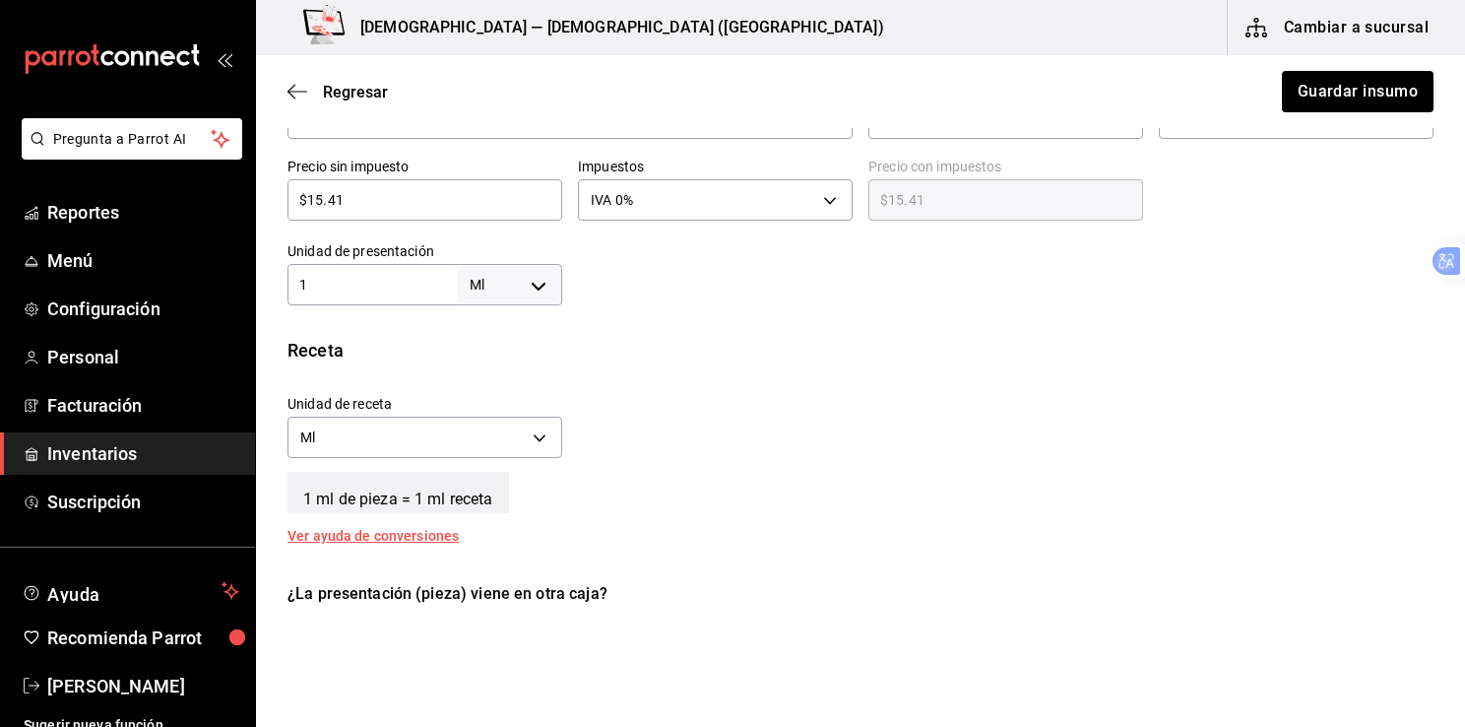
type input "1"
click at [539, 285] on body "Pregunta a Parrot AI Reportes Menú Configuración Personal Facturación Inventari…" at bounding box center [732, 308] width 1465 height 616
click at [492, 514] on li "pza" at bounding box center [506, 505] width 102 height 32
type input "UNIT"
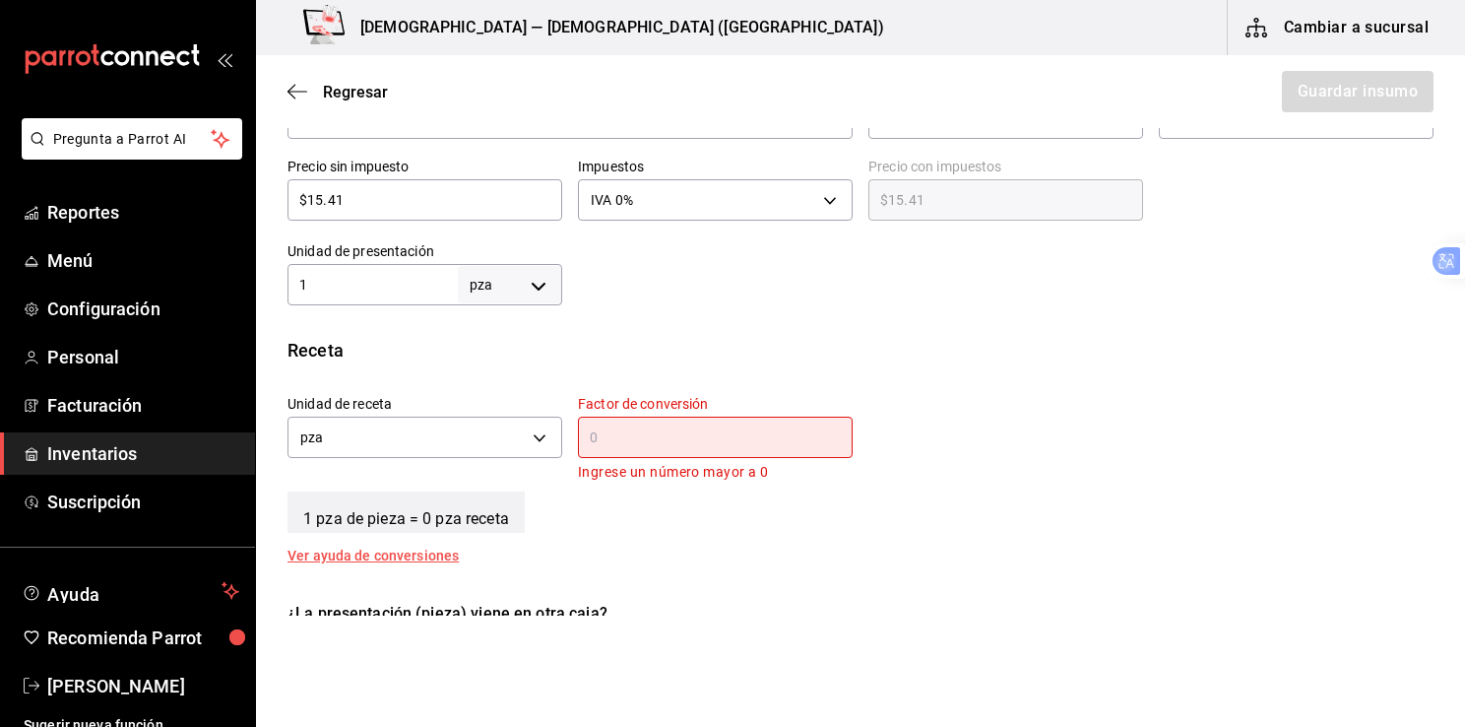
click at [635, 432] on input "text" at bounding box center [715, 437] width 275 height 24
type input "1"
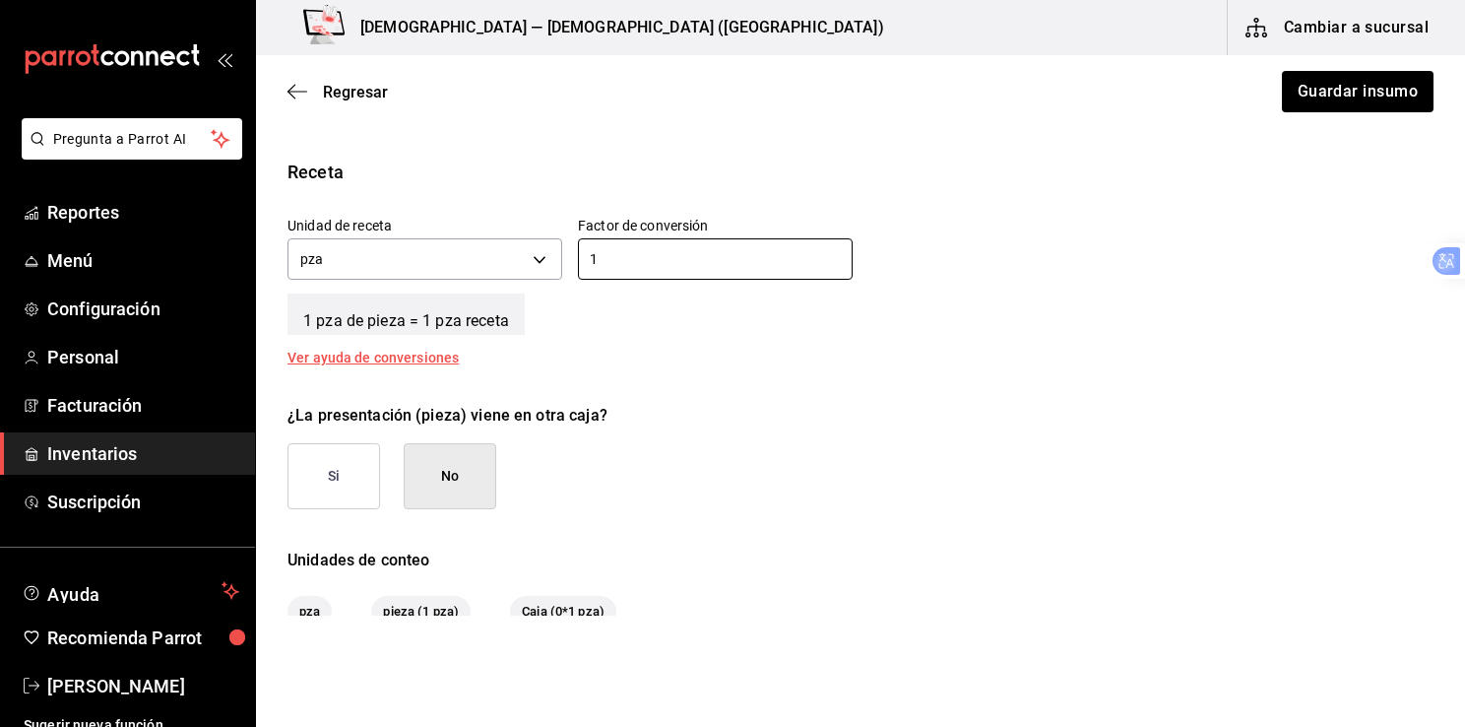
scroll to position [691, 0]
click at [341, 471] on button "Si" at bounding box center [334, 476] width 93 height 66
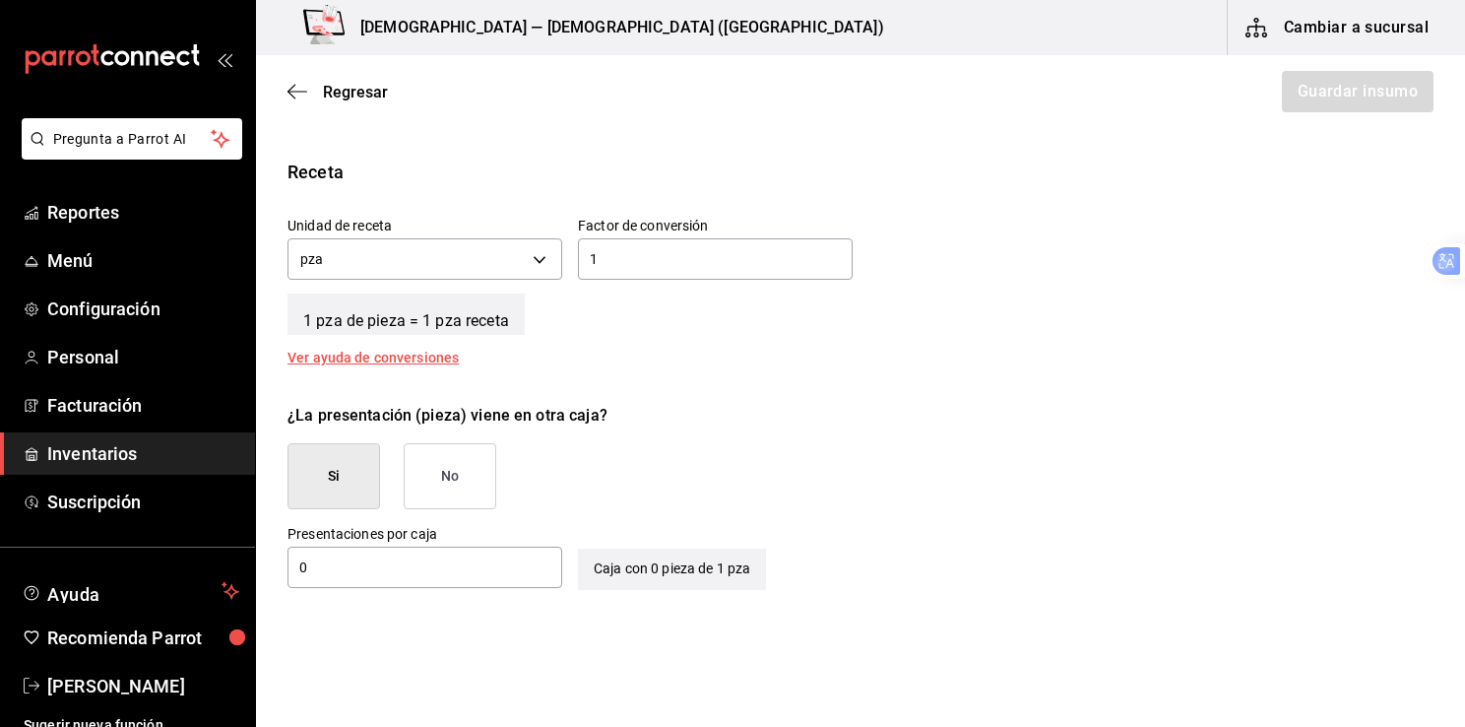
click at [348, 569] on input "0" at bounding box center [425, 567] width 275 height 24
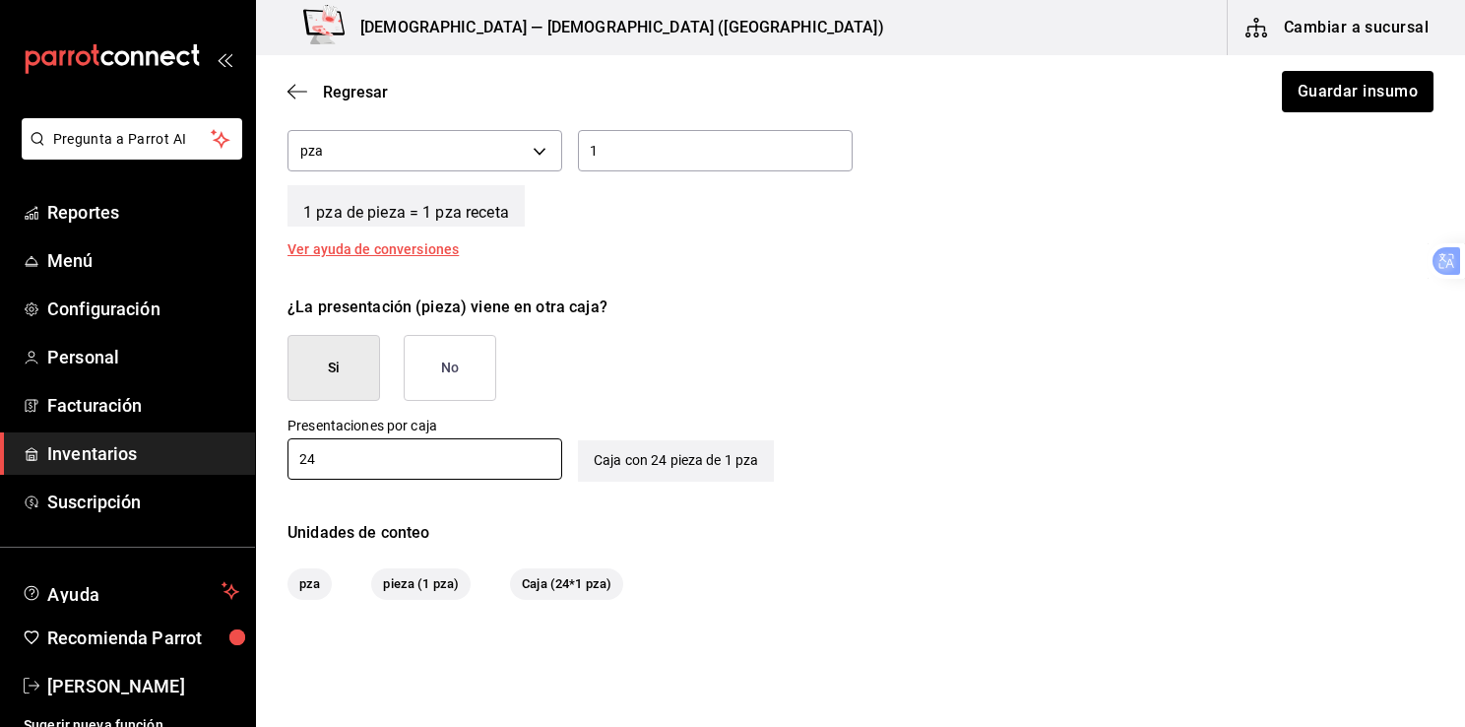
scroll to position [0, 0]
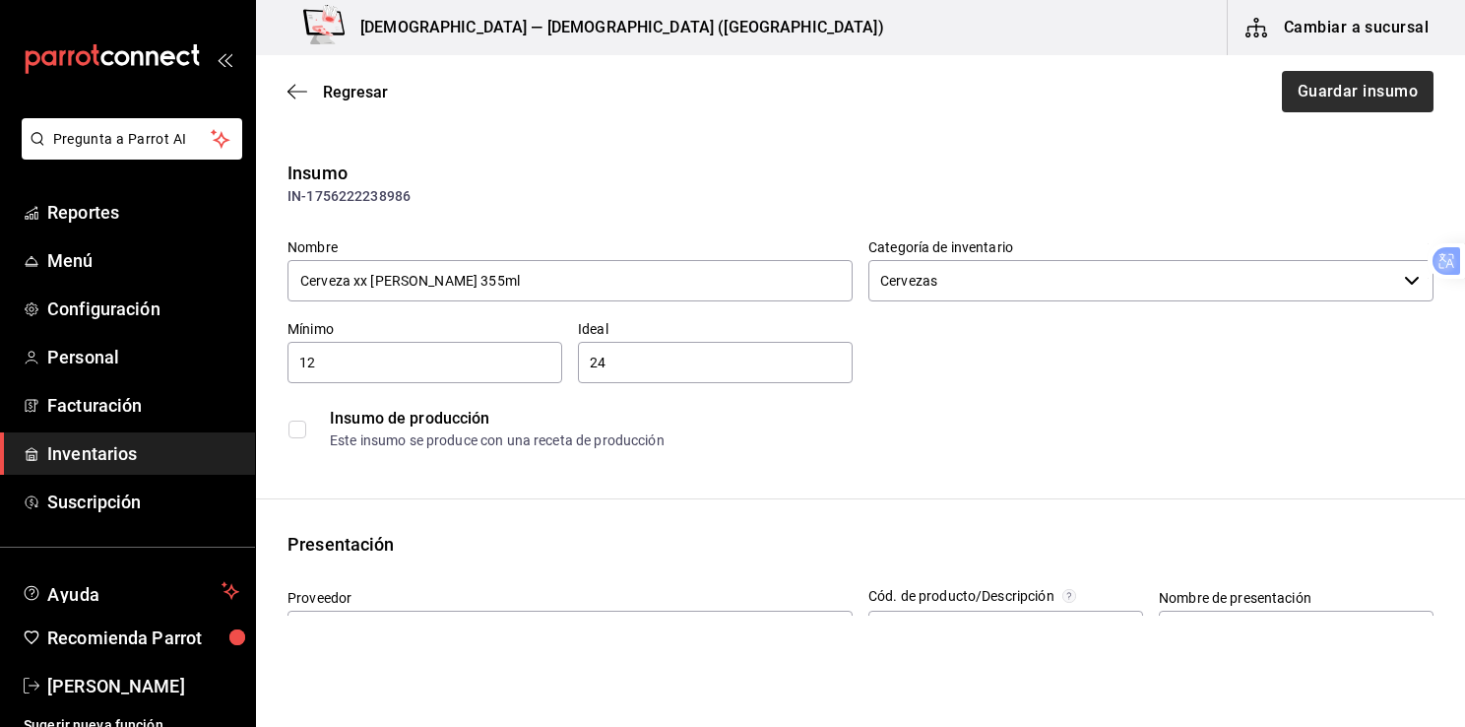
type input "24"
click at [1334, 93] on button "Guardar insumo" at bounding box center [1357, 91] width 154 height 41
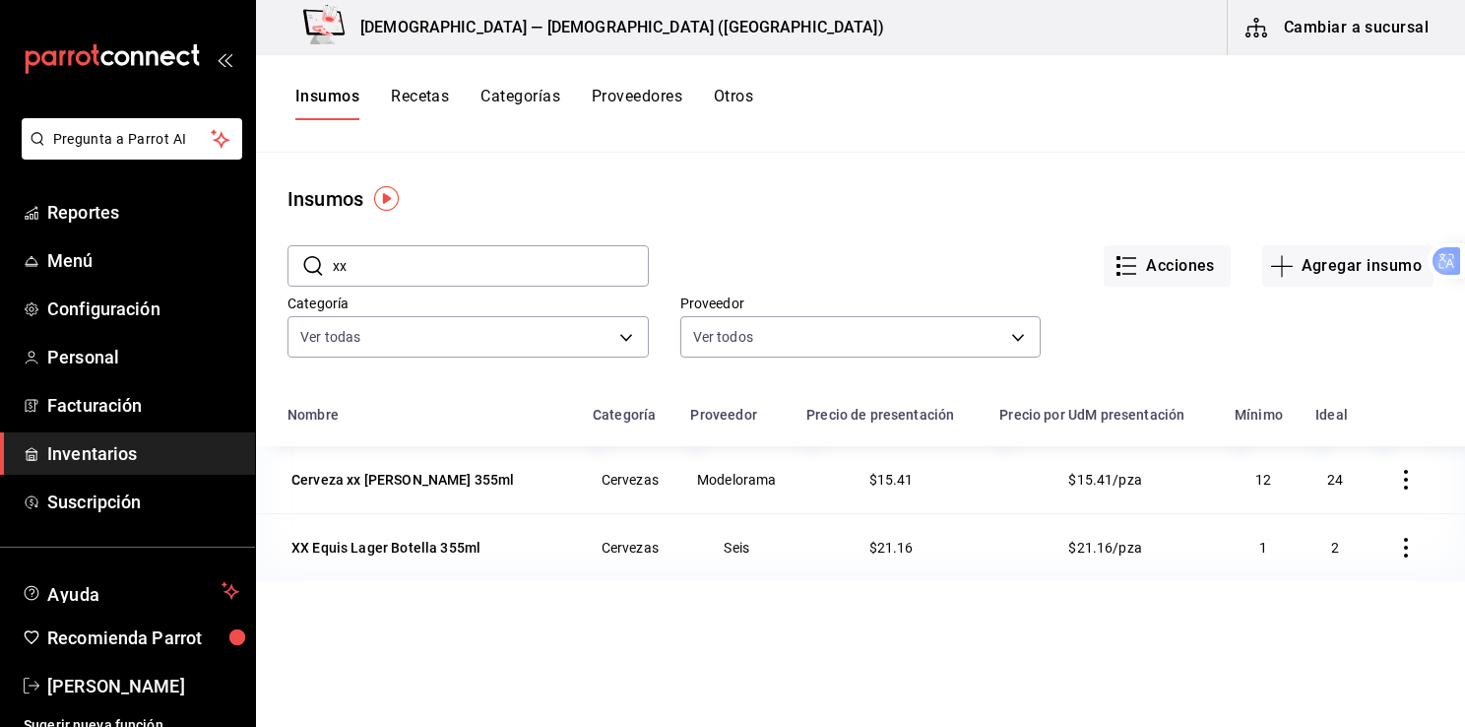
click at [134, 456] on font "Inventarios" at bounding box center [92, 453] width 90 height 21
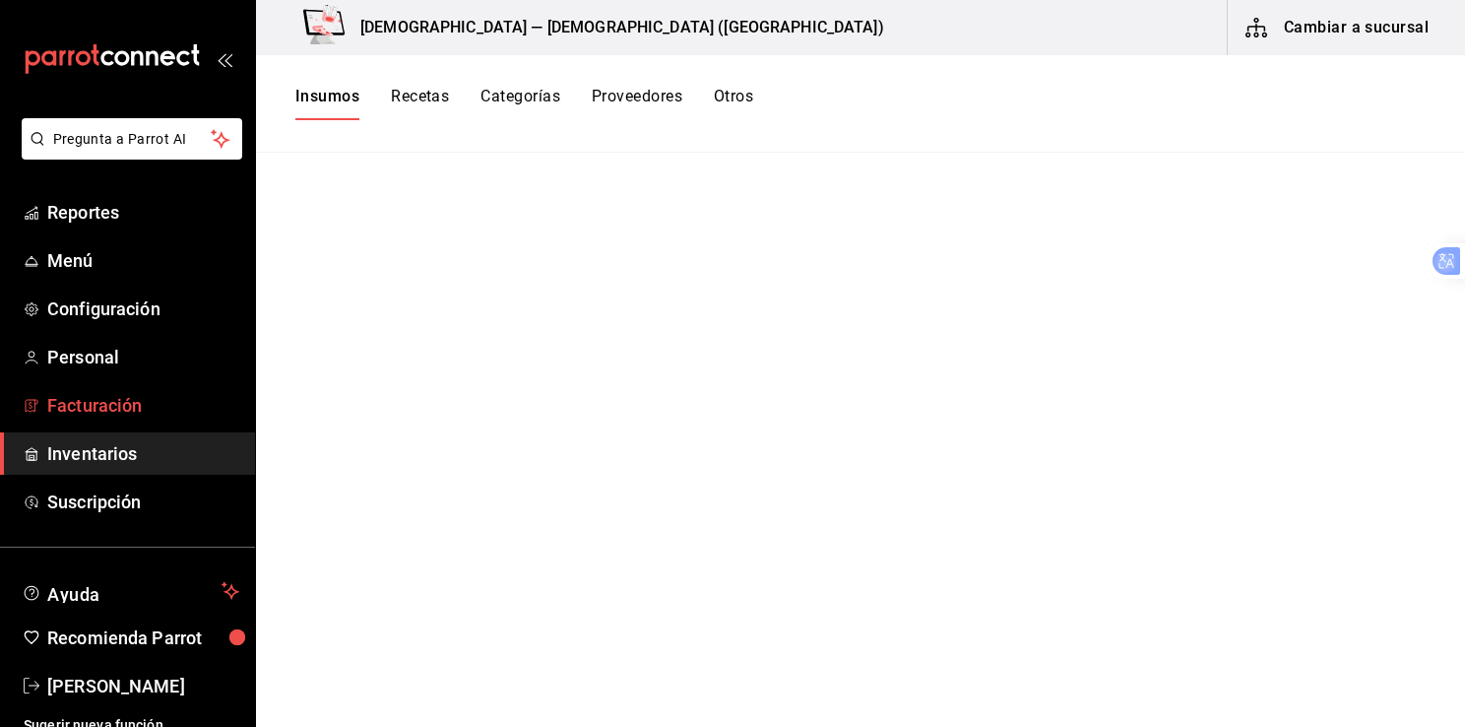
click at [126, 417] on span "Facturación" at bounding box center [143, 405] width 192 height 27
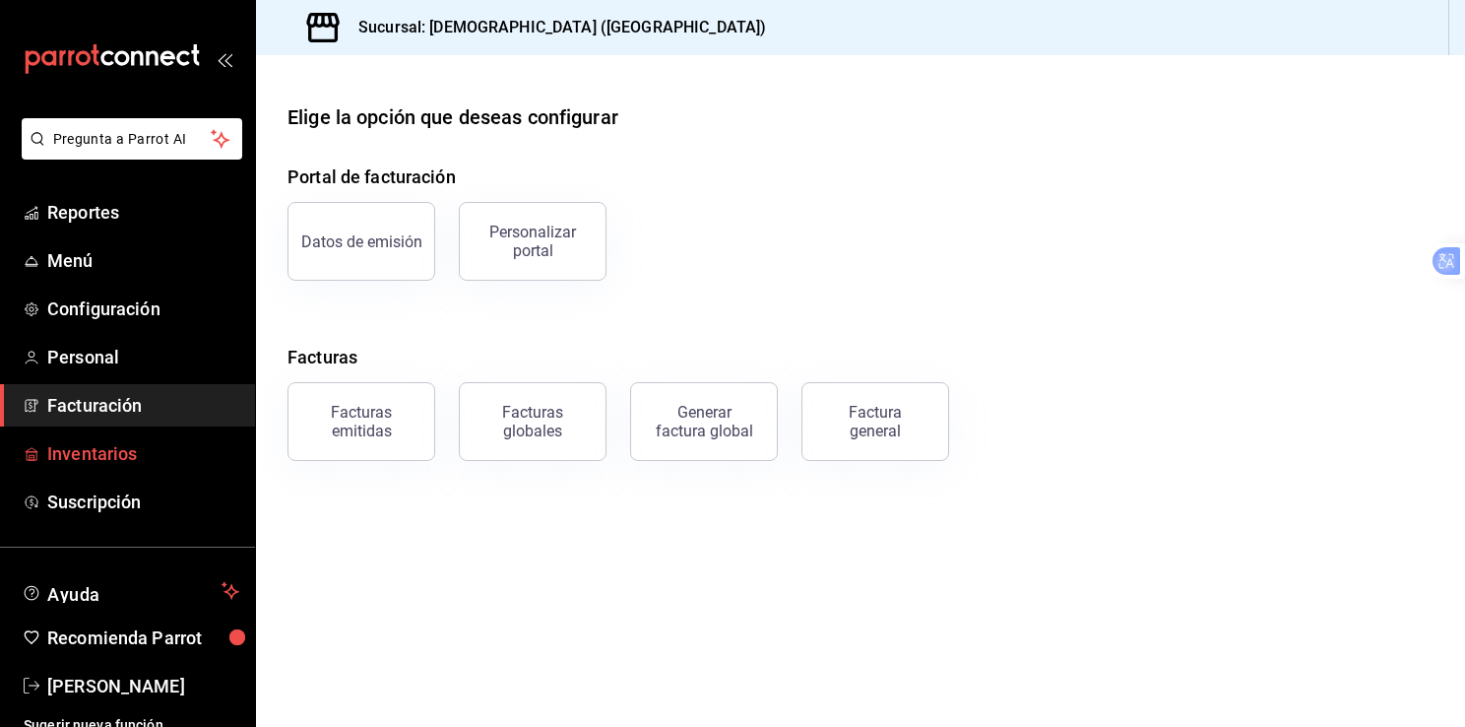
click at [121, 455] on font "Inventarios" at bounding box center [92, 453] width 90 height 21
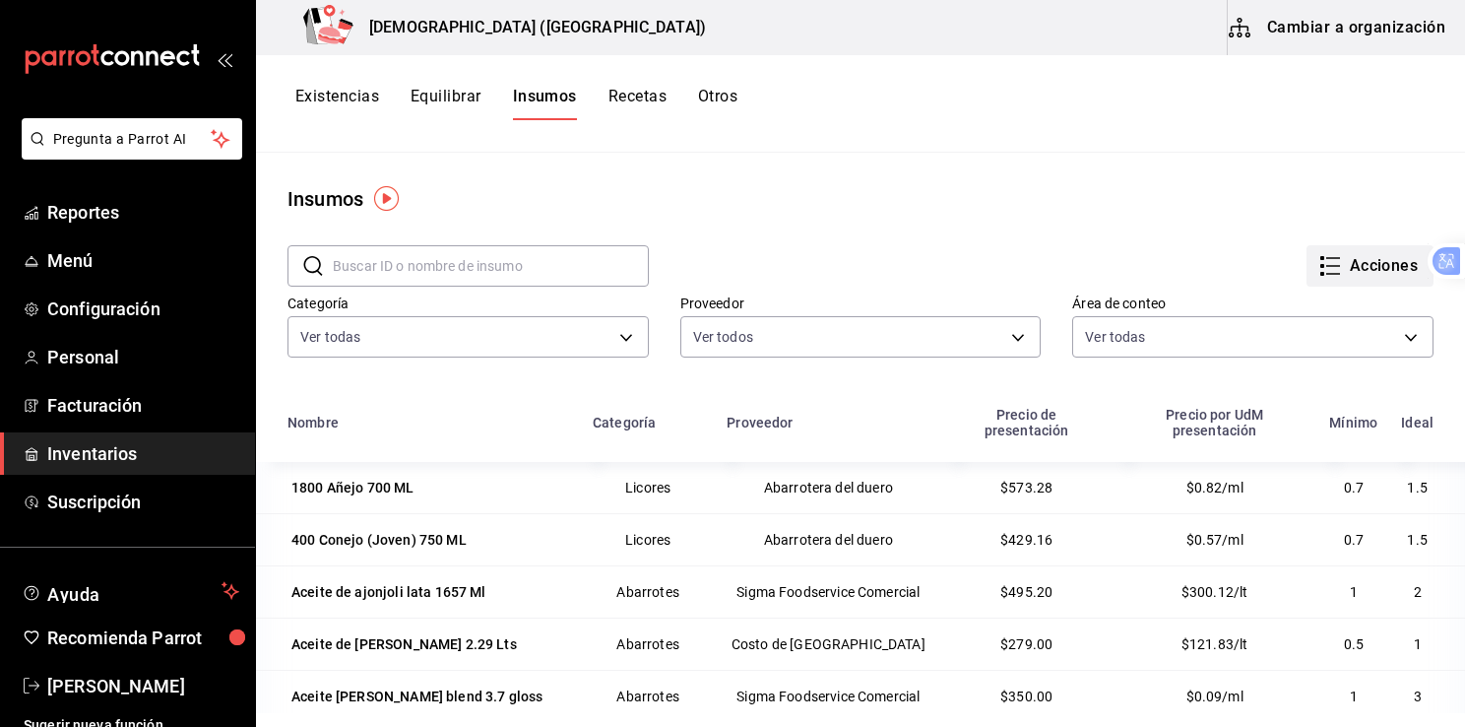
click at [1360, 263] on font "Acciones" at bounding box center [1384, 266] width 69 height 18
click at [318, 92] on button "Existencias" at bounding box center [337, 103] width 84 height 33
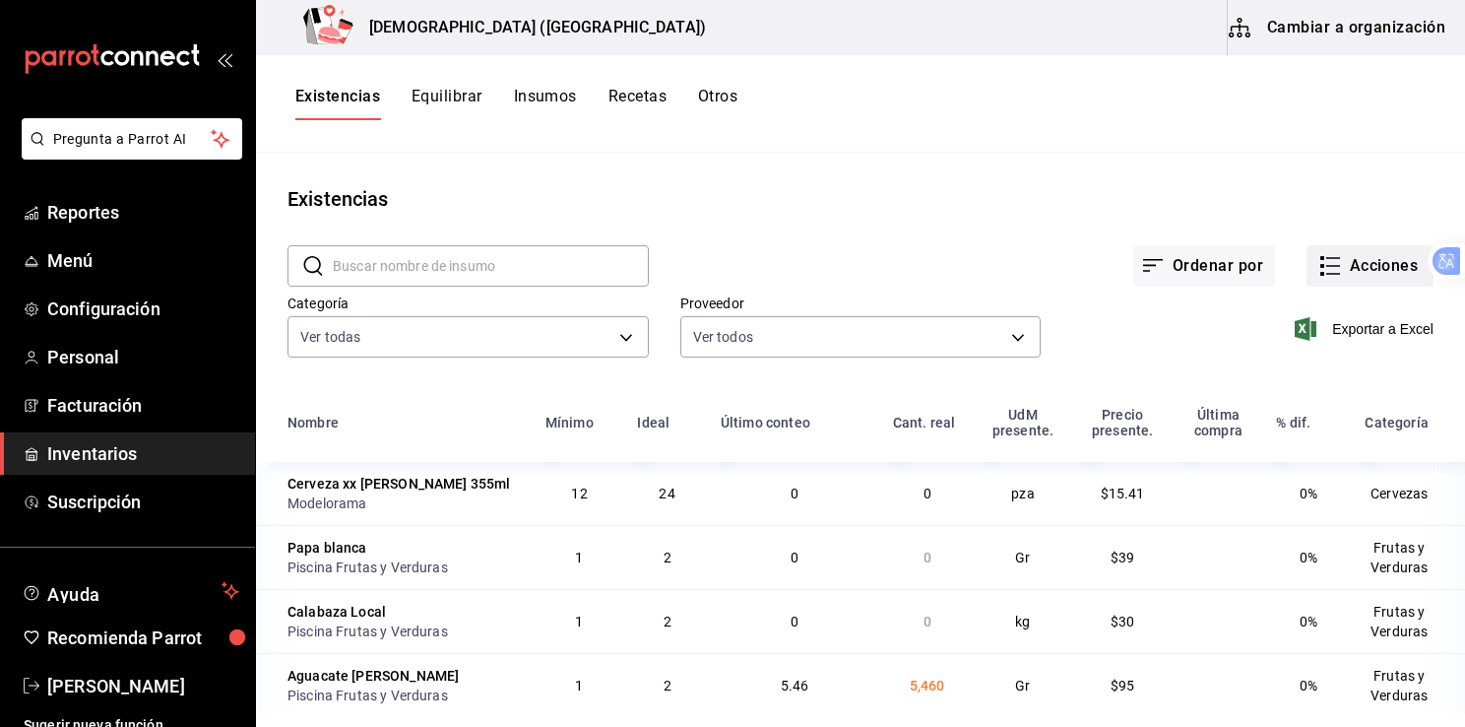
click at [1369, 262] on font "Acciones" at bounding box center [1384, 266] width 69 height 18
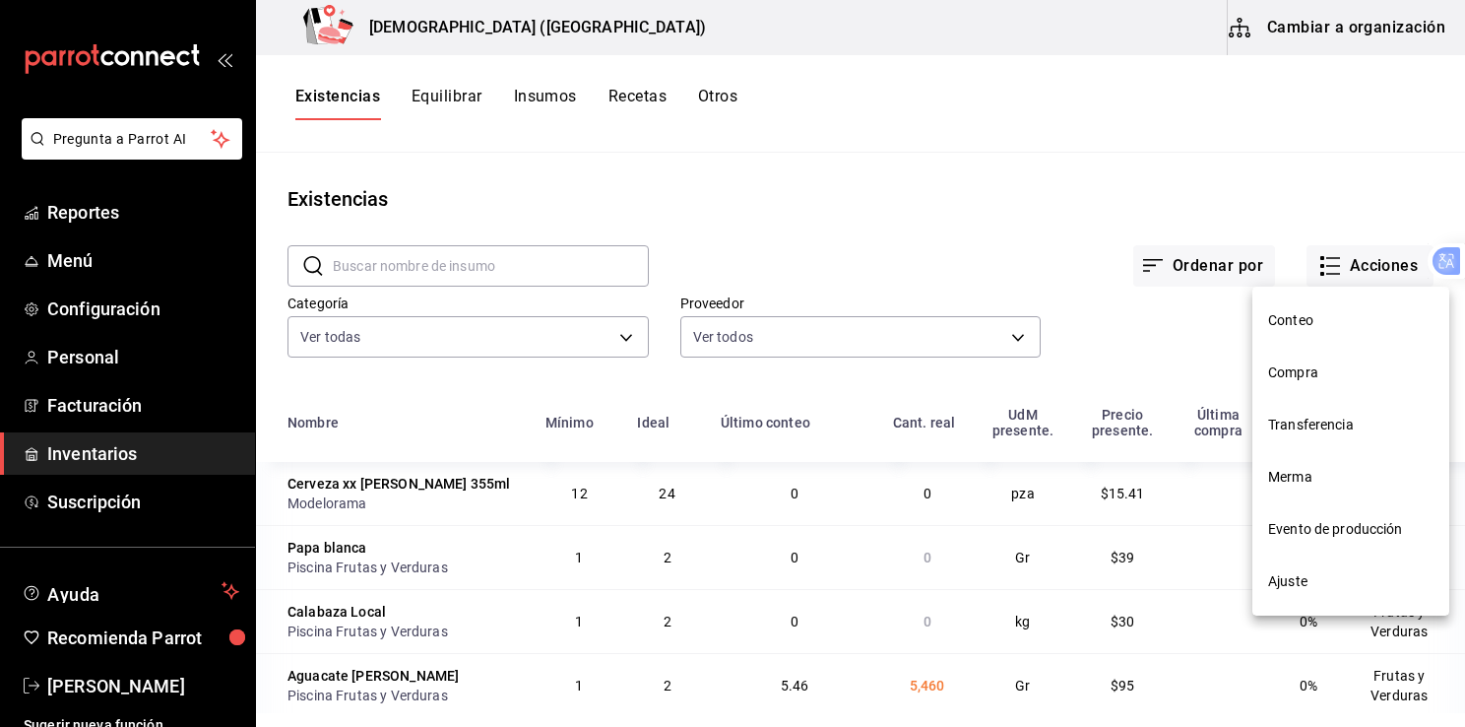
click at [1289, 374] on span "Compra" at bounding box center [1350, 372] width 165 height 21
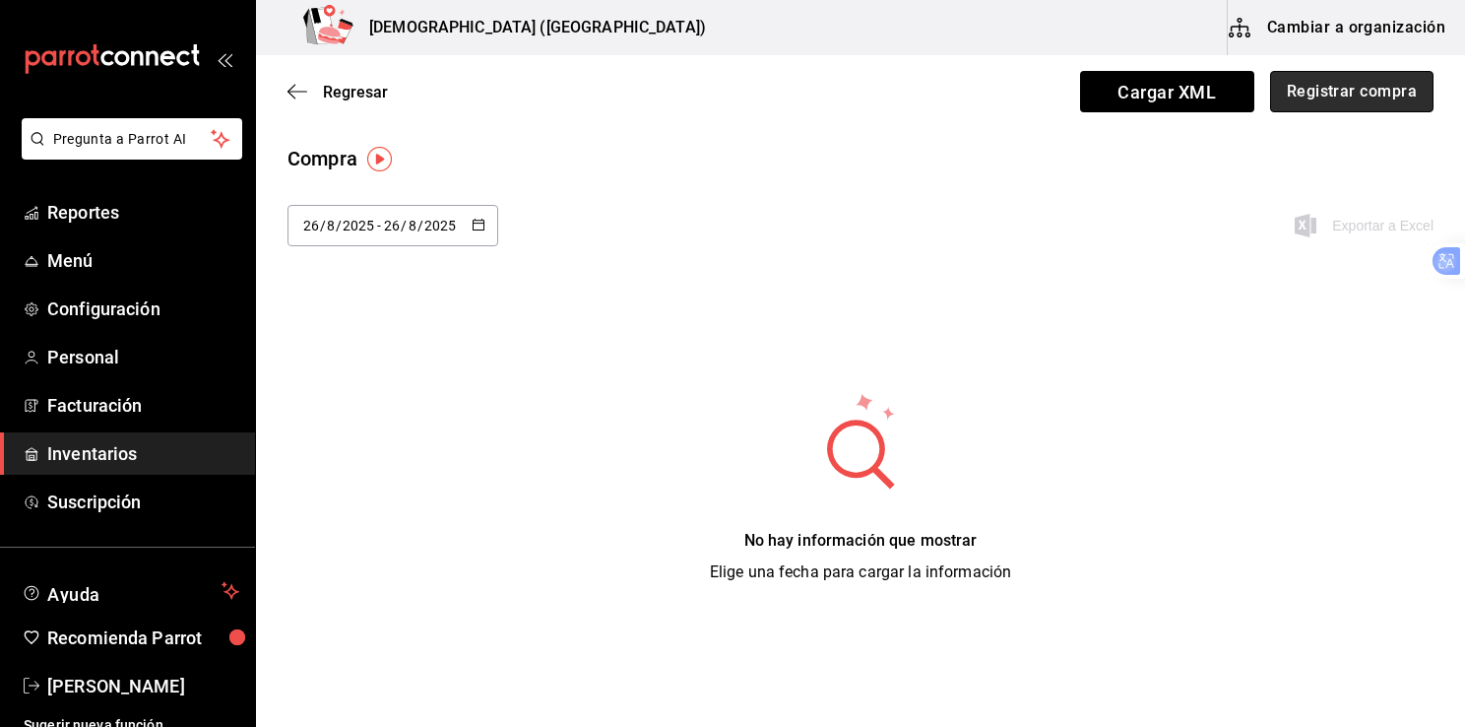
click at [1351, 89] on button "Registrar compra" at bounding box center [1351, 91] width 163 height 41
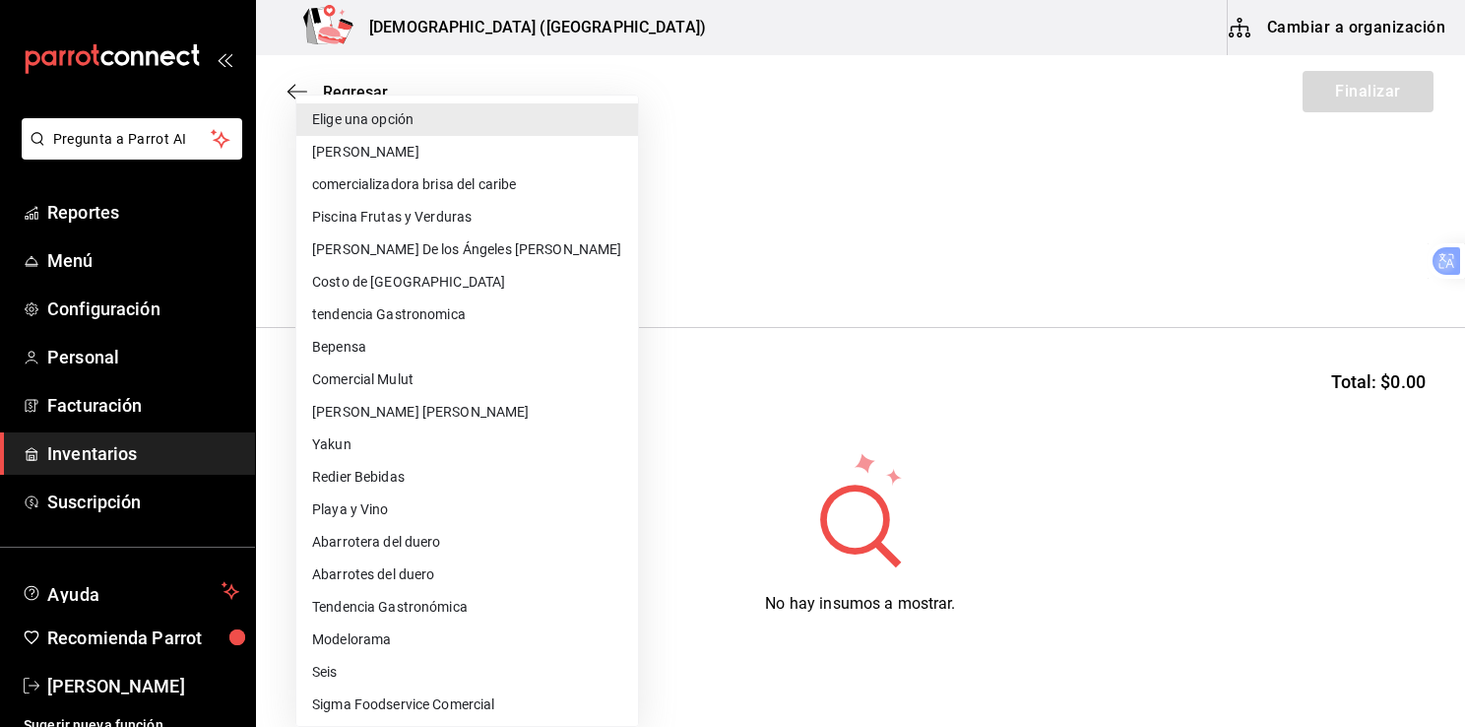
click at [615, 268] on body "Pregunta a Parrot AI Reportes Menú Configuración Personal Facturación Inventari…" at bounding box center [732, 308] width 1465 height 616
click at [793, 233] on div at bounding box center [732, 363] width 1465 height 727
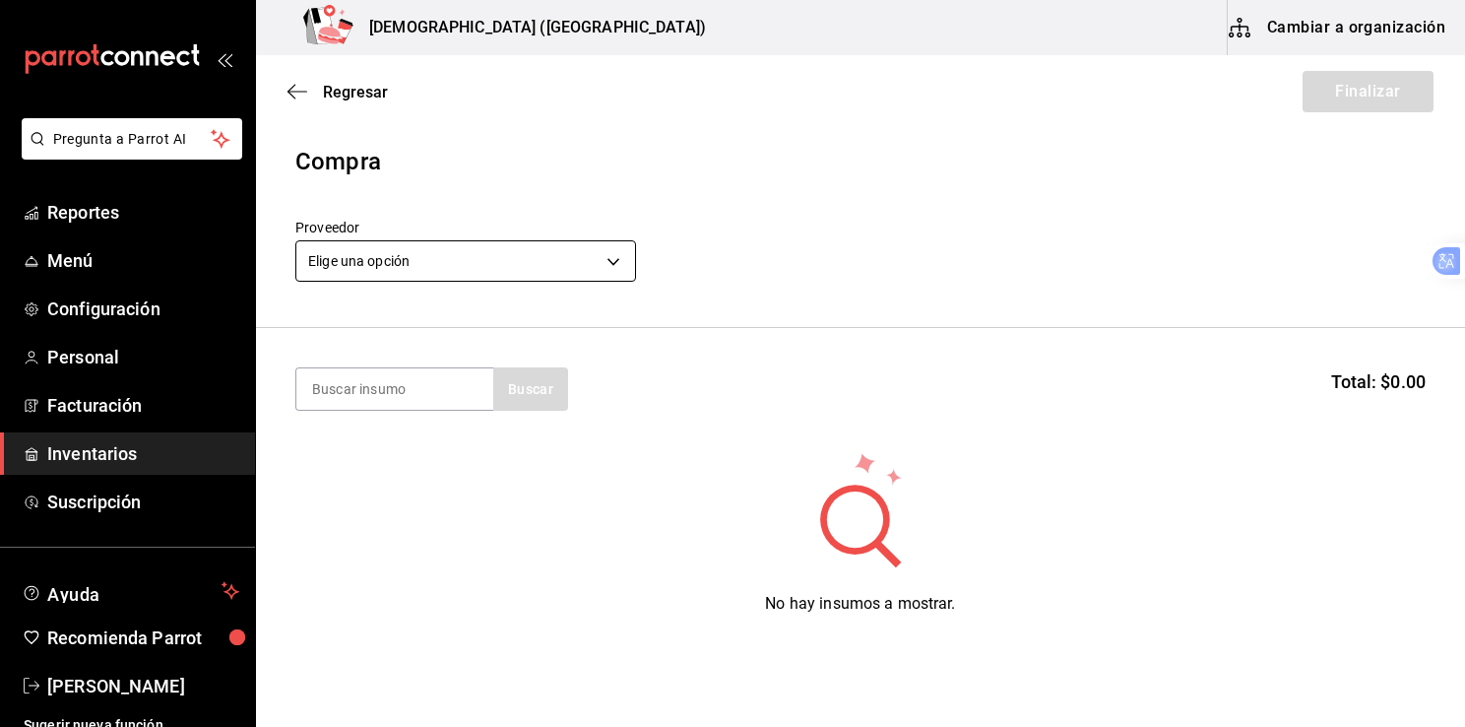
click at [612, 269] on body "Pregunta a Parrot AI Reportes Menú Configuración Personal Facturación Inventari…" at bounding box center [732, 308] width 1465 height 616
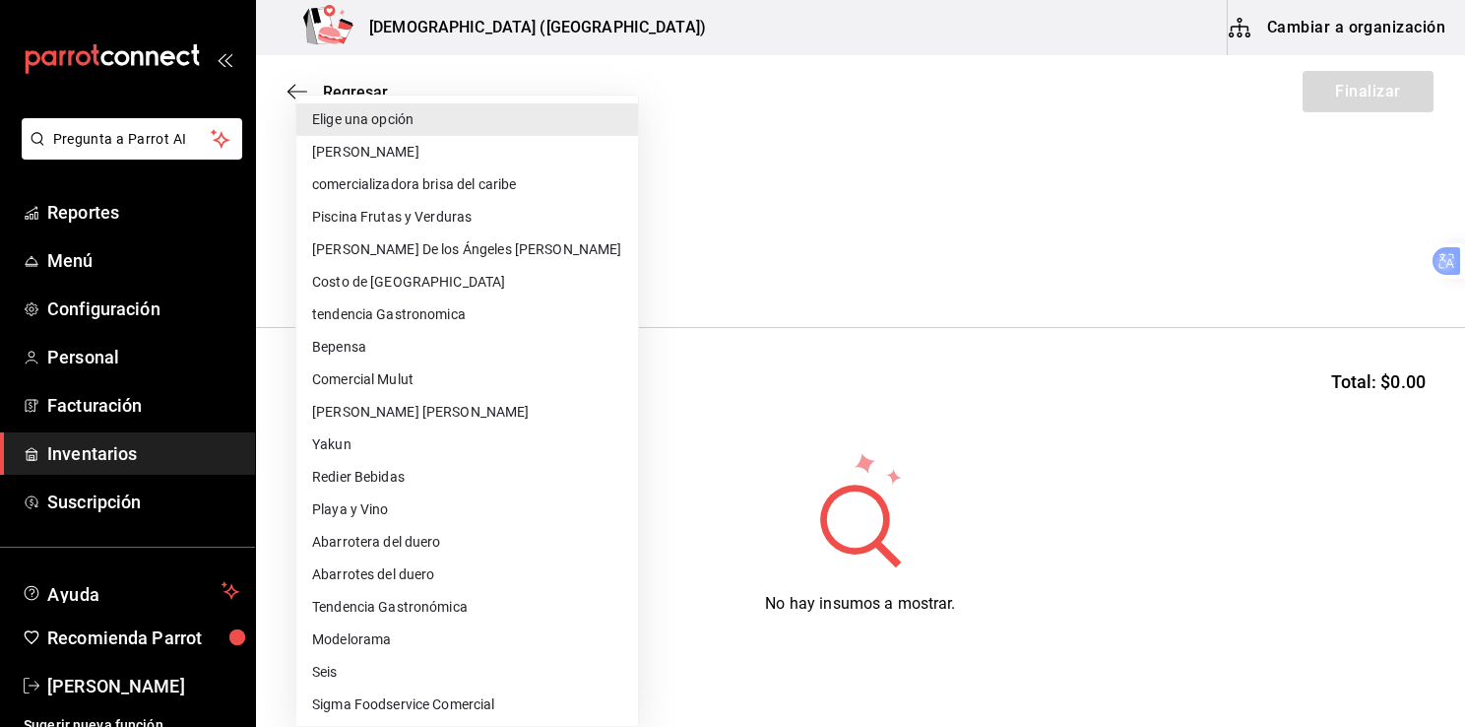
click at [362, 642] on li "Modelorama" at bounding box center [467, 639] width 342 height 32
type input "e934f8d3-d309-4b49-9b49-48eb50a81cbf"
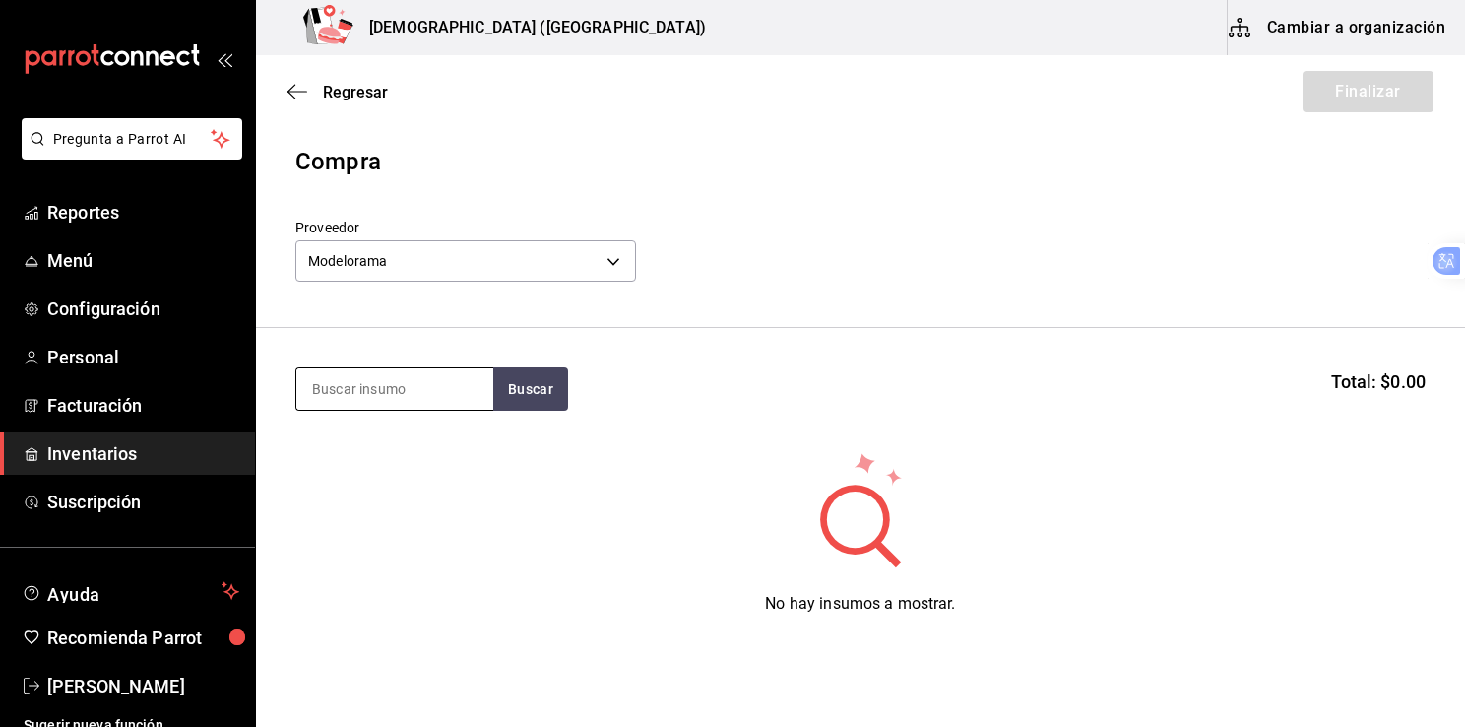
click at [391, 394] on input at bounding box center [394, 388] width 197 height 41
click at [537, 392] on button "Buscar" at bounding box center [530, 388] width 75 height 43
click at [355, 387] on input "xx" at bounding box center [394, 388] width 197 height 41
type input "x"
type input "cerveza"
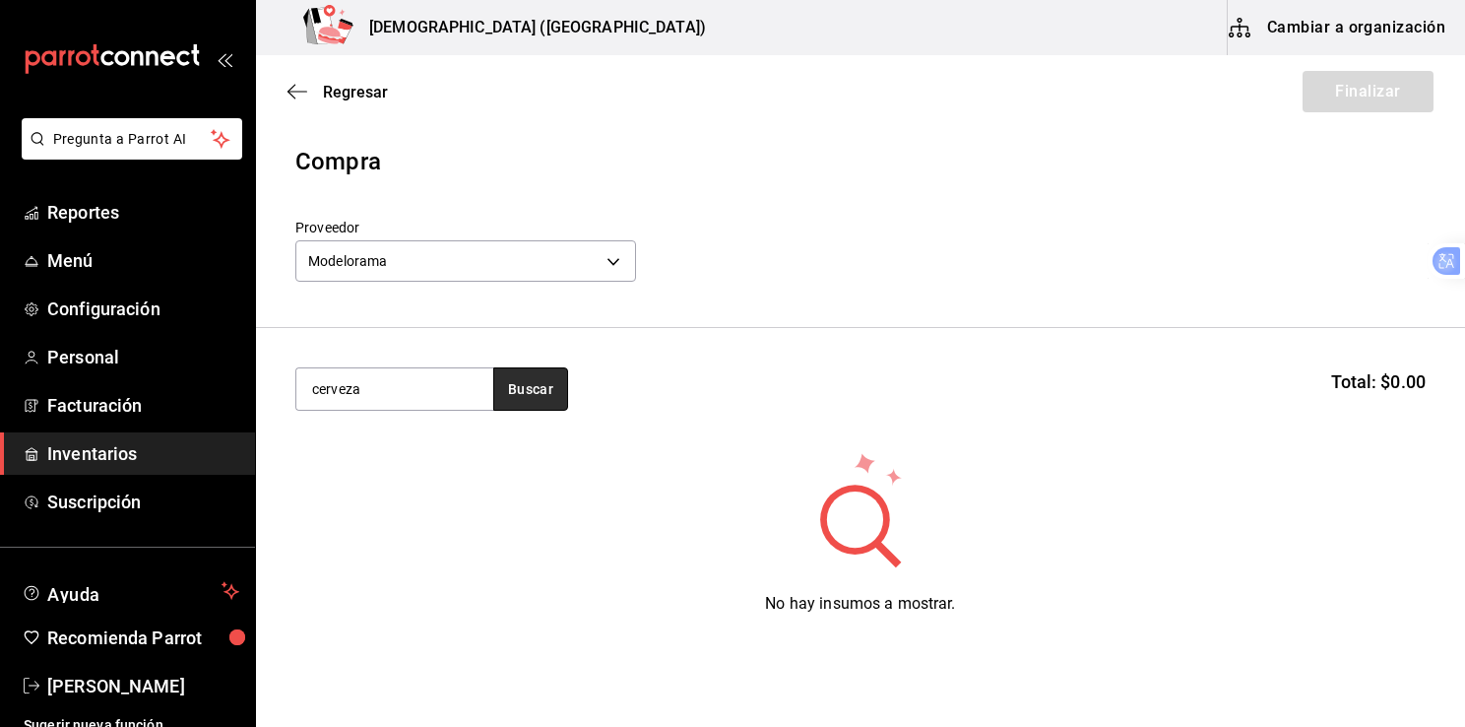
click at [530, 381] on button "Buscar" at bounding box center [530, 388] width 75 height 43
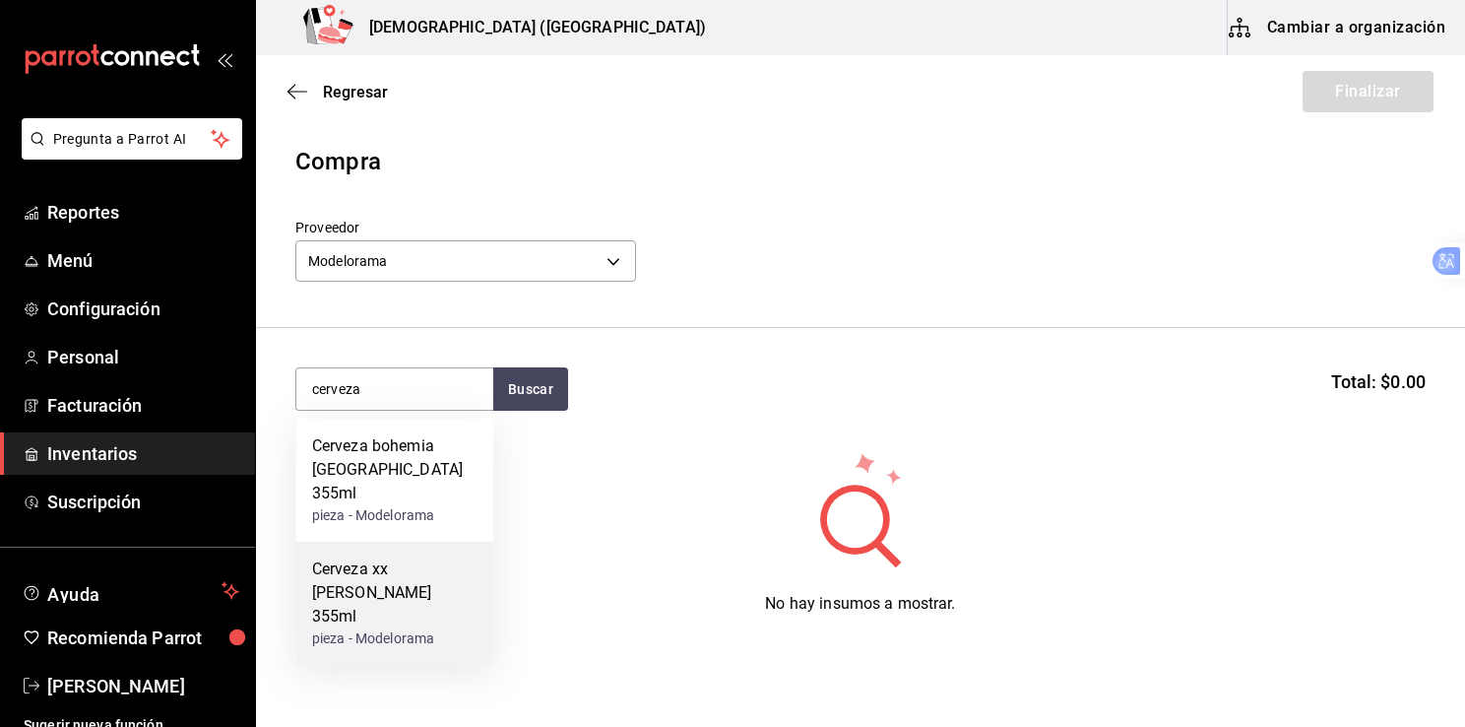
click at [387, 565] on div "Cerveza xx [PERSON_NAME] 355ml" at bounding box center [394, 592] width 165 height 71
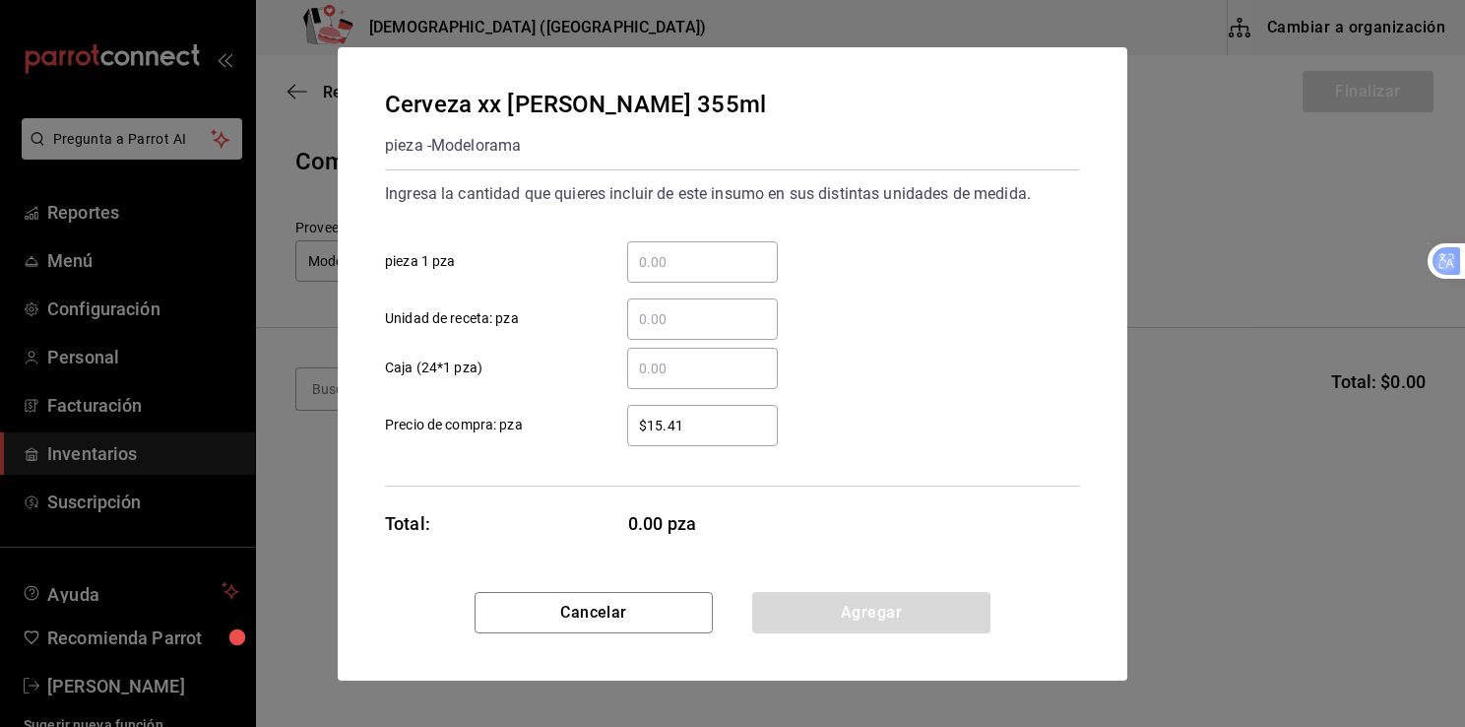
click at [658, 267] on input "​ pieza 1 pza" at bounding box center [702, 262] width 151 height 24
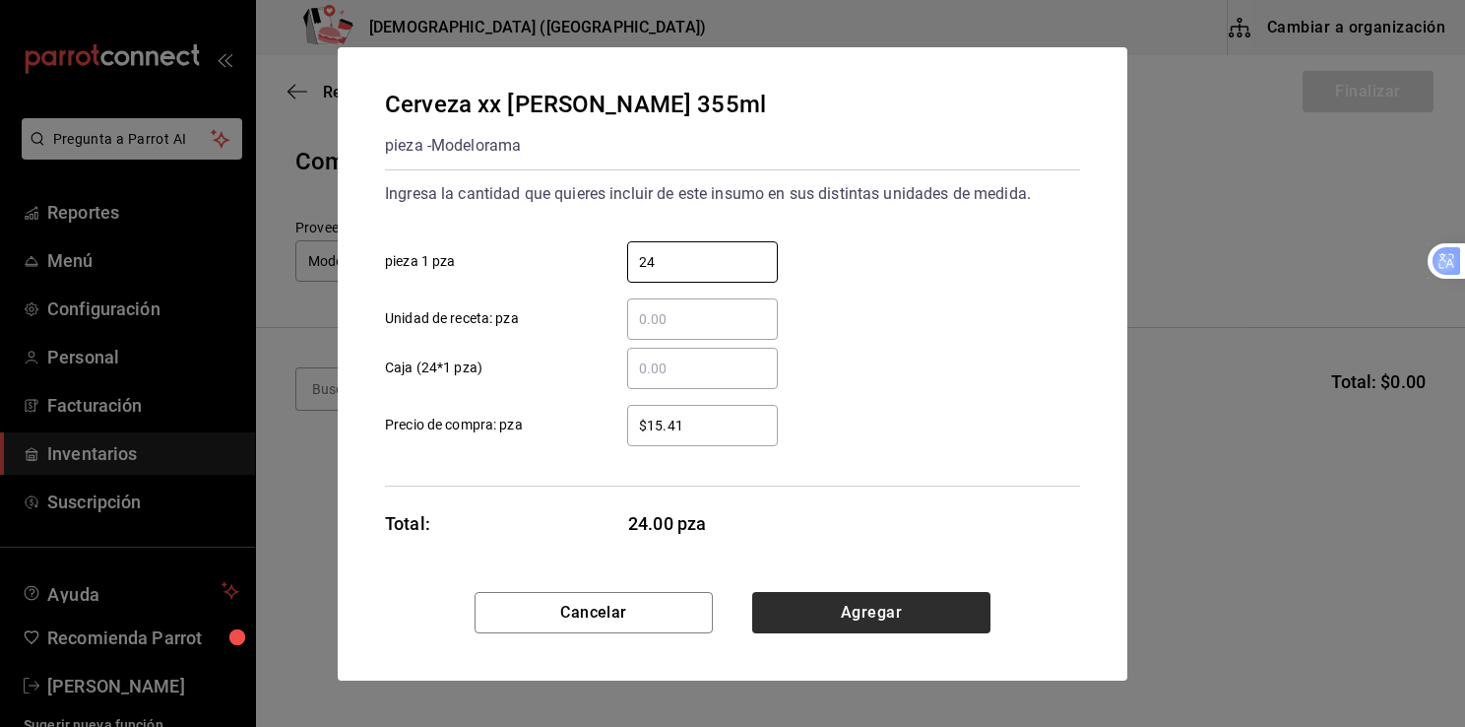
type input "24"
click at [865, 611] on button "Agregar" at bounding box center [871, 612] width 238 height 41
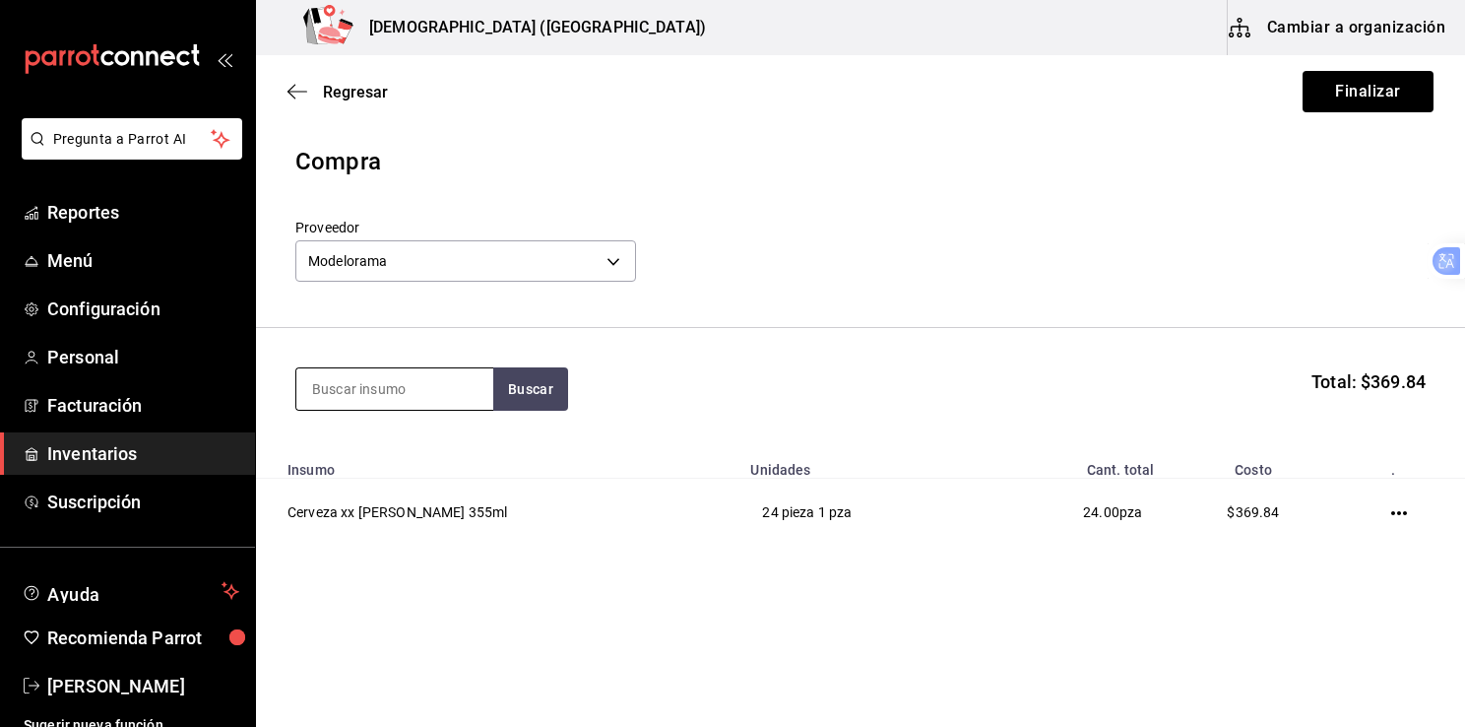
click at [381, 400] on input at bounding box center [394, 388] width 197 height 41
type input "modelo"
click at [510, 388] on button "Buscar" at bounding box center [530, 388] width 75 height 43
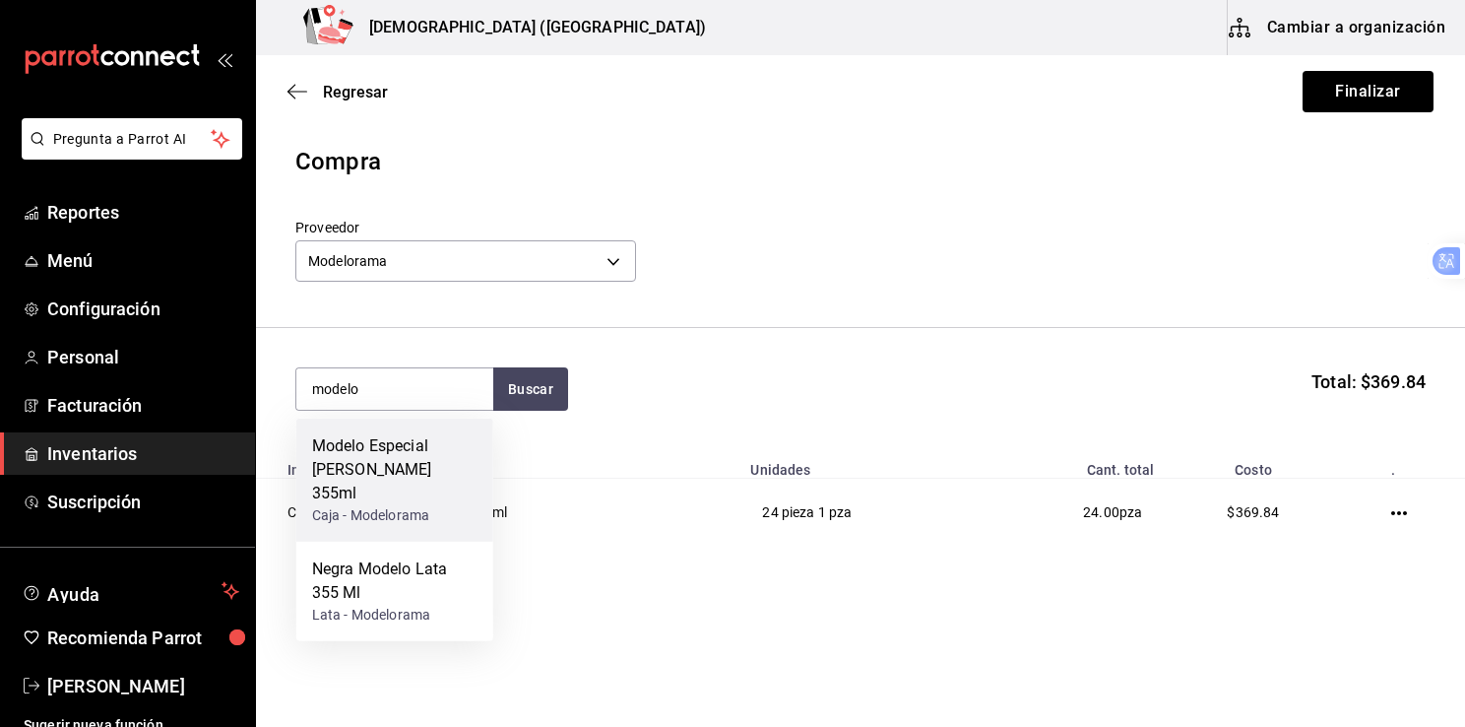
click at [370, 471] on div "Modelo Especial [PERSON_NAME] 355ml" at bounding box center [394, 469] width 165 height 71
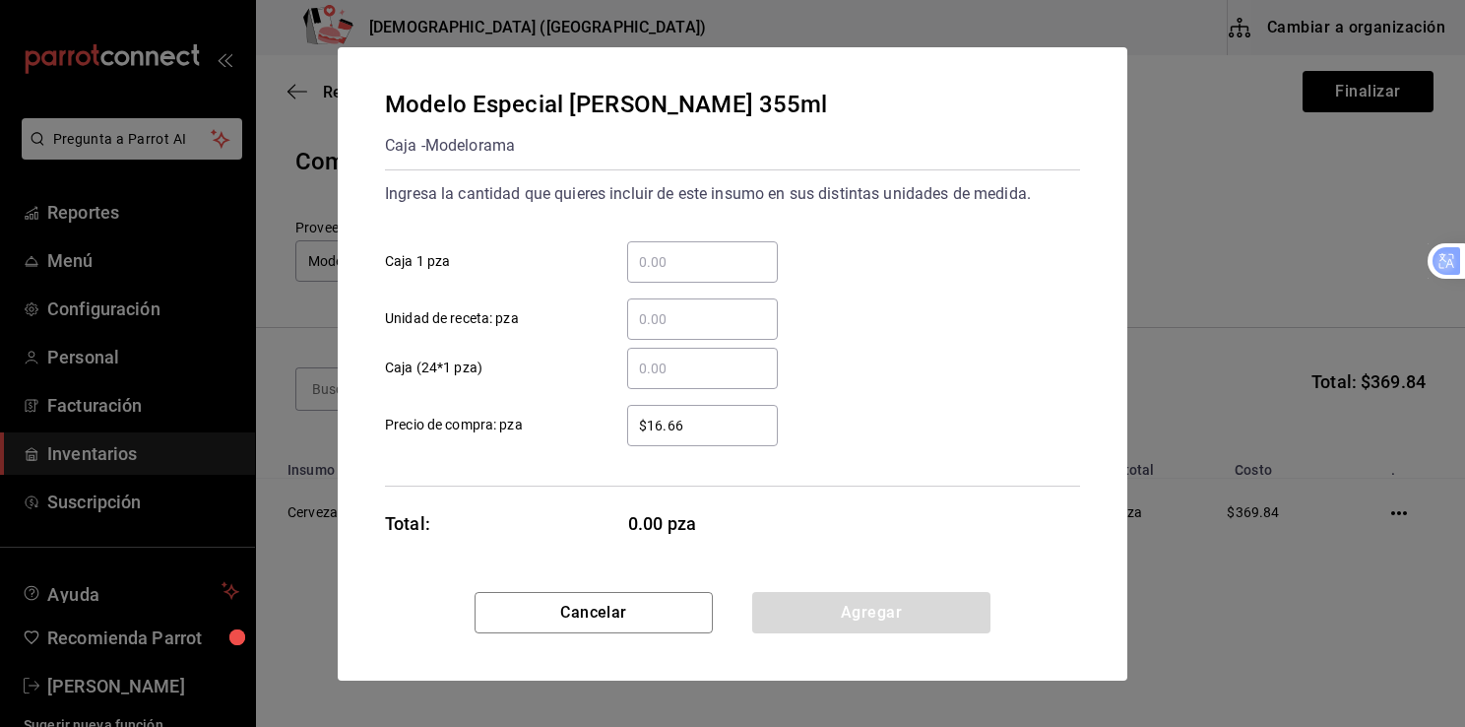
click at [667, 267] on input "​ Caja 1 pza" at bounding box center [702, 262] width 151 height 24
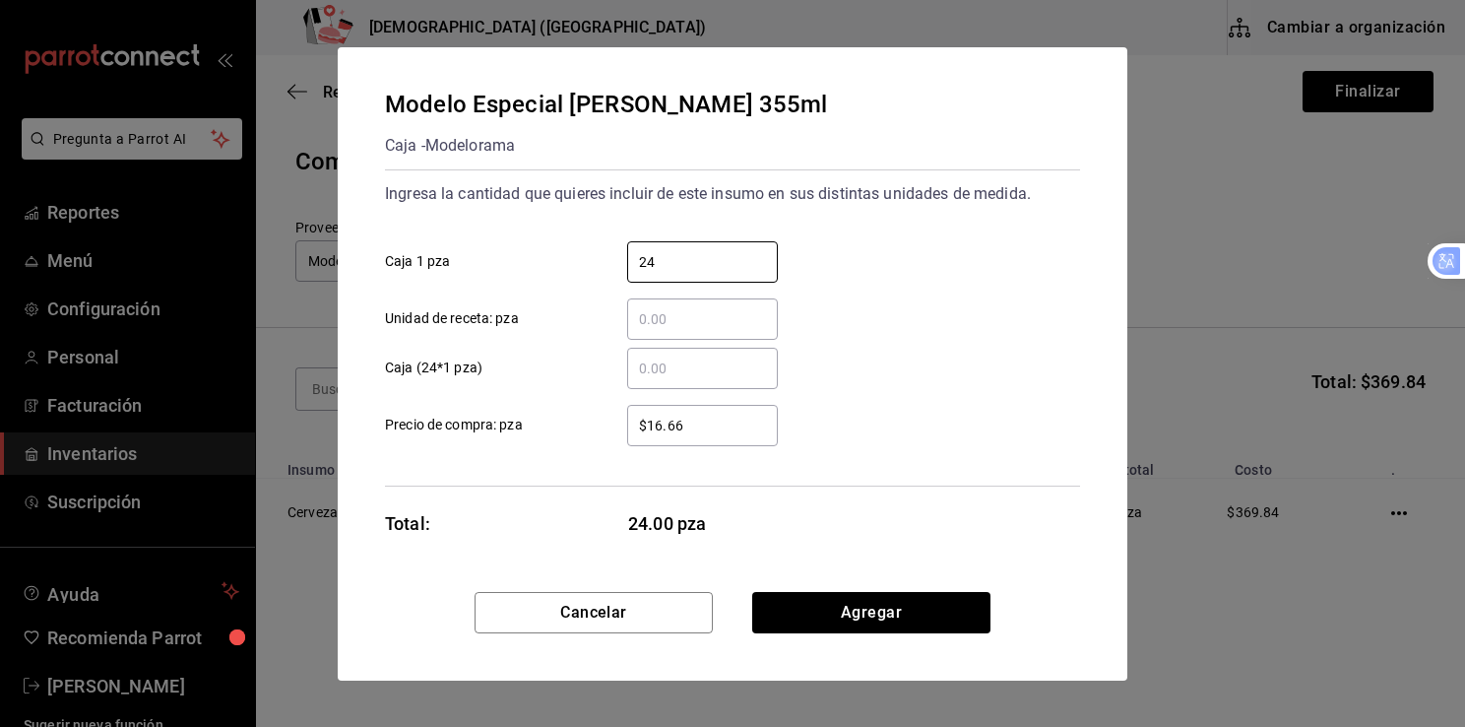
type input "24"
click at [925, 338] on div "​ Caja (24*1 pza)" at bounding box center [724, 360] width 711 height 57
click at [870, 618] on button "Agregar" at bounding box center [871, 612] width 238 height 41
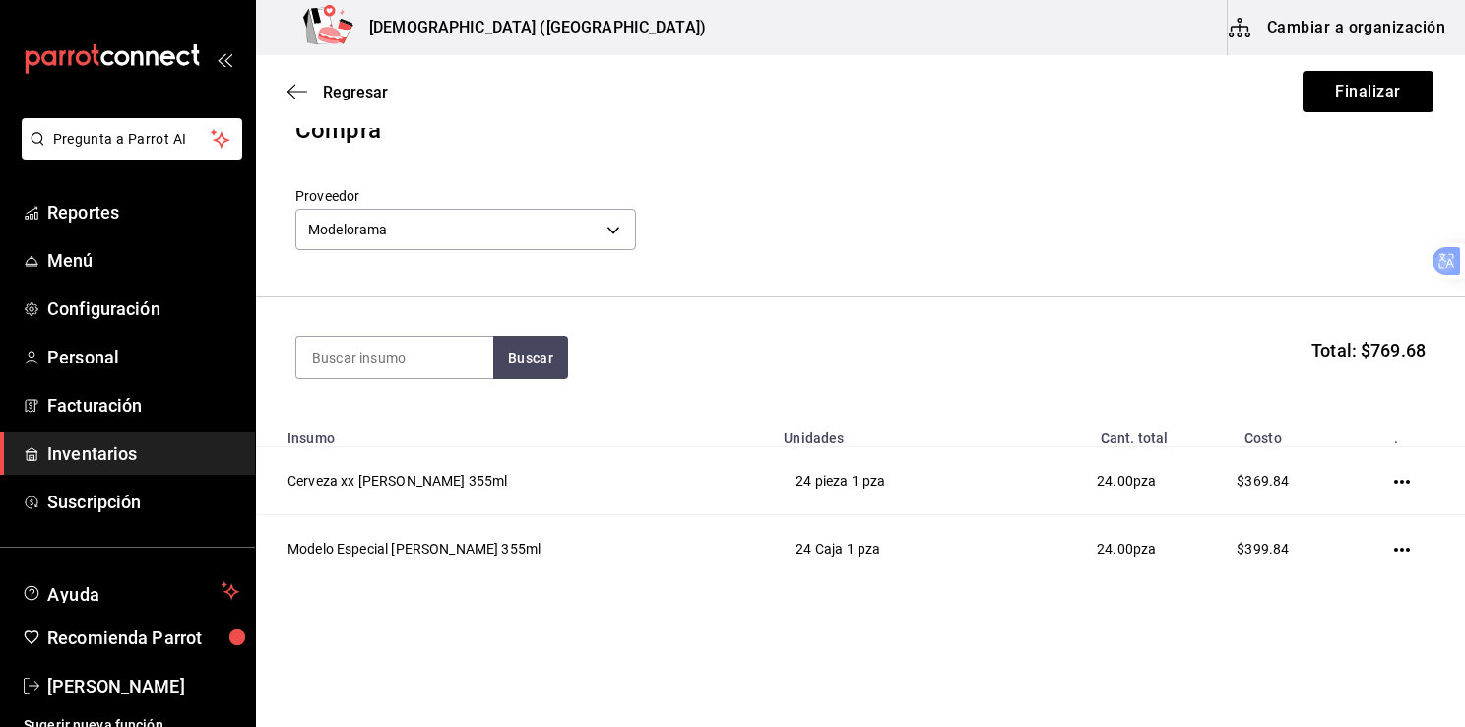
scroll to position [60, 0]
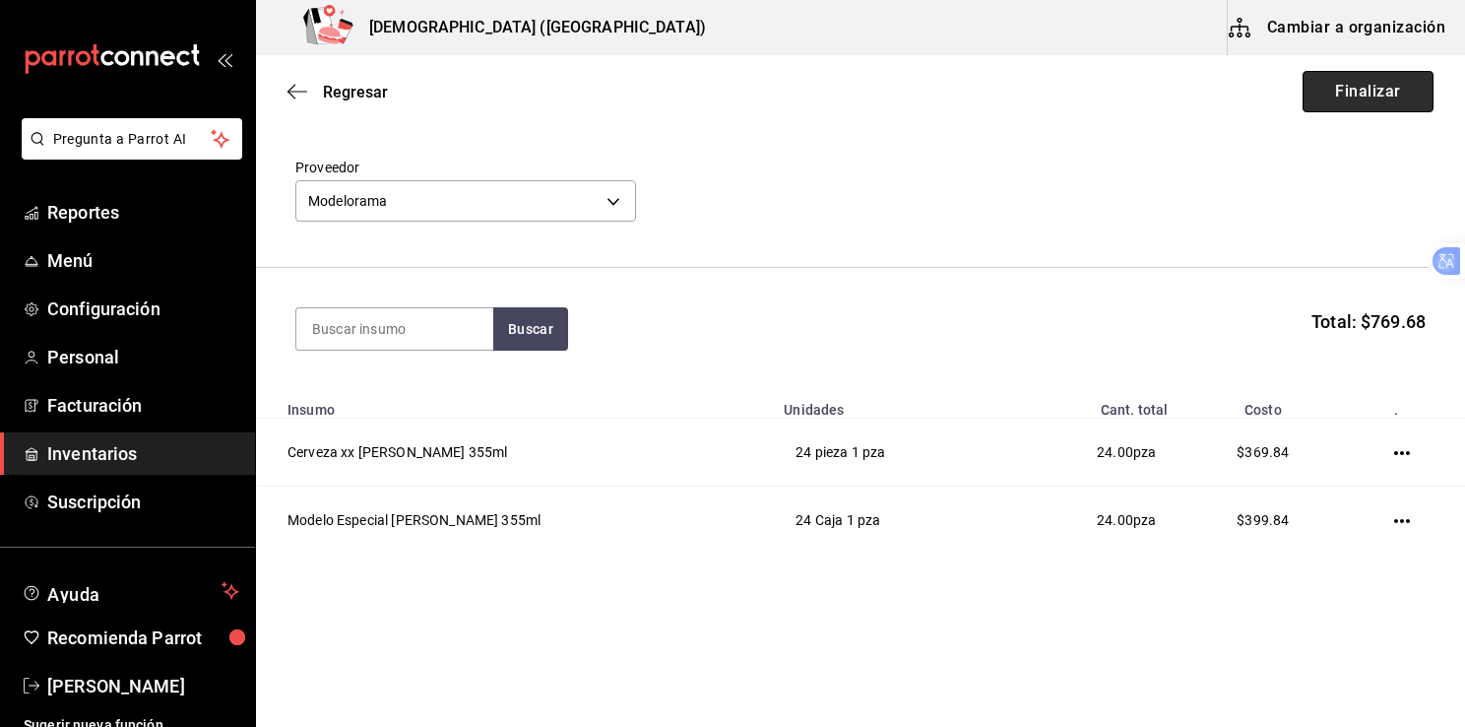
click at [1335, 90] on button "Finalizar" at bounding box center [1368, 91] width 131 height 41
